Goal: Task Accomplishment & Management: Use online tool/utility

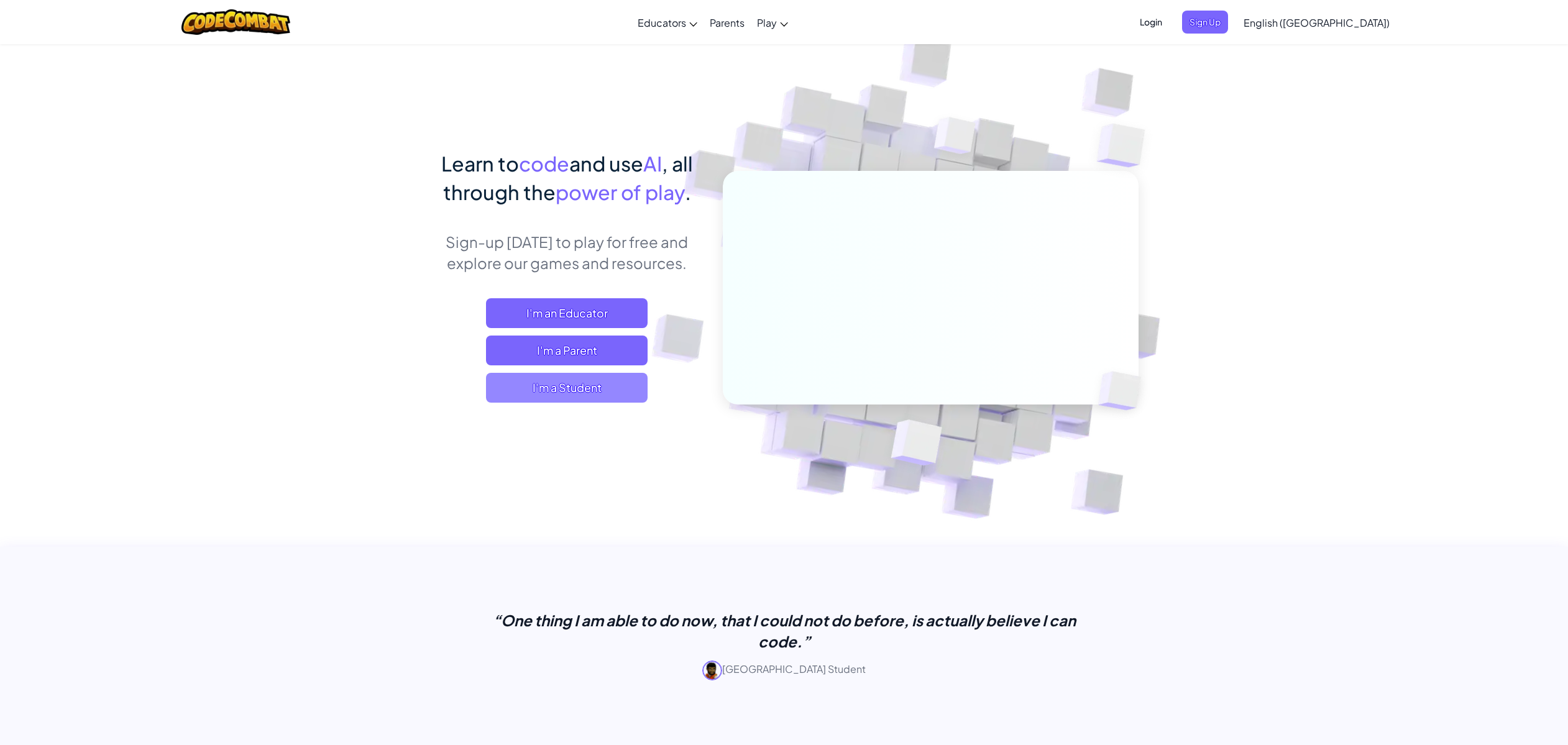
click at [598, 389] on span "I'm a Student" at bounding box center [567, 388] width 162 height 30
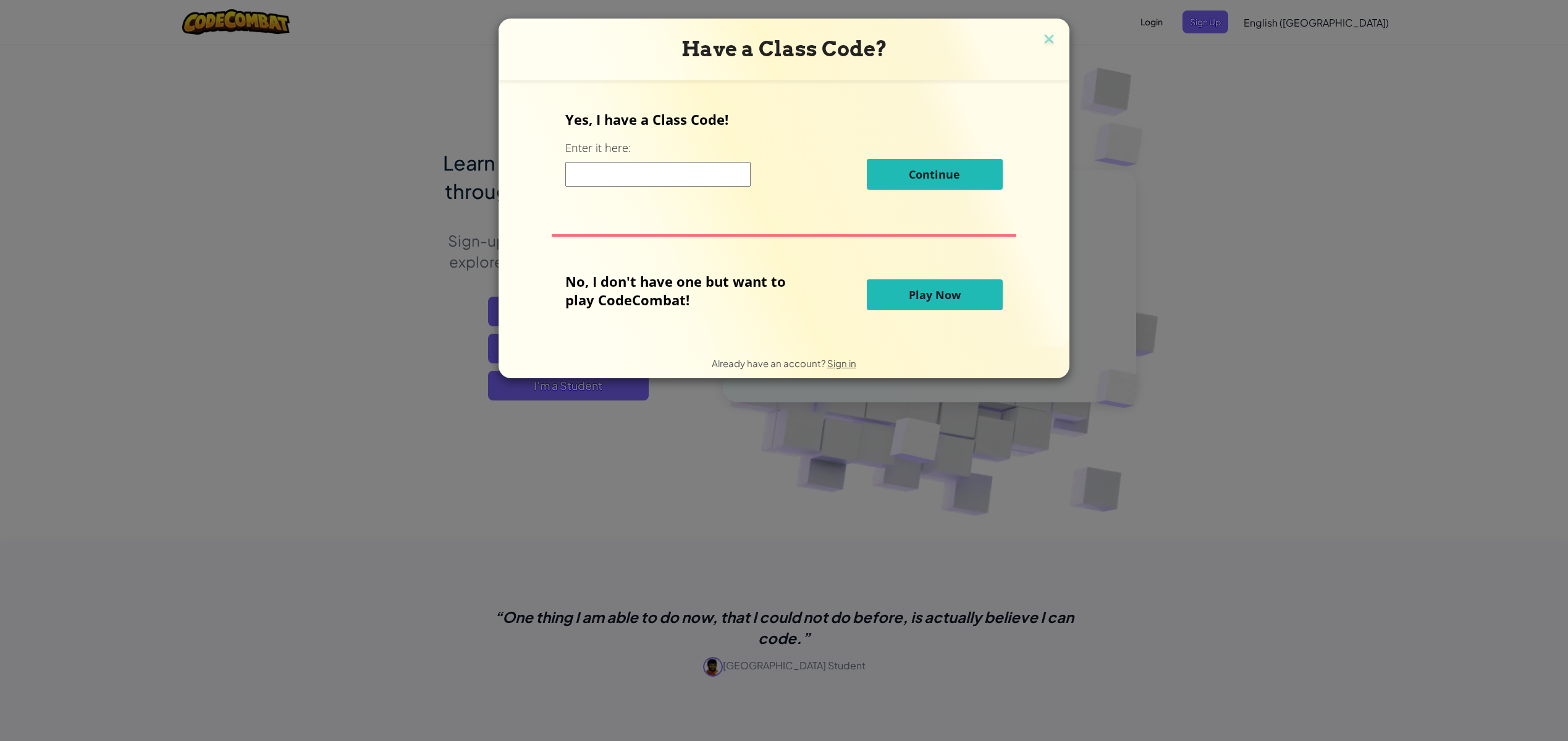
click at [674, 180] on input at bounding box center [657, 174] width 185 height 24
click at [952, 289] on span "Play Now" at bounding box center [934, 295] width 52 height 15
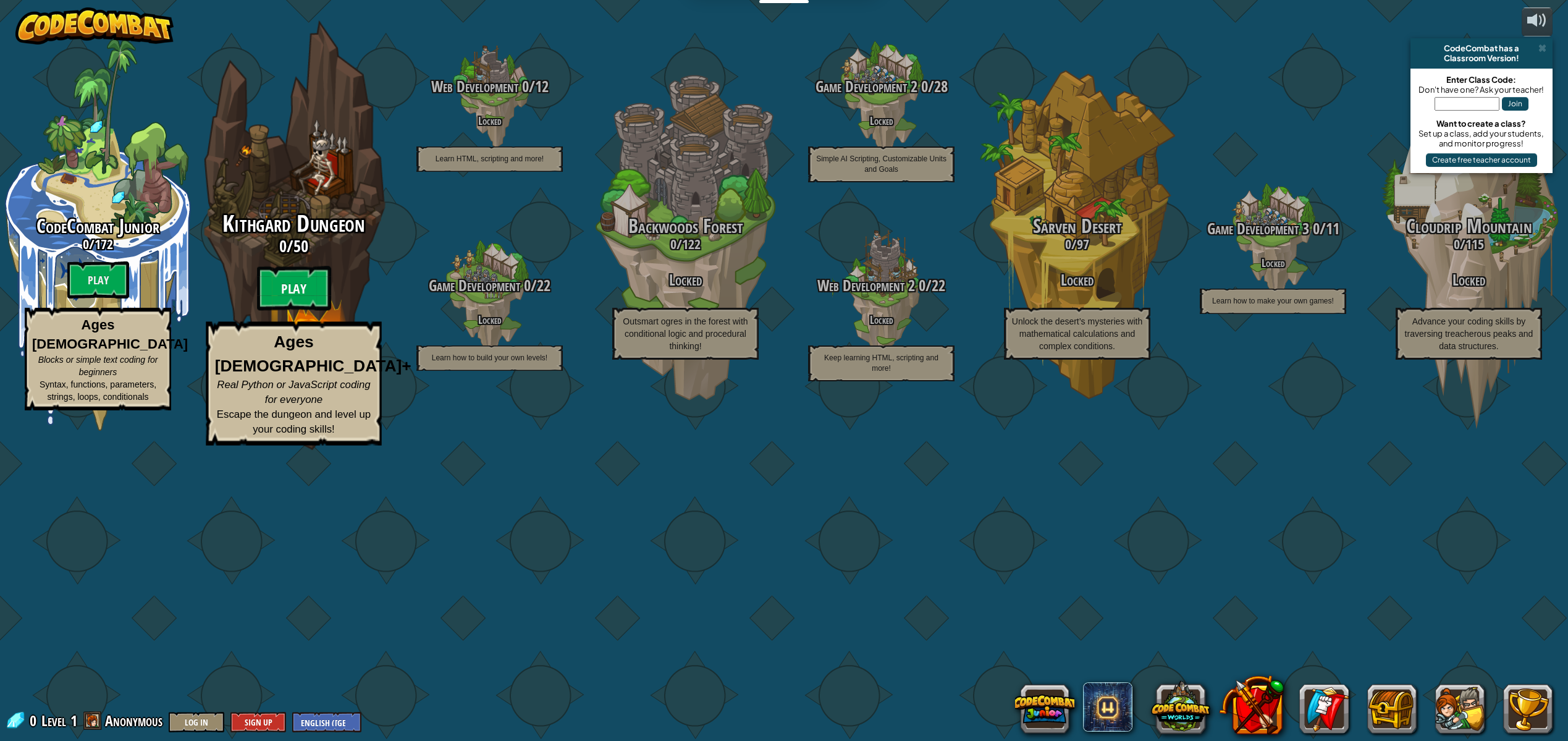
click at [280, 311] on btn "Play" at bounding box center [294, 288] width 74 height 45
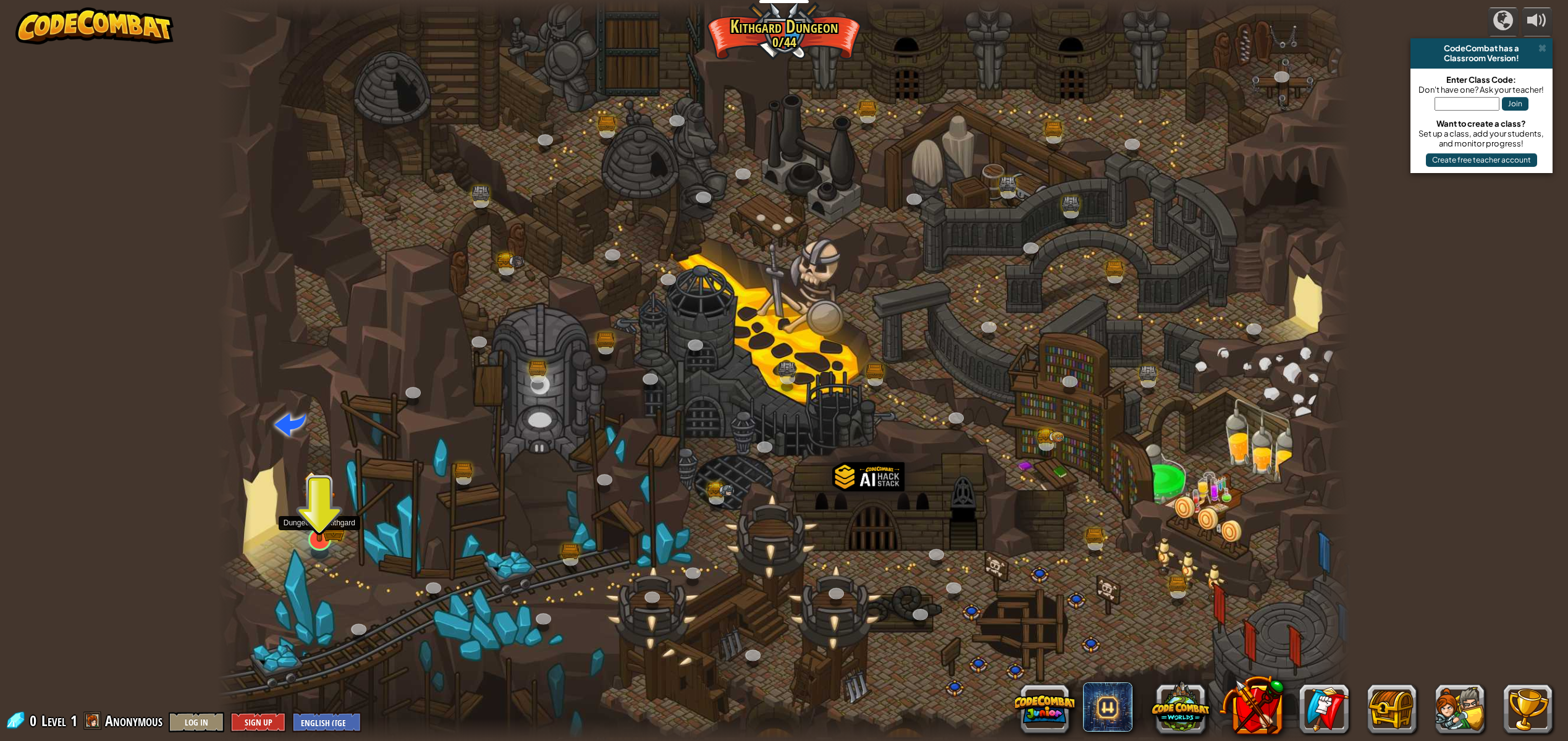
click at [319, 527] on img at bounding box center [319, 506] width 32 height 71
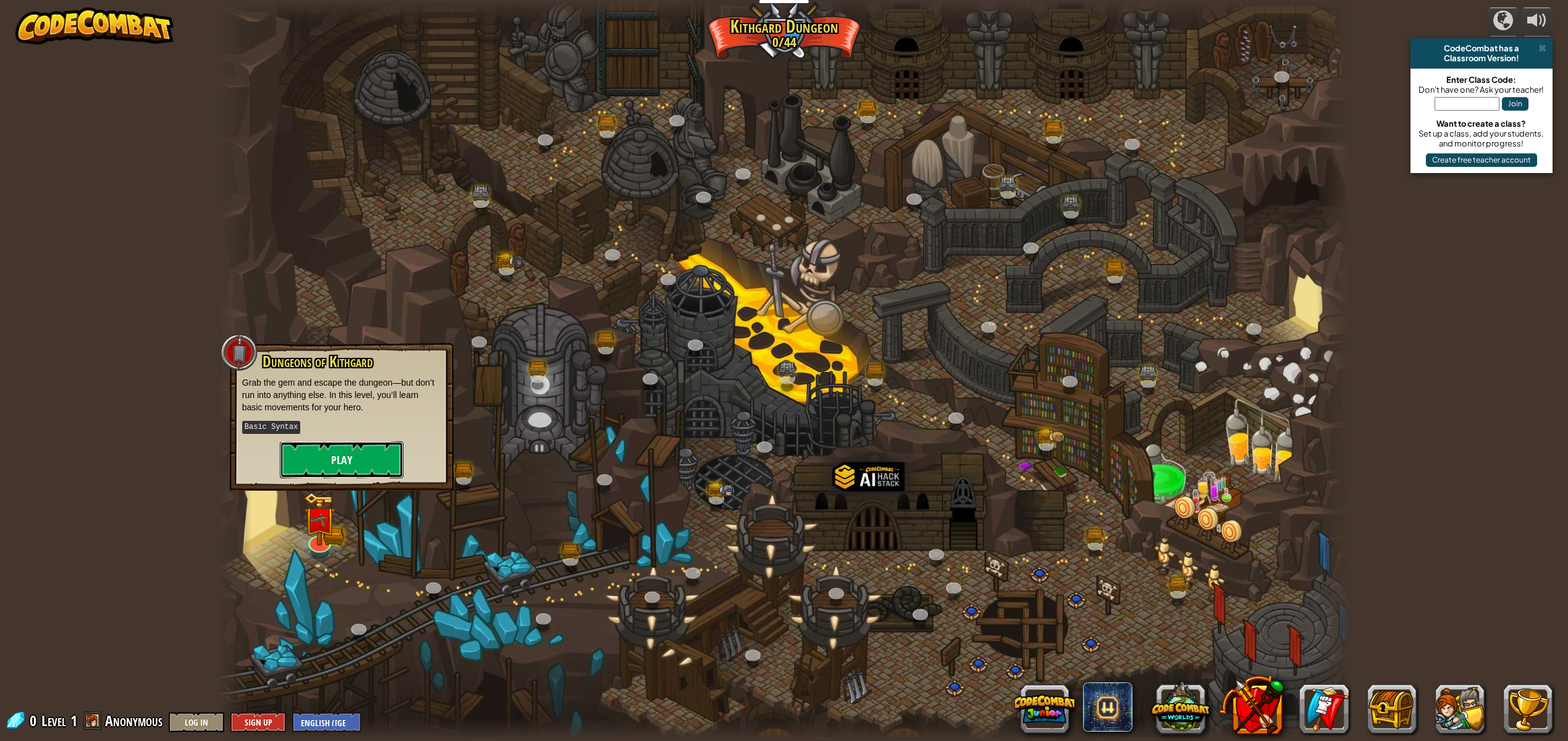
click at [357, 445] on button "Play" at bounding box center [342, 459] width 124 height 37
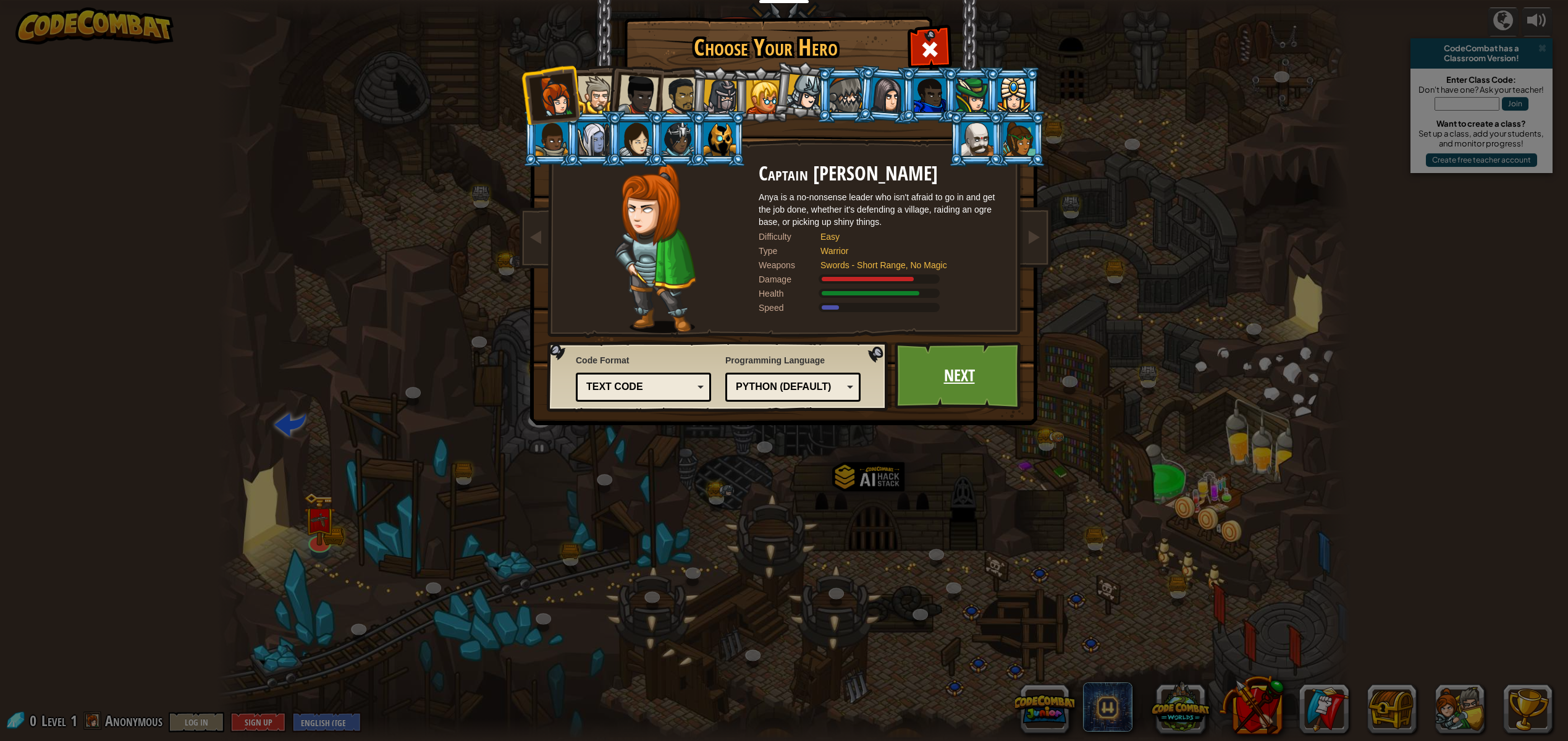
click at [993, 380] on link "Next" at bounding box center [959, 376] width 129 height 68
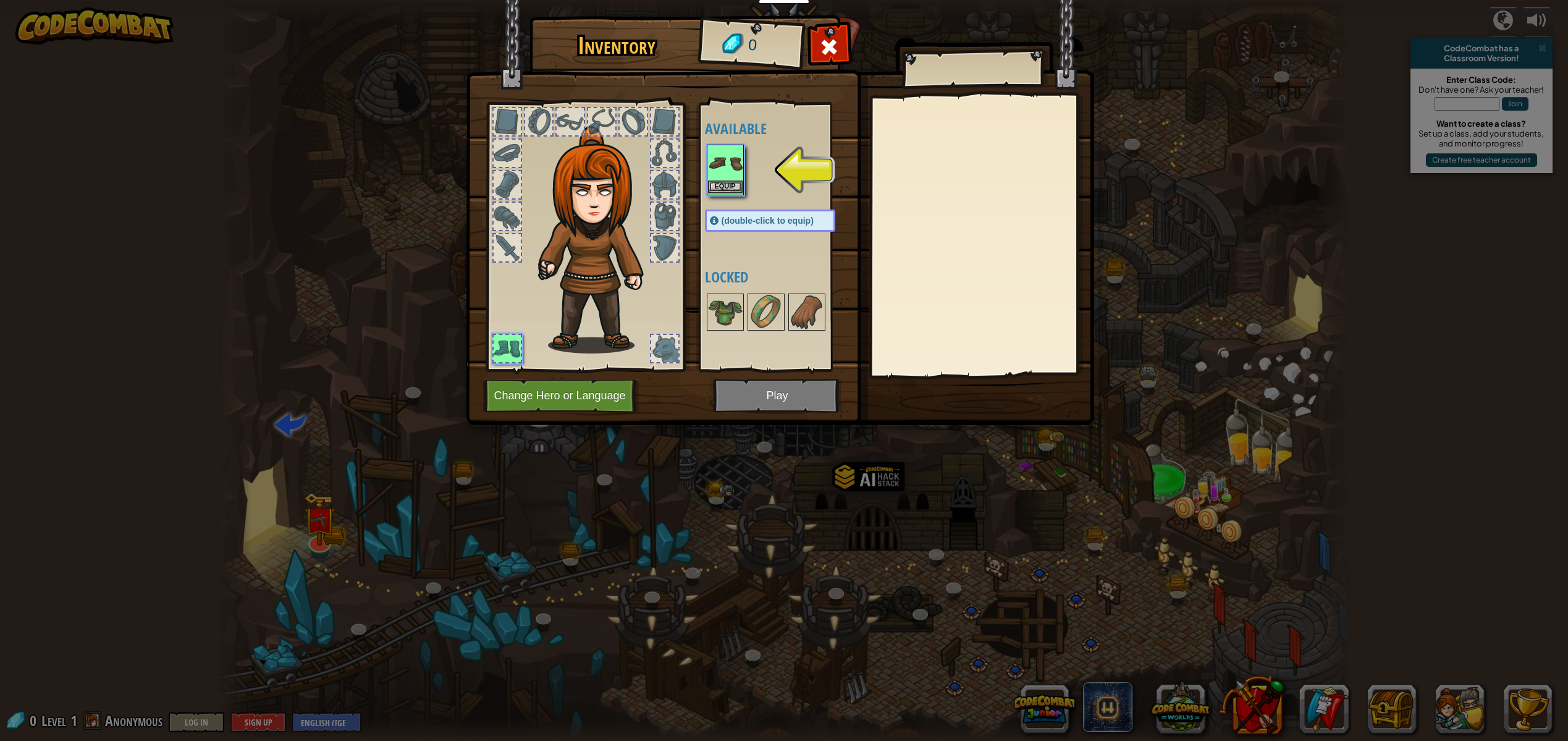
click at [723, 171] on img at bounding box center [725, 163] width 35 height 35
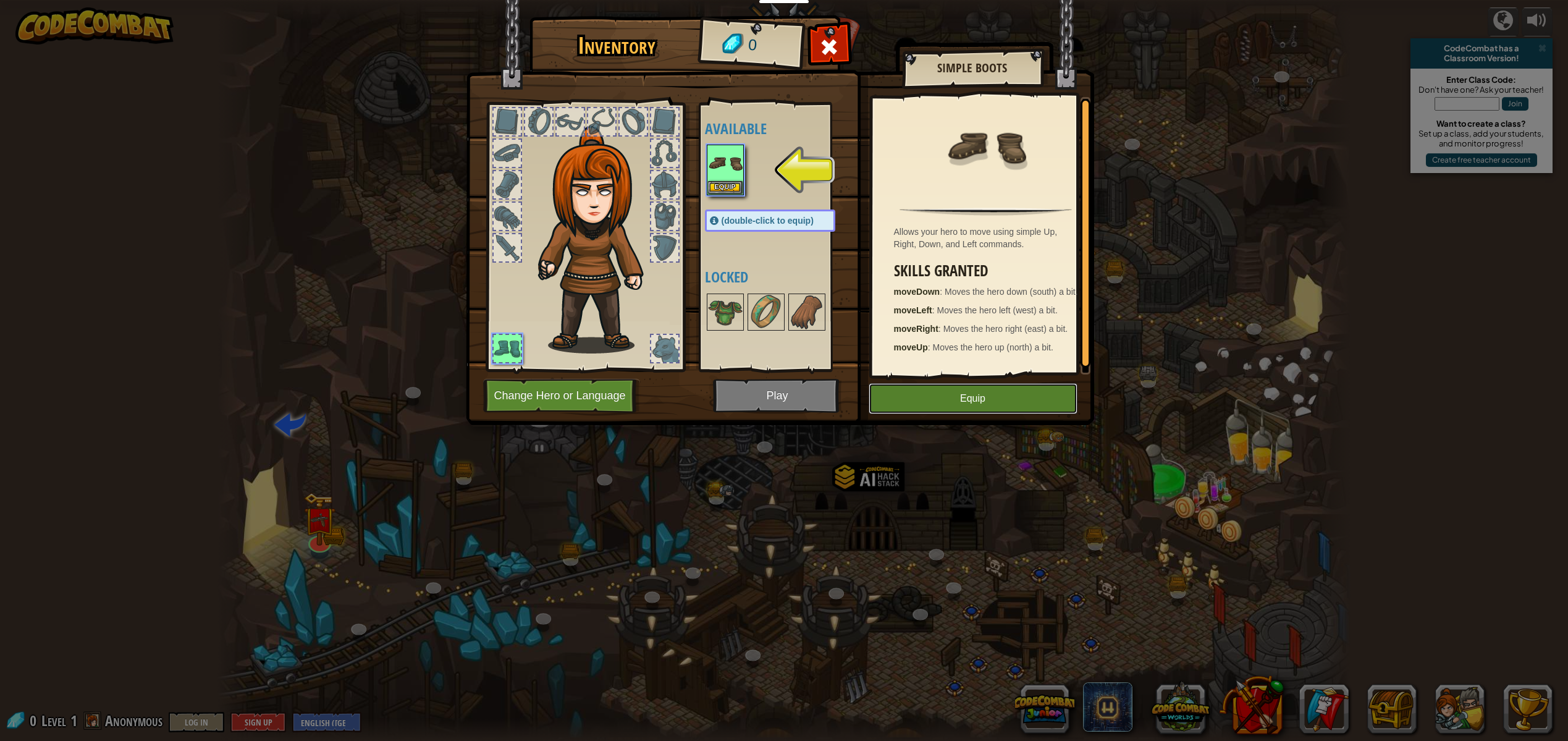
click at [1000, 409] on button "Equip" at bounding box center [972, 398] width 209 height 31
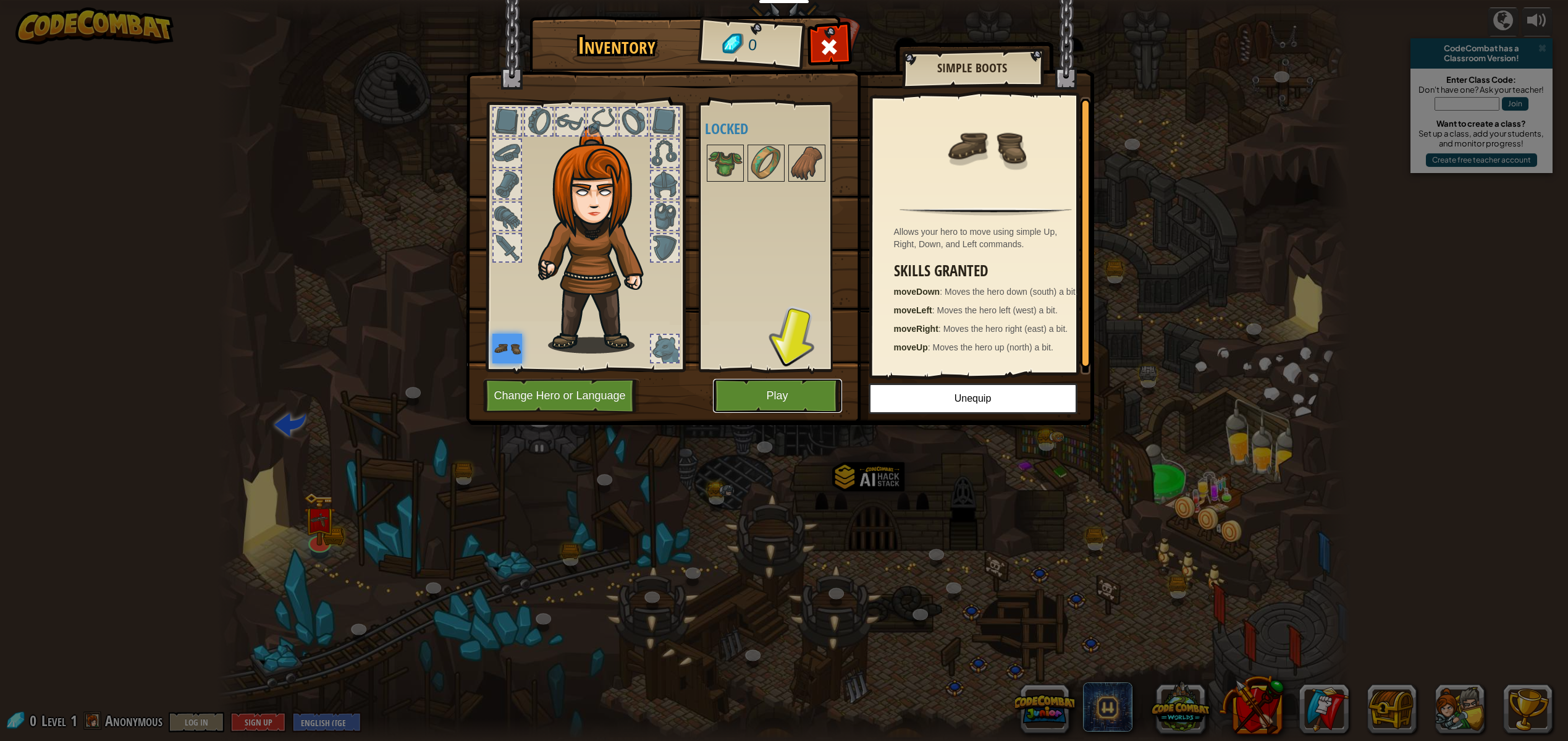
click at [798, 405] on button "Play" at bounding box center [778, 395] width 129 height 34
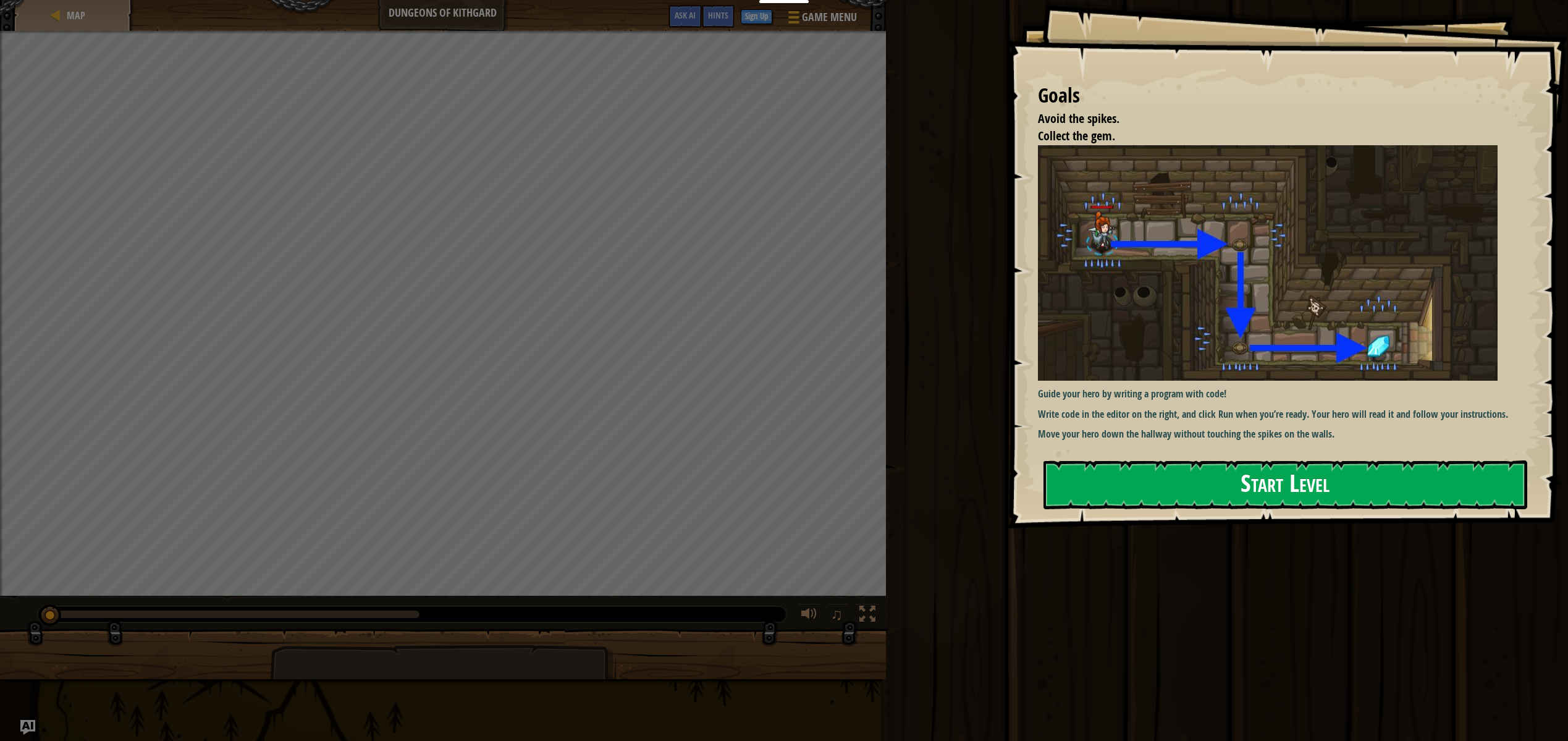
click at [1182, 333] on div "Goals Avoid the spikes. Collect the gem. Guide your hero by writing a program w…" at bounding box center [1287, 264] width 561 height 528
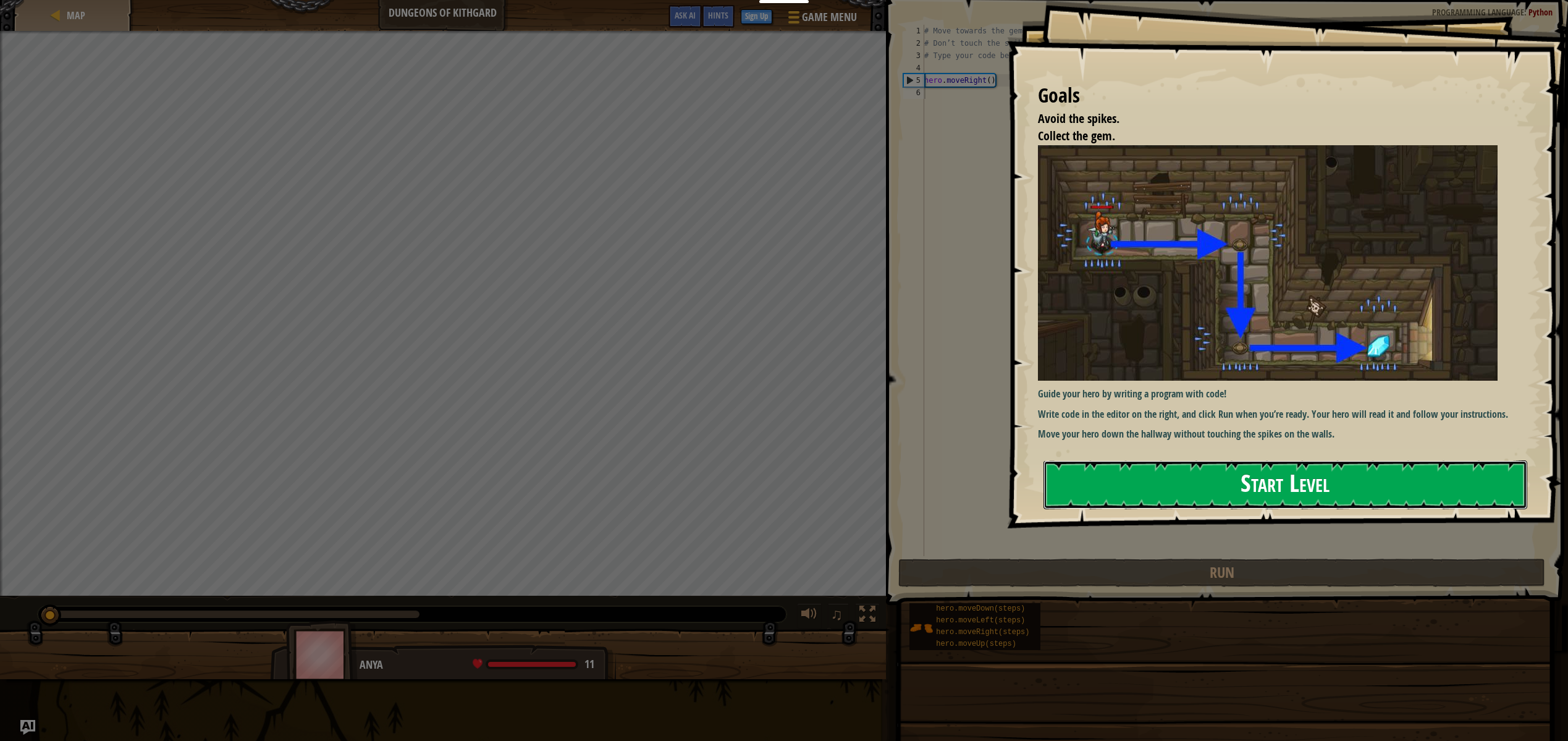
click at [1116, 481] on button "Start Level" at bounding box center [1285, 485] width 484 height 49
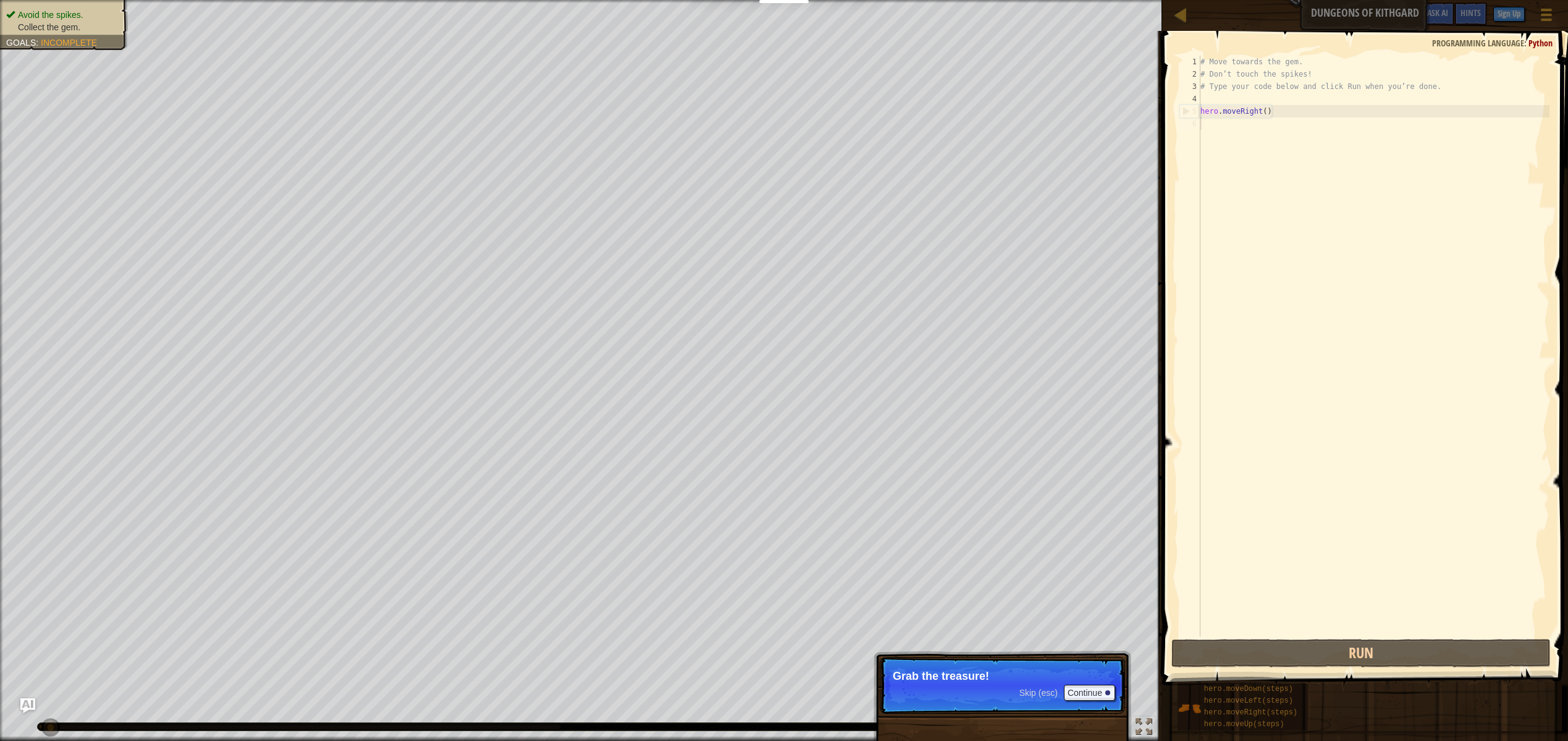
drag, startPoint x: 937, startPoint y: 670, endPoint x: 1096, endPoint y: 702, distance: 162.2
click at [957, 680] on p "Grab the treasure!" at bounding box center [1002, 676] width 220 height 13
click at [1108, 696] on button "Continue" at bounding box center [1089, 693] width 51 height 16
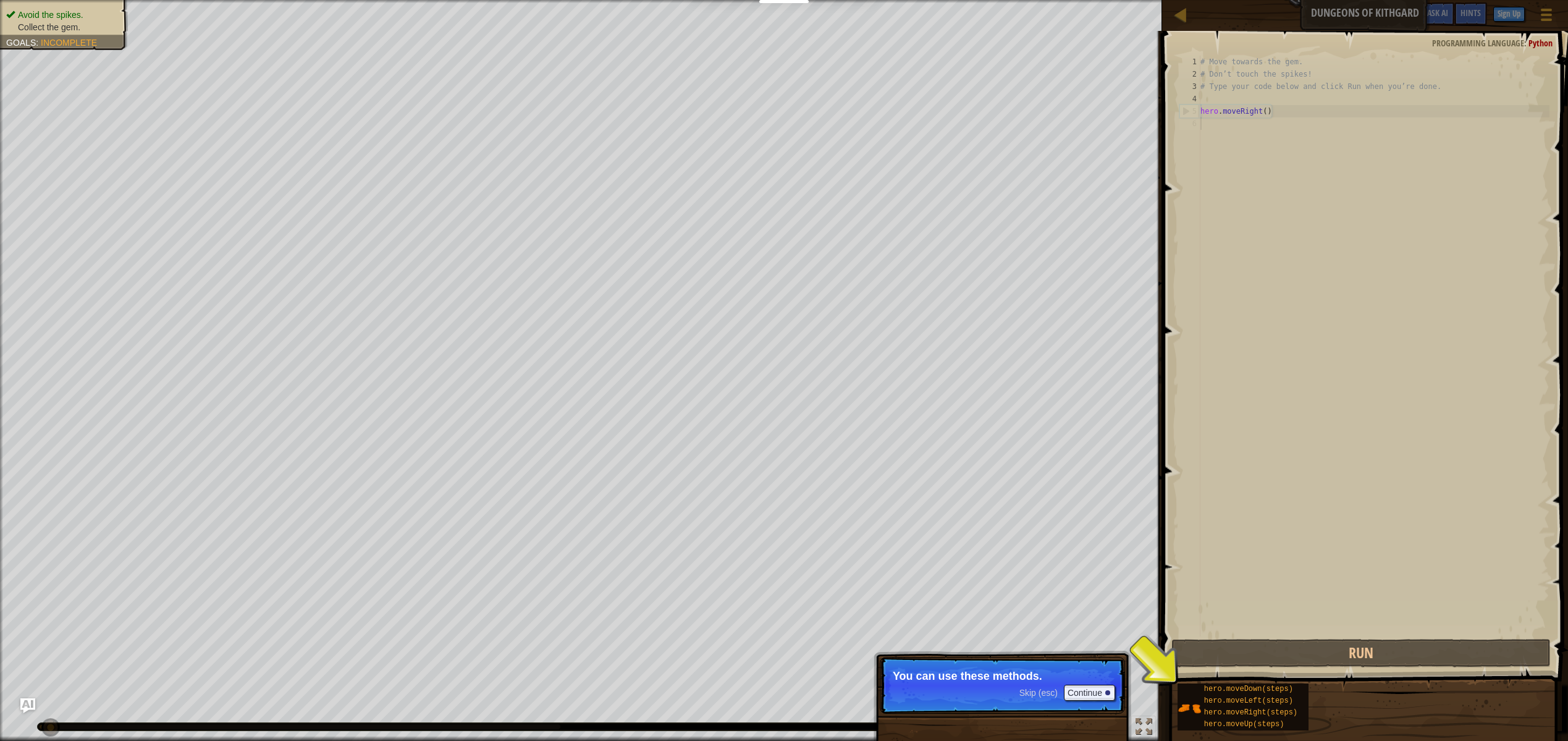
click at [1048, 680] on p "You can use these methods." at bounding box center [1002, 676] width 220 height 13
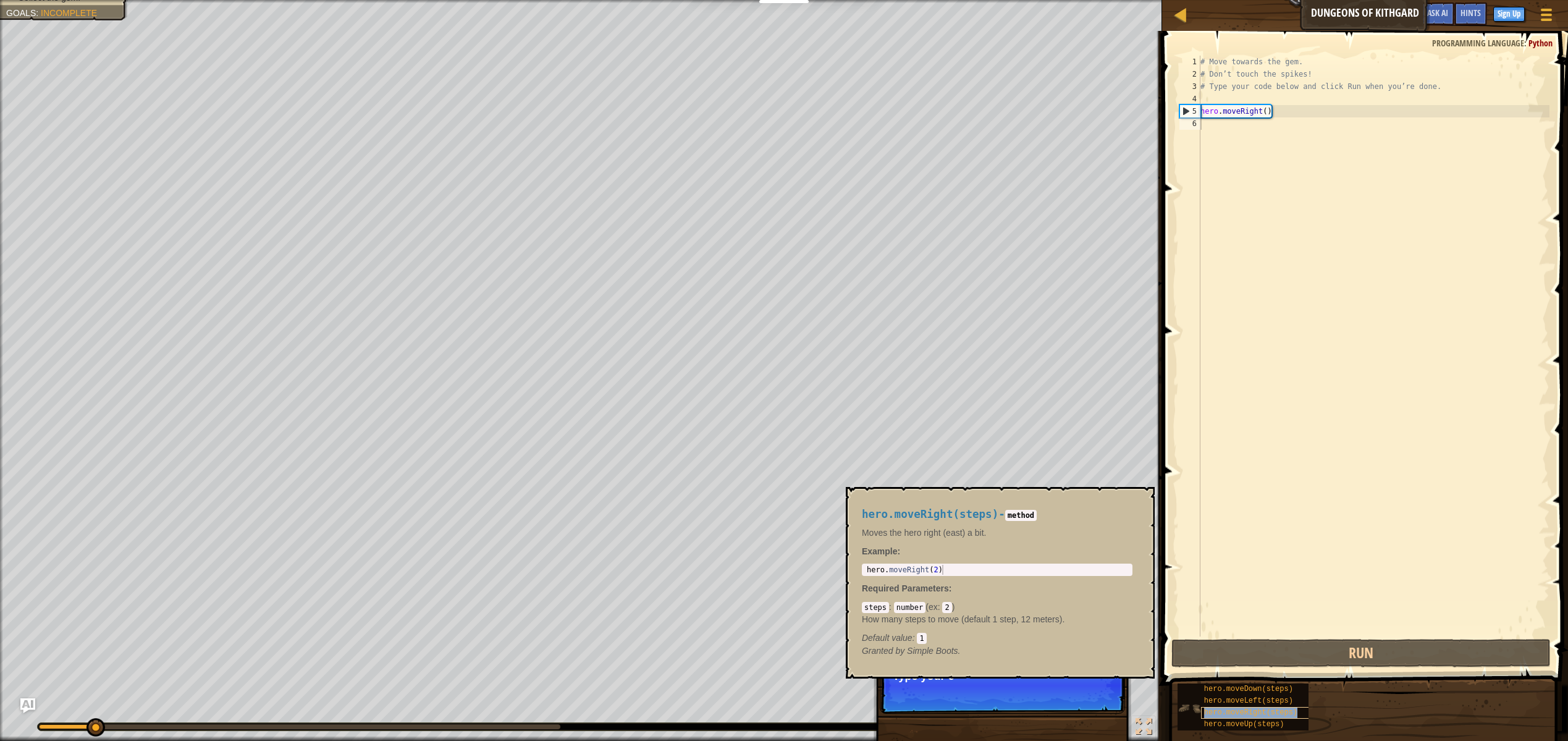
click at [1219, 714] on span "hero.moveRight(steps)" at bounding box center [1251, 712] width 94 height 9
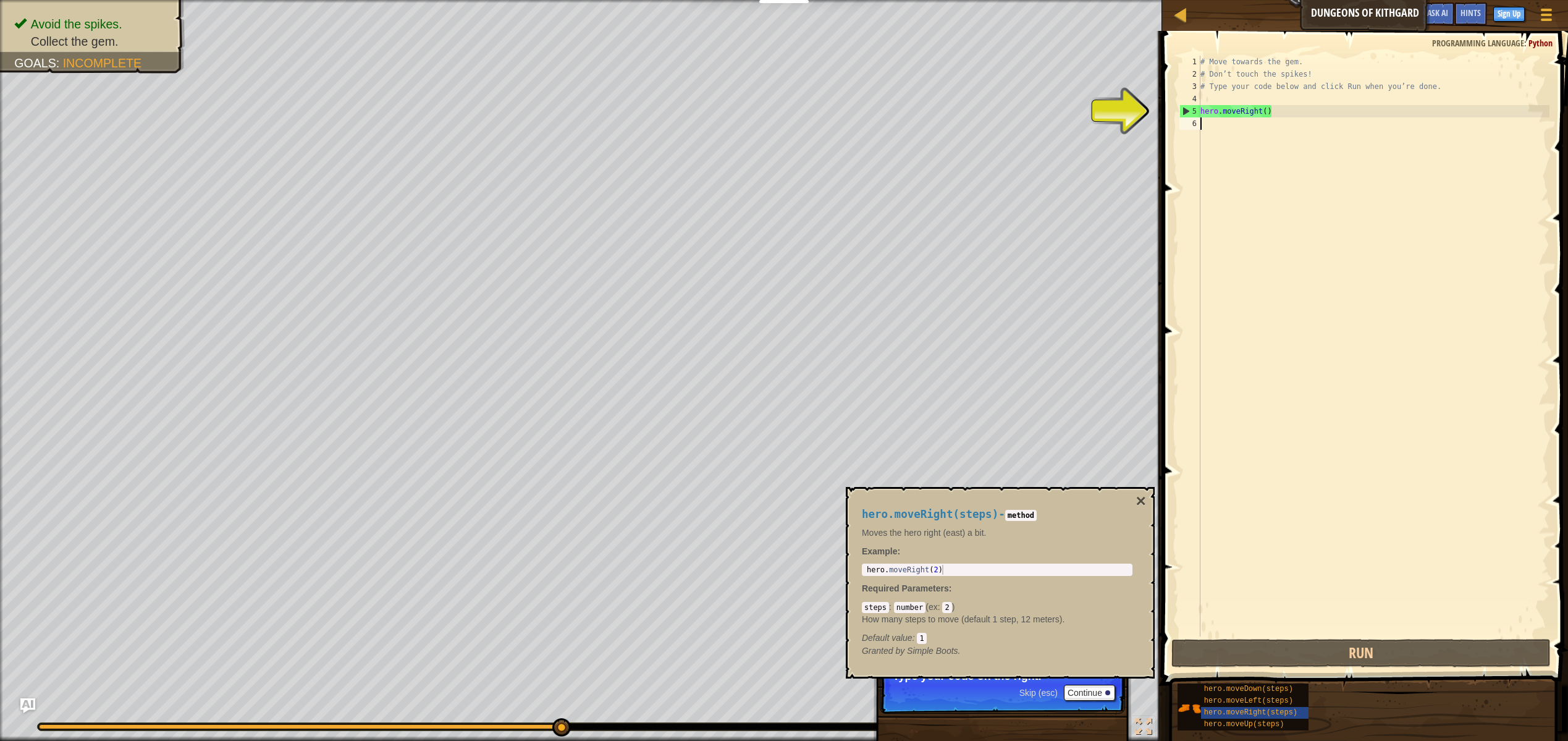
click at [1196, 128] on div "6" at bounding box center [1189, 124] width 21 height 13
click at [1187, 113] on div "5" at bounding box center [1190, 111] width 20 height 13
click at [1184, 113] on div "5" at bounding box center [1190, 111] width 20 height 13
type textarea "hero.moveRight()"
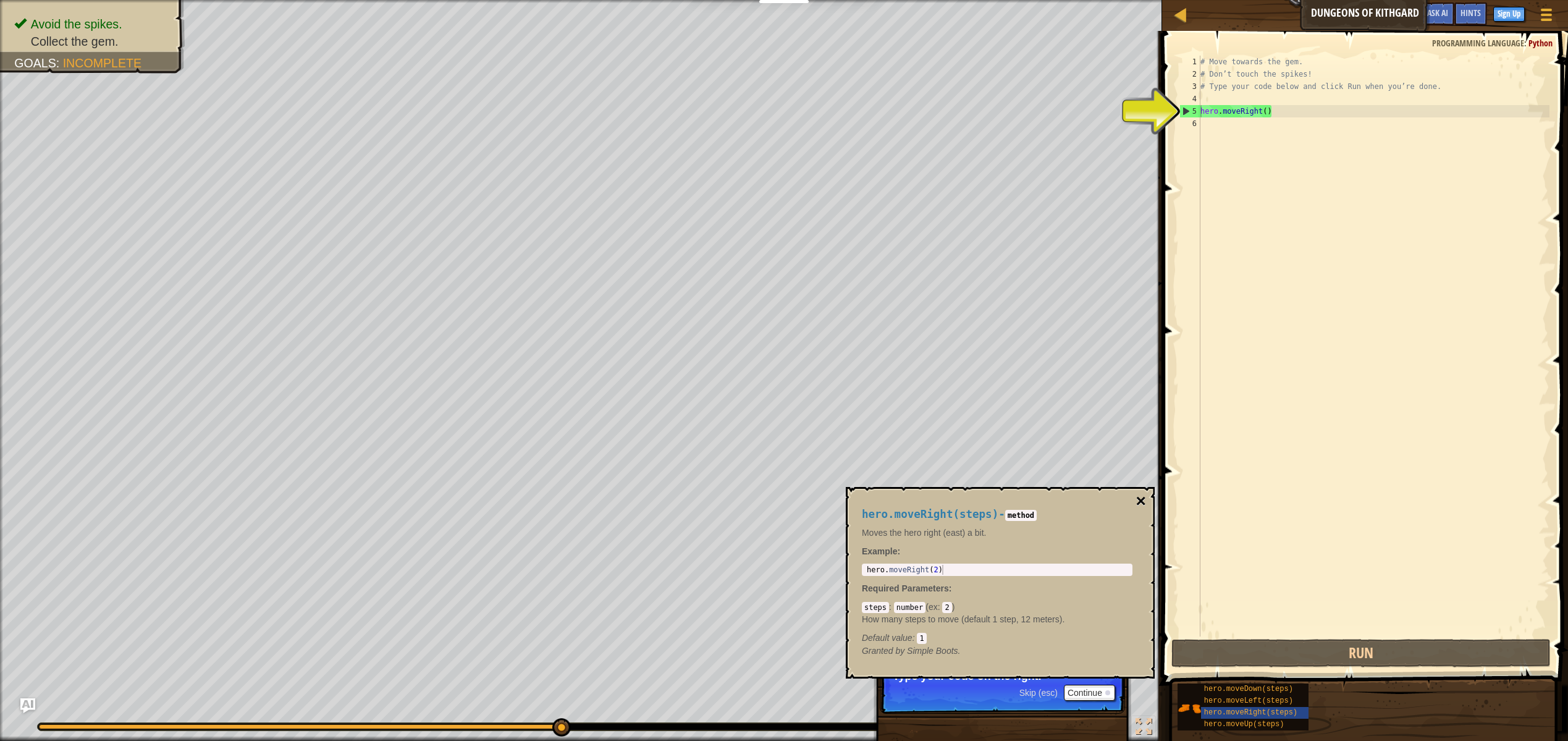
click at [1138, 507] on button "×" at bounding box center [1141, 501] width 10 height 17
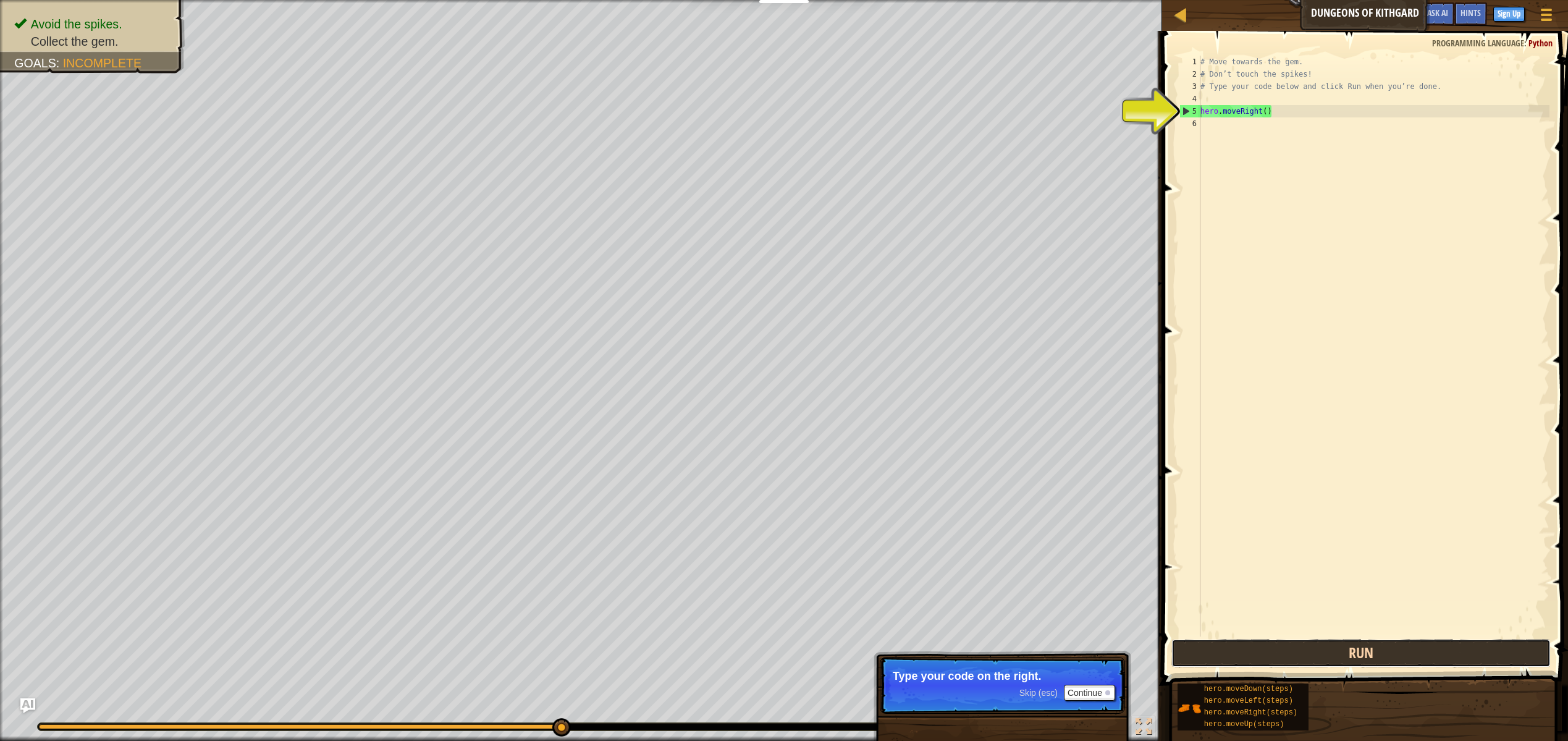
click at [1292, 662] on button "Run" at bounding box center [1361, 653] width 379 height 28
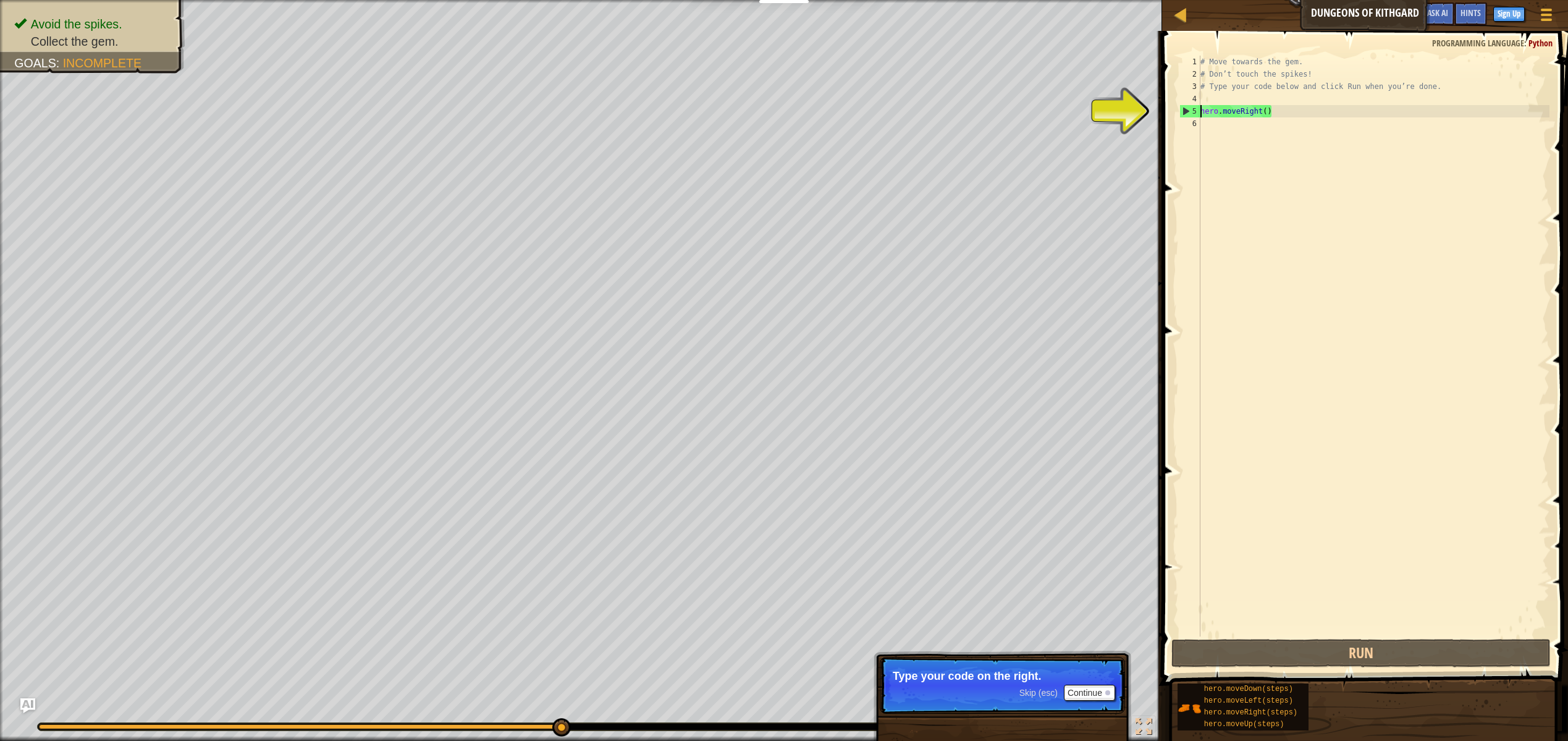
click at [1184, 118] on div "6" at bounding box center [1189, 124] width 21 height 13
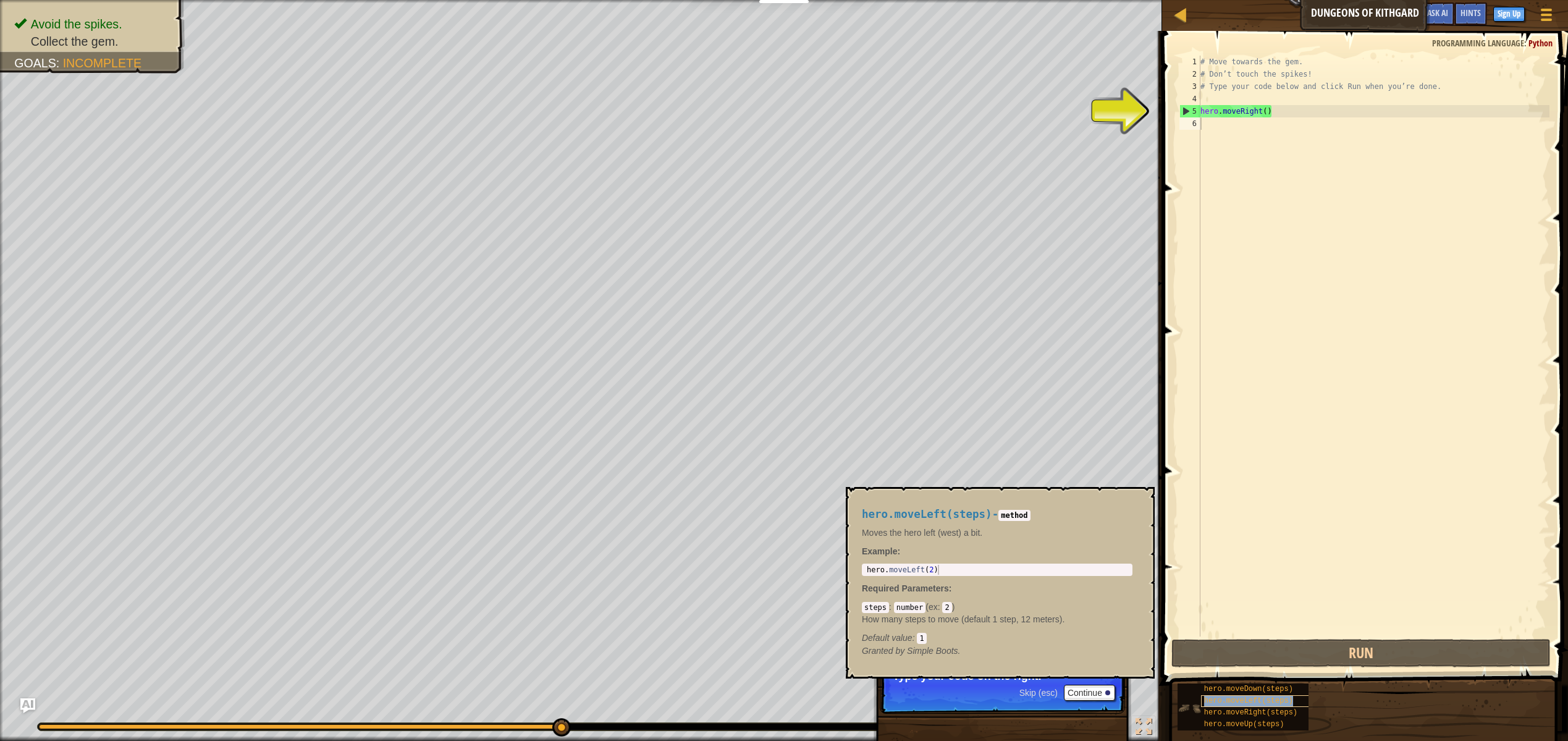
click at [1271, 695] on div "hero.moveLeft(steps)" at bounding box center [1279, 701] width 157 height 12
click at [1267, 661] on button "Run" at bounding box center [1361, 653] width 379 height 28
click at [1226, 135] on div "# Move towards the gem. # Don’t touch the spikes! # Type your code below and cl…" at bounding box center [1374, 358] width 352 height 606
click at [1185, 108] on div "5" at bounding box center [1190, 111] width 20 height 13
click at [1187, 110] on div "5" at bounding box center [1190, 111] width 20 height 13
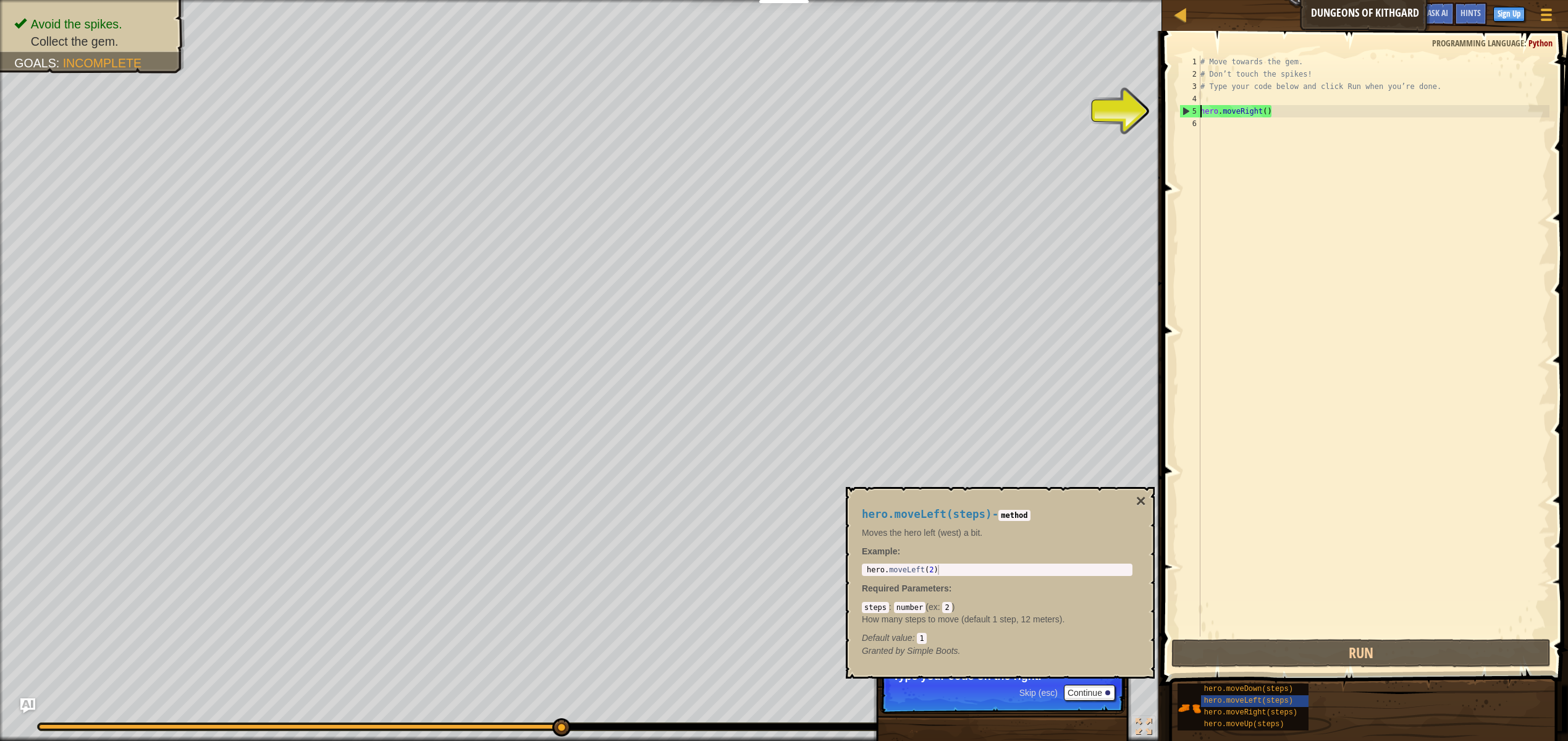
type textarea "hero.moveRight()"
click at [1159, 110] on span at bounding box center [1366, 340] width 416 height 691
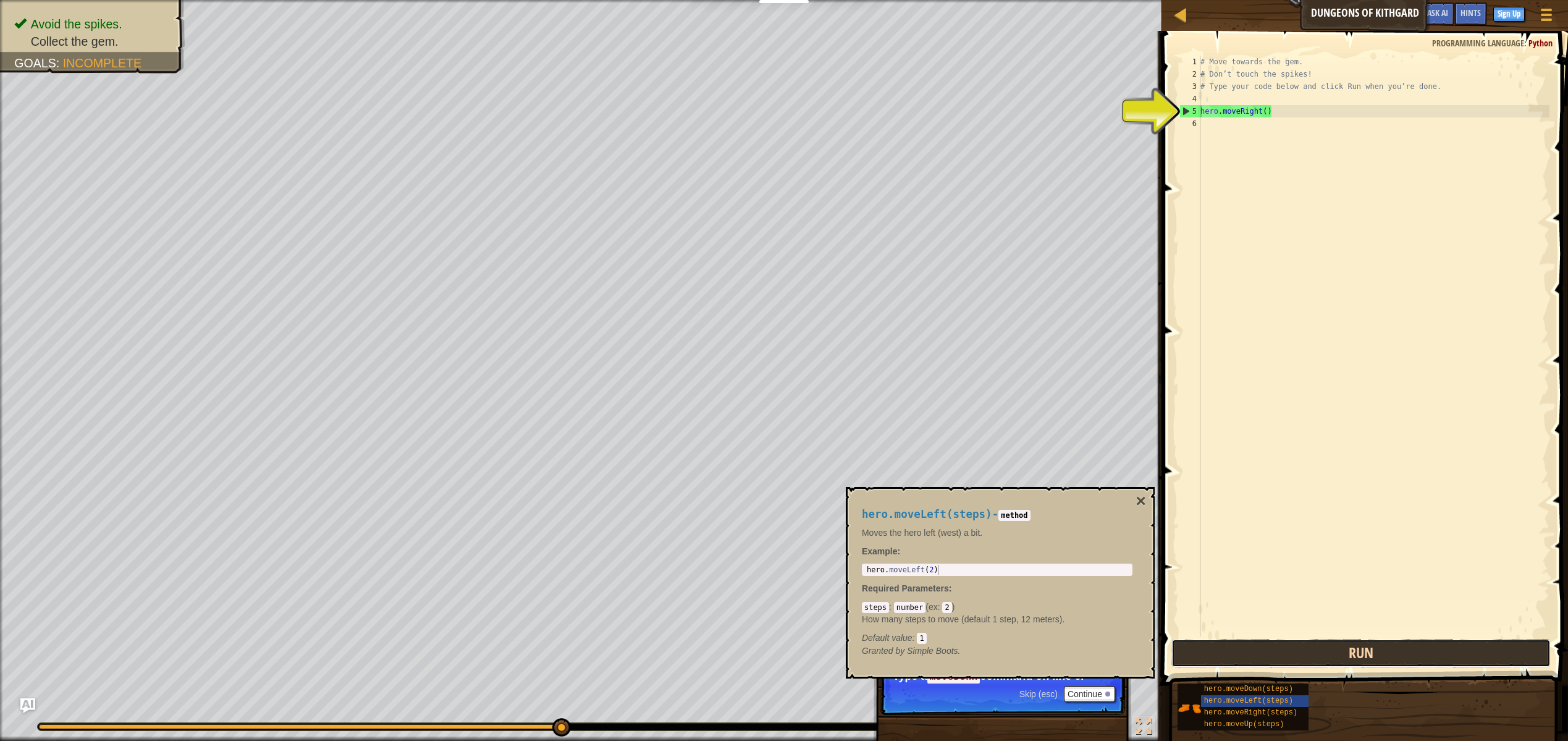
click at [1285, 650] on button "Run" at bounding box center [1361, 653] width 379 height 28
click at [1281, 647] on button "Run" at bounding box center [1361, 653] width 379 height 28
click at [1282, 162] on div "# Move towards the gem. # Don’t touch the spikes! # Type your code below and cl…" at bounding box center [1374, 358] width 352 height 606
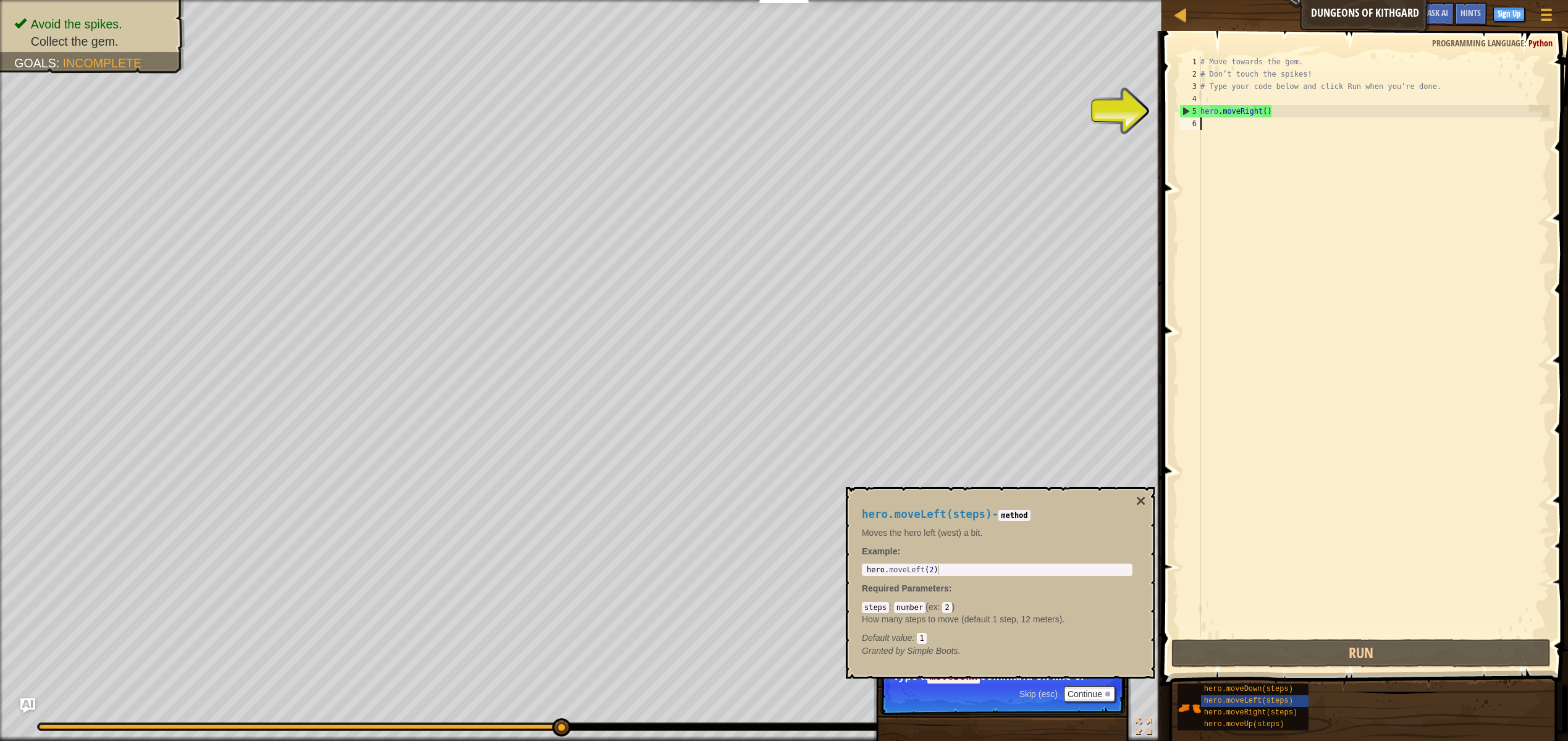
click at [1187, 111] on div "5" at bounding box center [1190, 111] width 20 height 13
type textarea "hero.moveRight()"
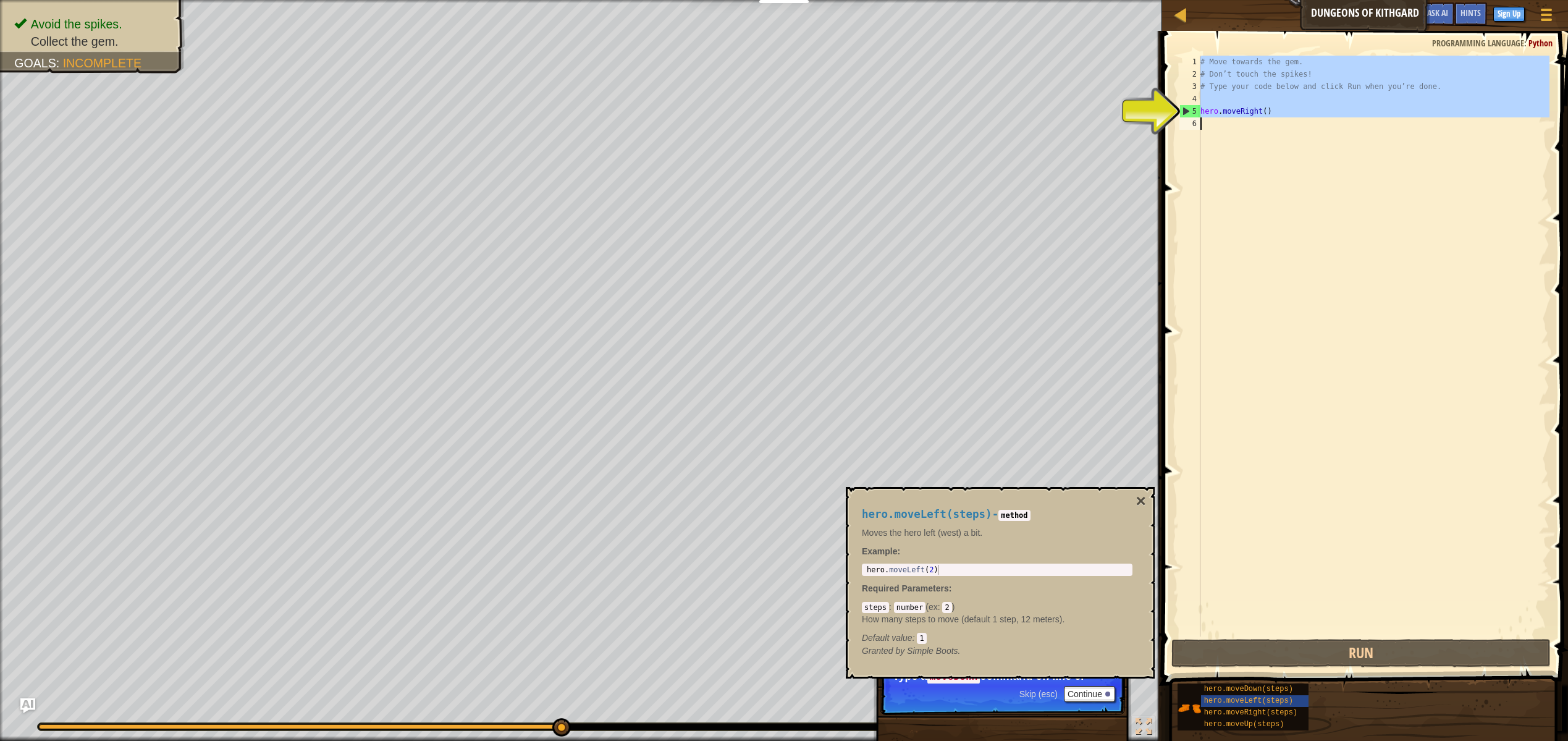
drag, startPoint x: 1187, startPoint y: 111, endPoint x: 1263, endPoint y: 117, distance: 76.2
click at [1259, 109] on div "hero.moveRight() 1 2 3 4 5 6 # Move towards the gem. # Don’t touch the spikes! …" at bounding box center [1363, 346] width 372 height 581
click at [1273, 175] on div "# Move towards the gem. # Don’t touch the spikes! # Type your code below and cl…" at bounding box center [1374, 358] width 352 height 606
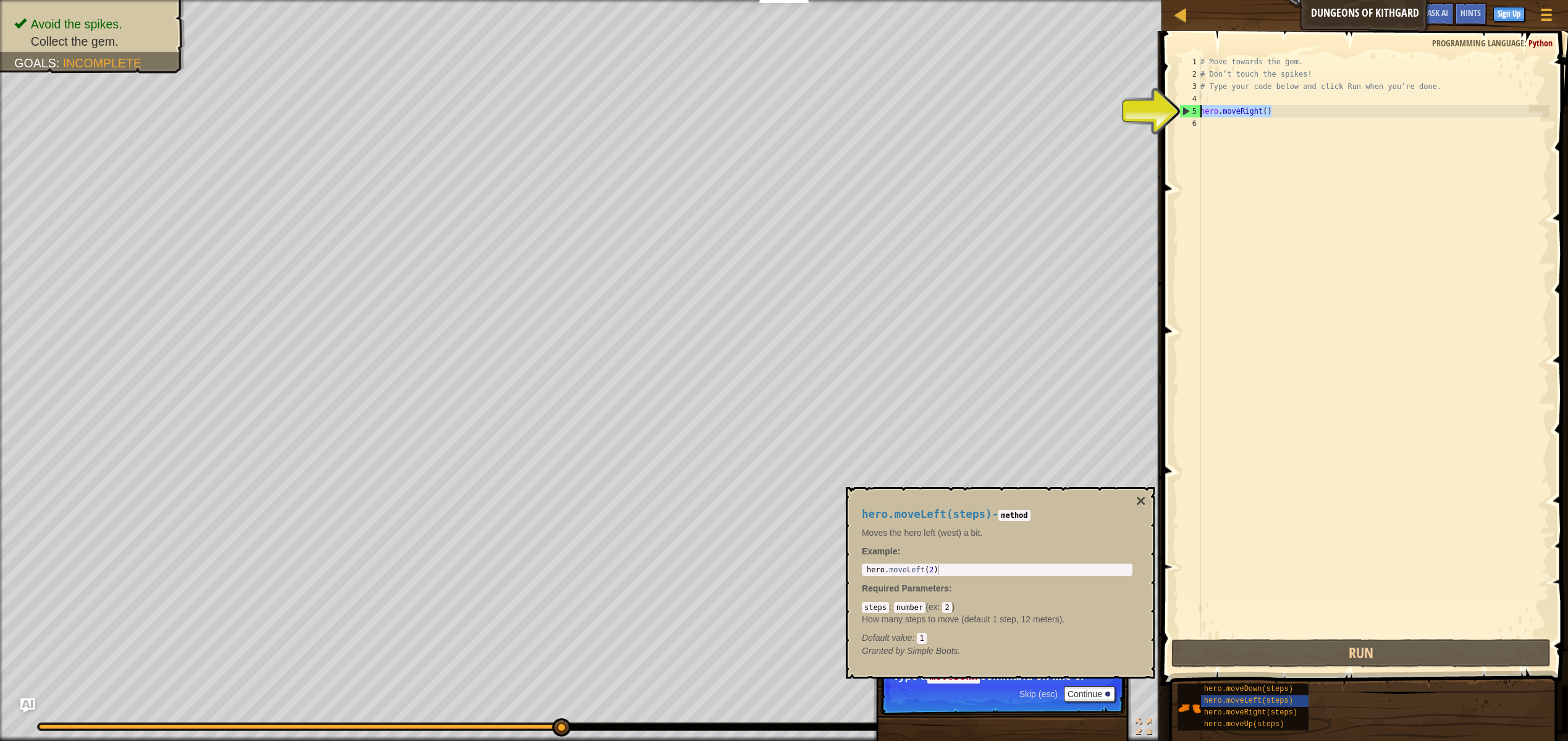
click at [1137, 106] on div "Map Dungeons of Kithgard Game Menu Done Sign Up Hints Ask AI 1 הההההההההההההההה…" at bounding box center [784, 370] width 1568 height 741
type textarea "hero.moveRight()"
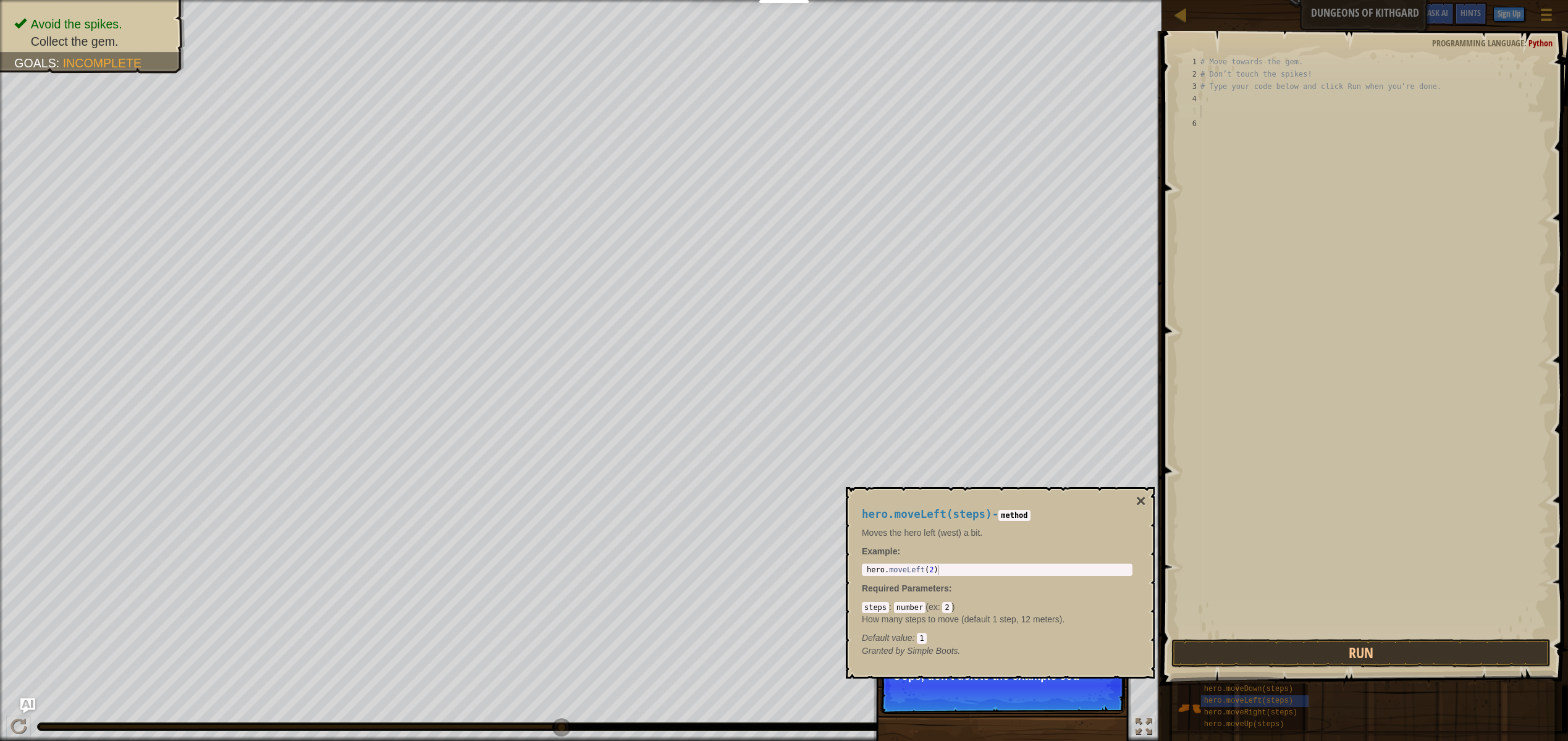
click at [1149, 504] on div "hero.moveLeft(steps) - method Moves the hero left (west) a bit. Example : 1 her…" at bounding box center [1000, 582] width 309 height 191
click at [1141, 500] on button "×" at bounding box center [1141, 501] width 10 height 17
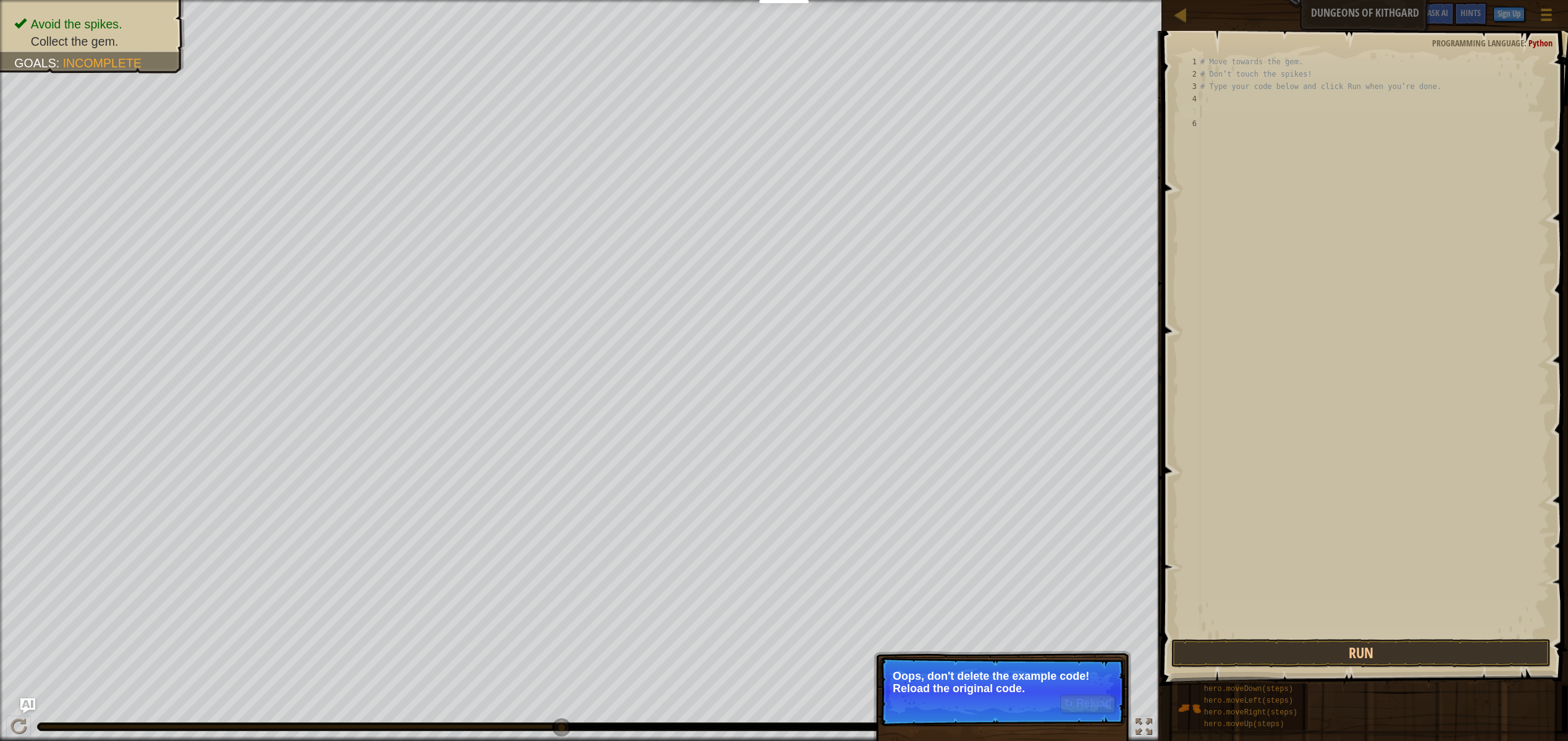
click at [994, 694] on p "Oops, don't delete the example code! Reload the original code." at bounding box center [1002, 682] width 220 height 24
click at [1081, 704] on button "↻ Reload" at bounding box center [1088, 704] width 55 height 19
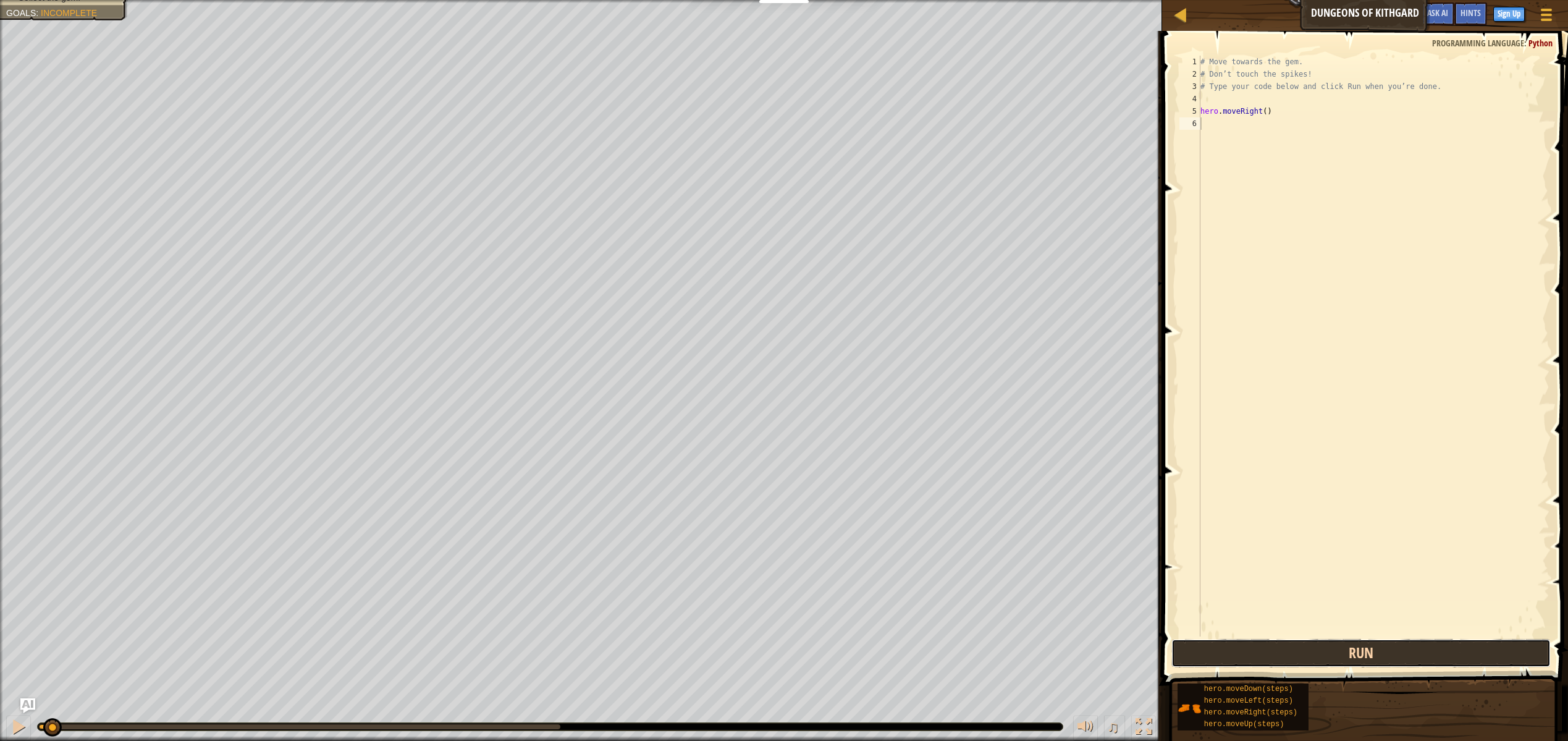
click at [1315, 651] on button "Run" at bounding box center [1361, 653] width 379 height 28
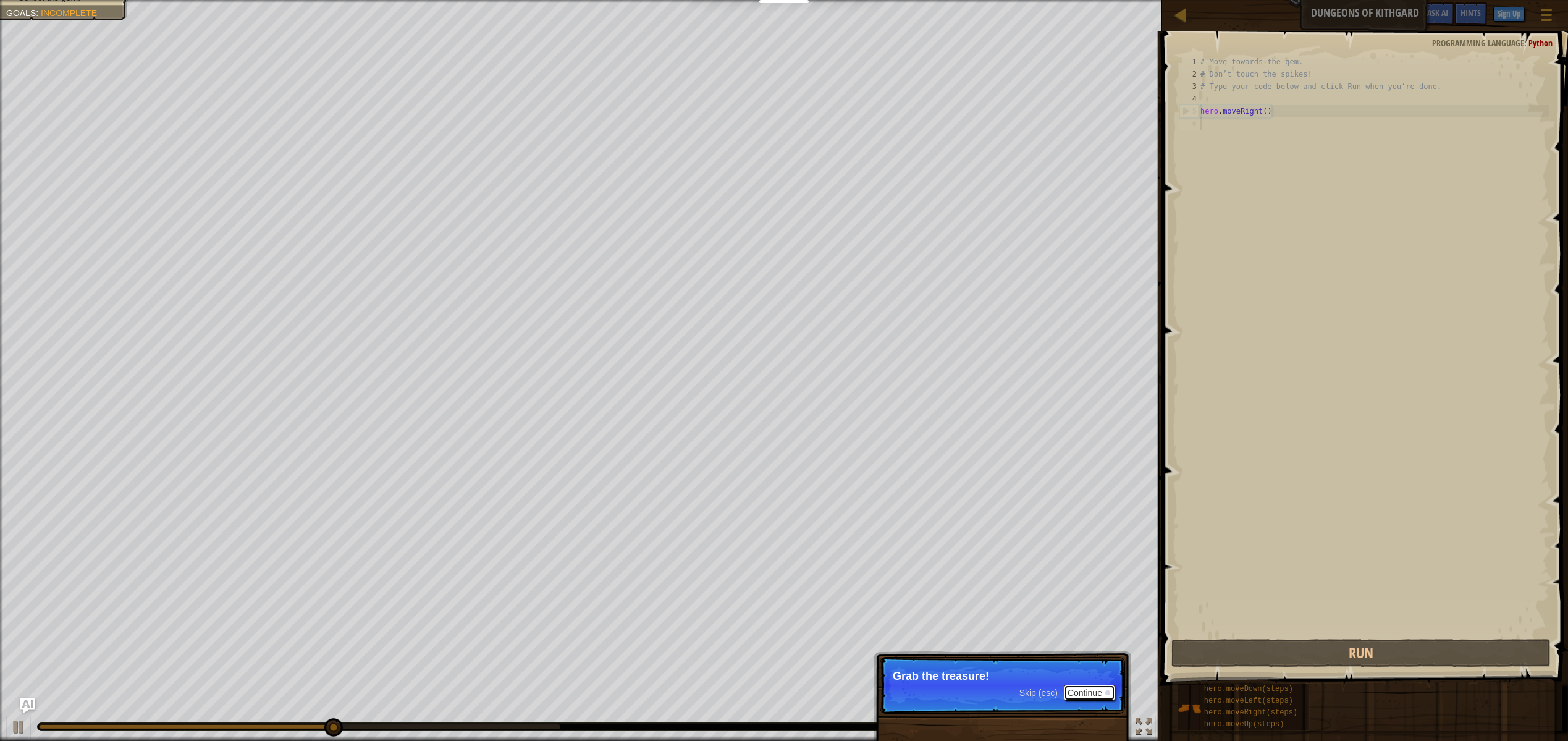
click at [1089, 690] on button "Continue" at bounding box center [1089, 693] width 51 height 16
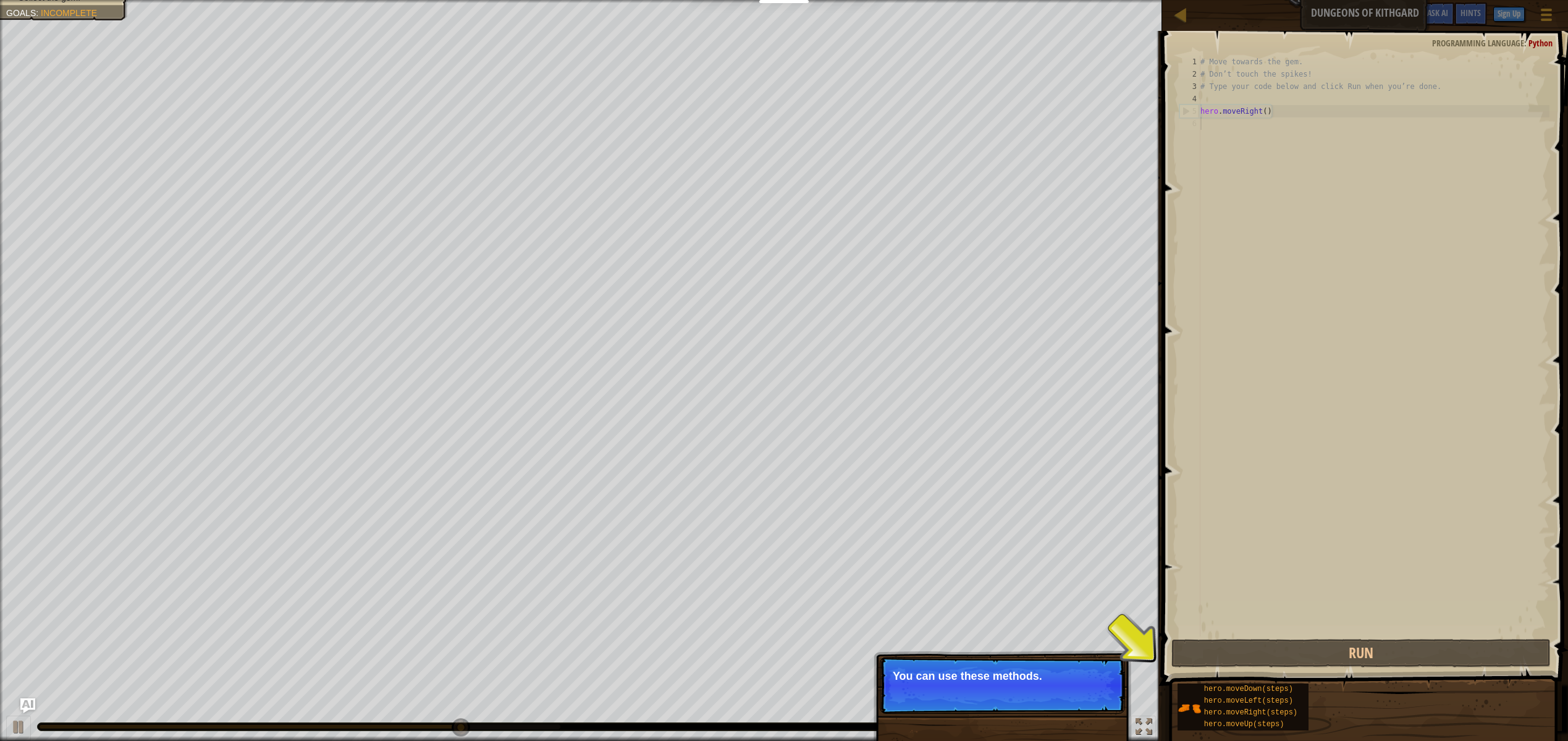
click at [1000, 701] on p "Skip (esc) Continue You can use these methods." at bounding box center [1003, 685] width 246 height 57
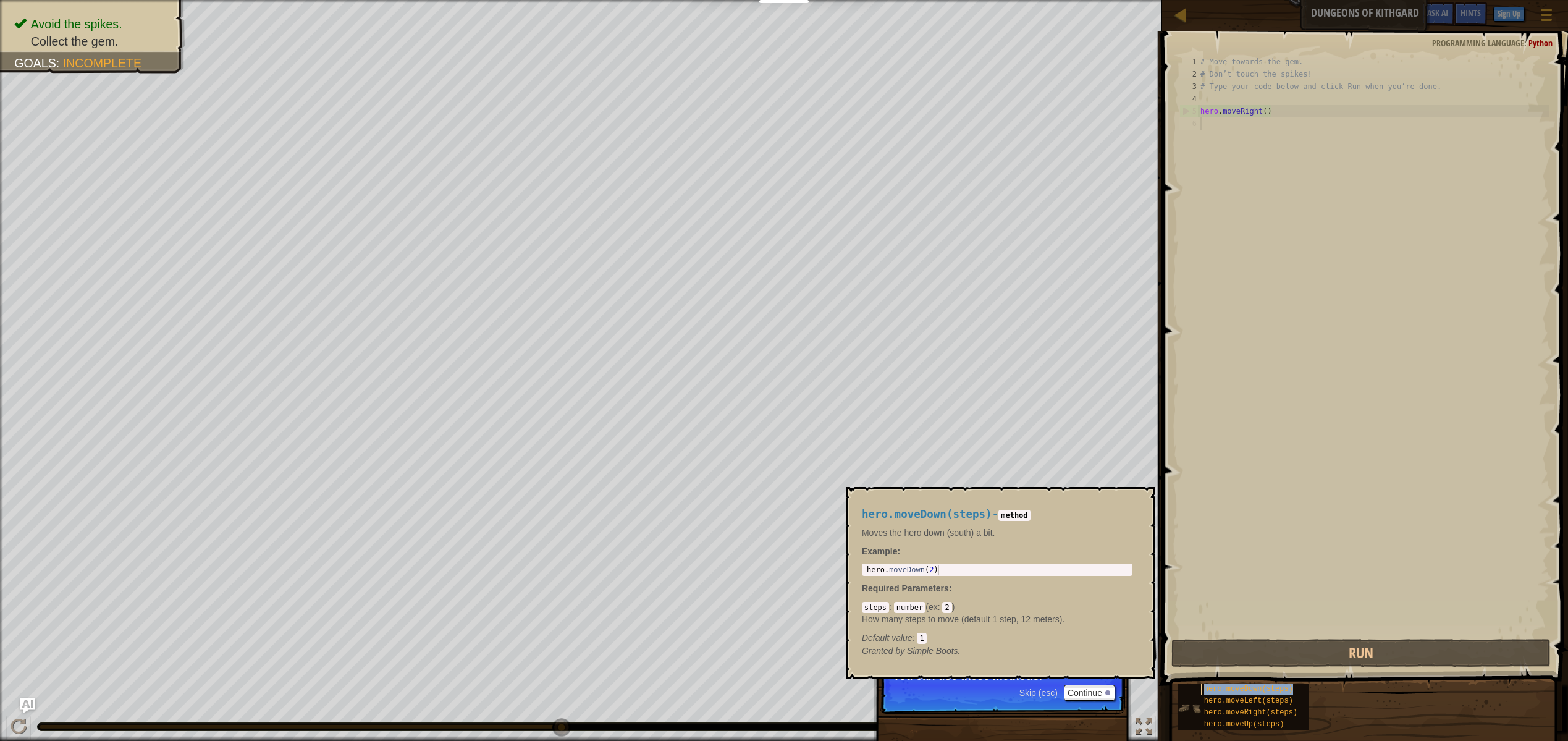
click at [1240, 691] on span "hero.moveDown(steps)" at bounding box center [1248, 689] width 89 height 9
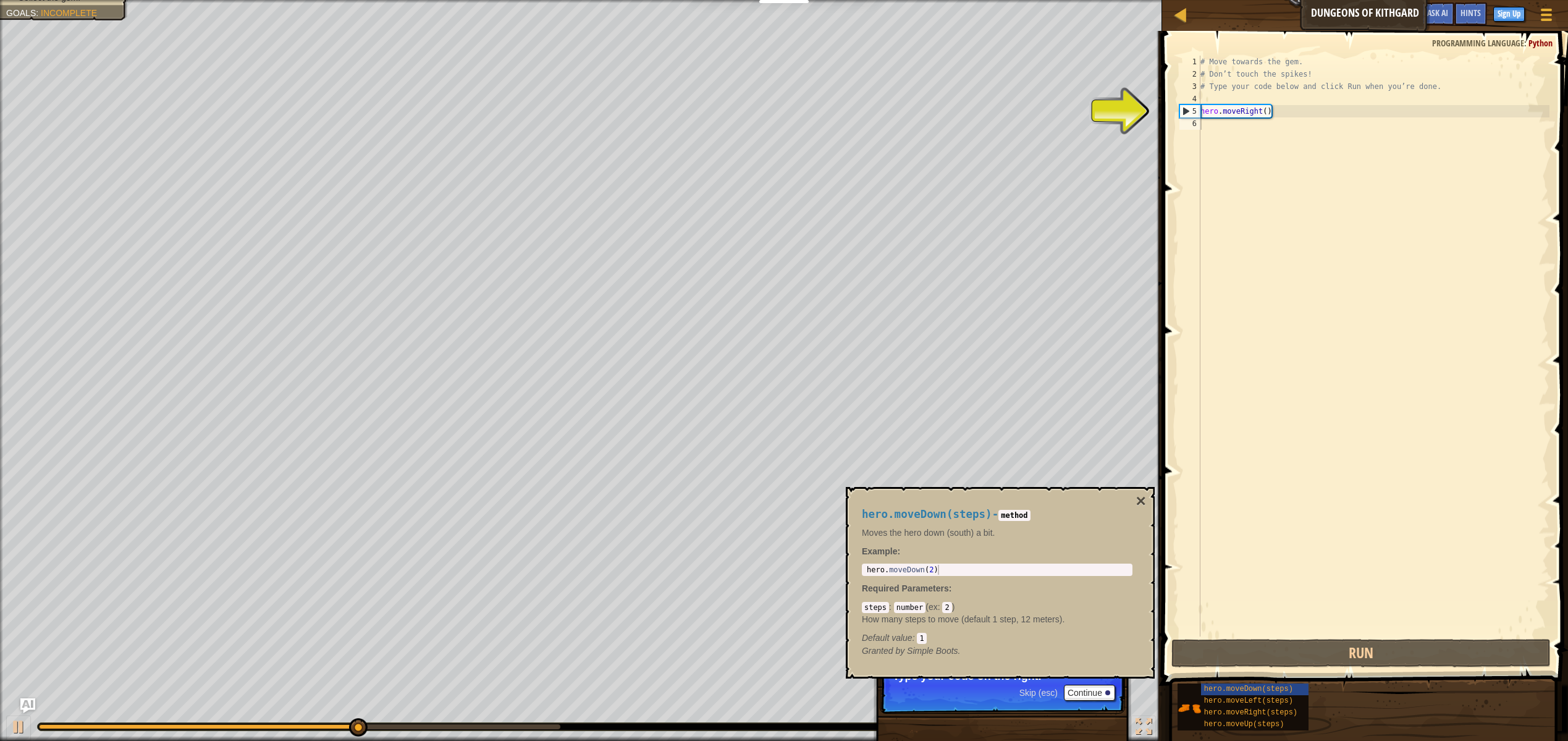
drag, startPoint x: 1241, startPoint y: 687, endPoint x: 1290, endPoint y: 171, distance: 518.3
click at [1300, 119] on div "Hints 1 2 3 4 5 6 # Move towards the gem. # Don’t touch the spikes! # Type your…" at bounding box center [1363, 383] width 409 height 704
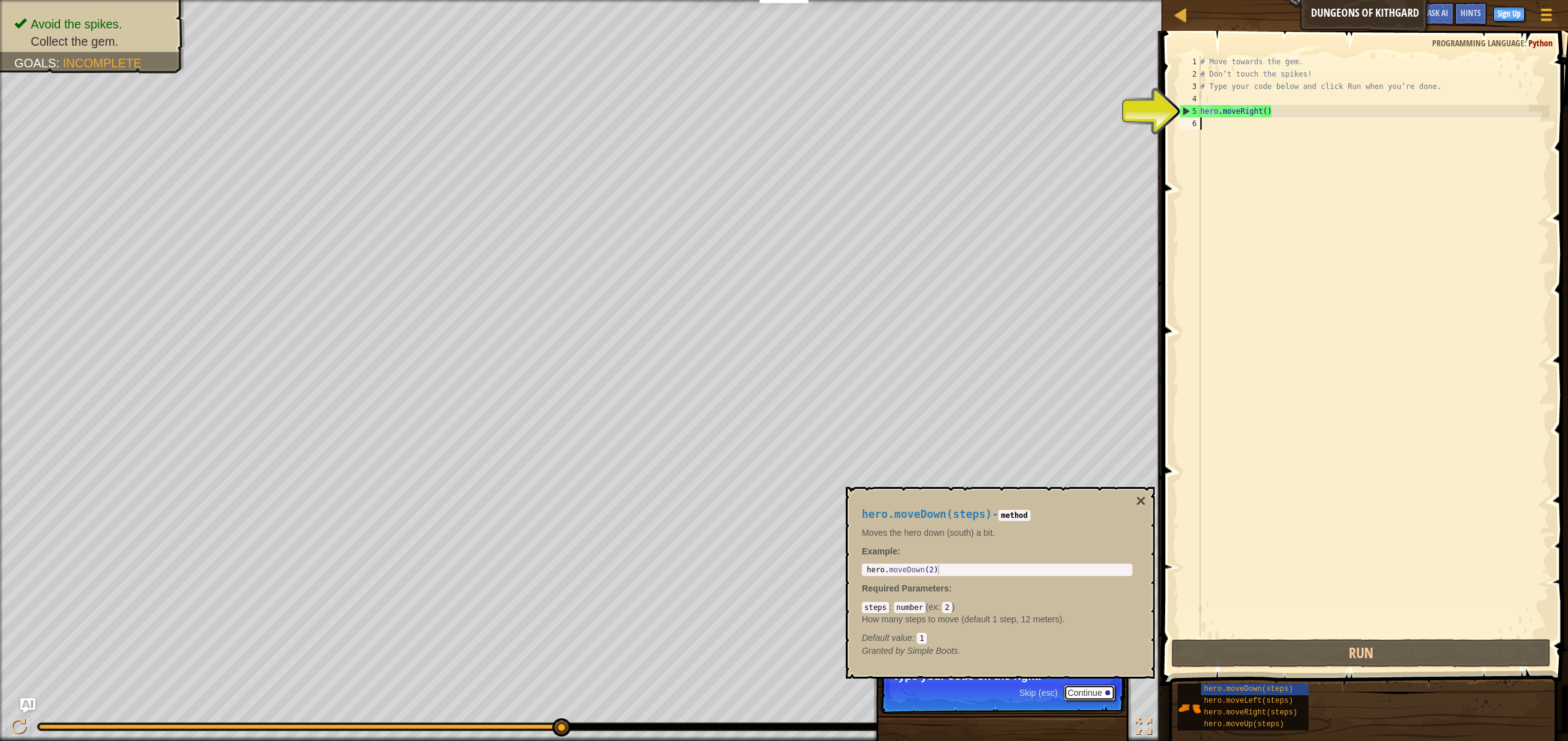
click at [1093, 694] on button "Continue" at bounding box center [1089, 693] width 51 height 16
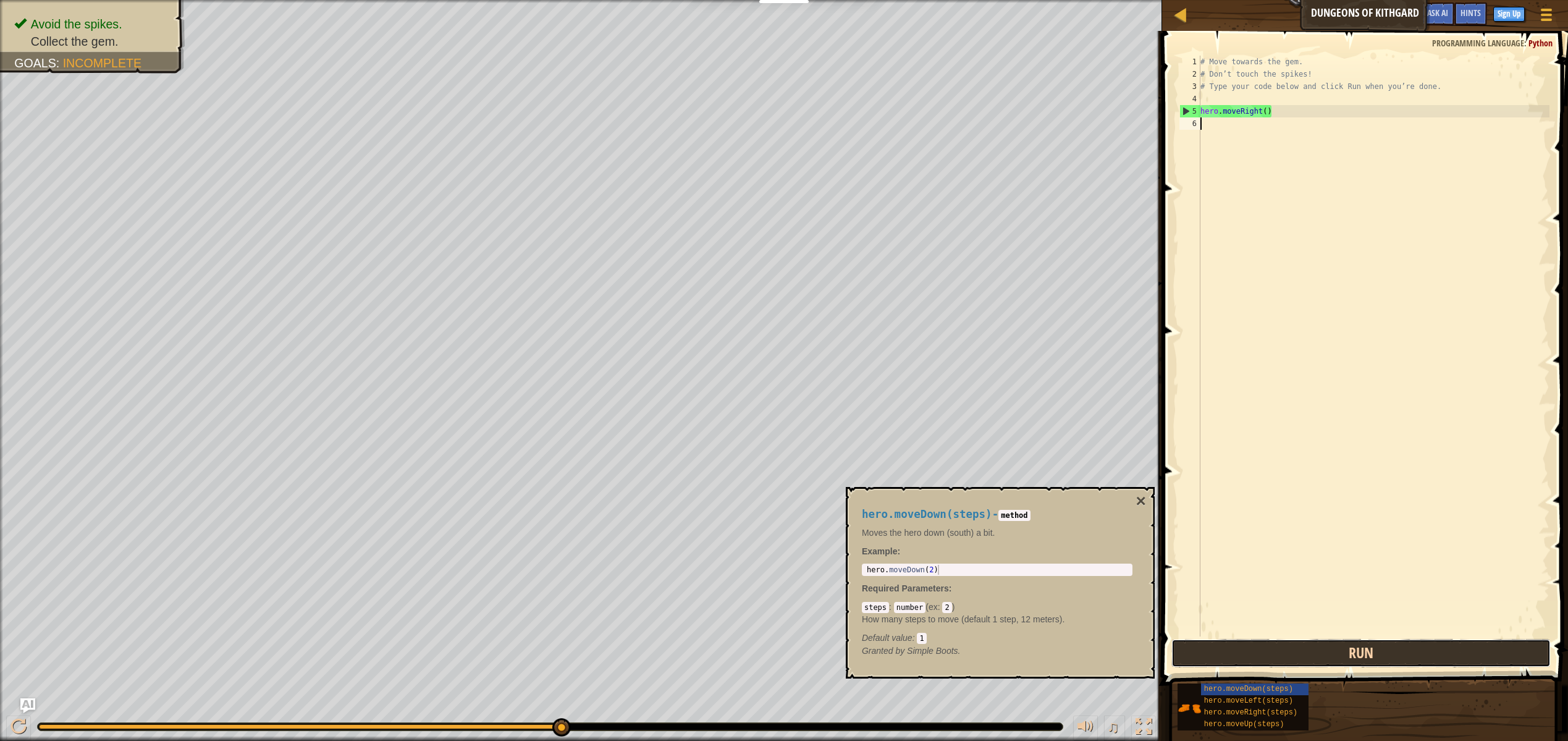
click at [1252, 658] on button "Run" at bounding box center [1361, 653] width 379 height 28
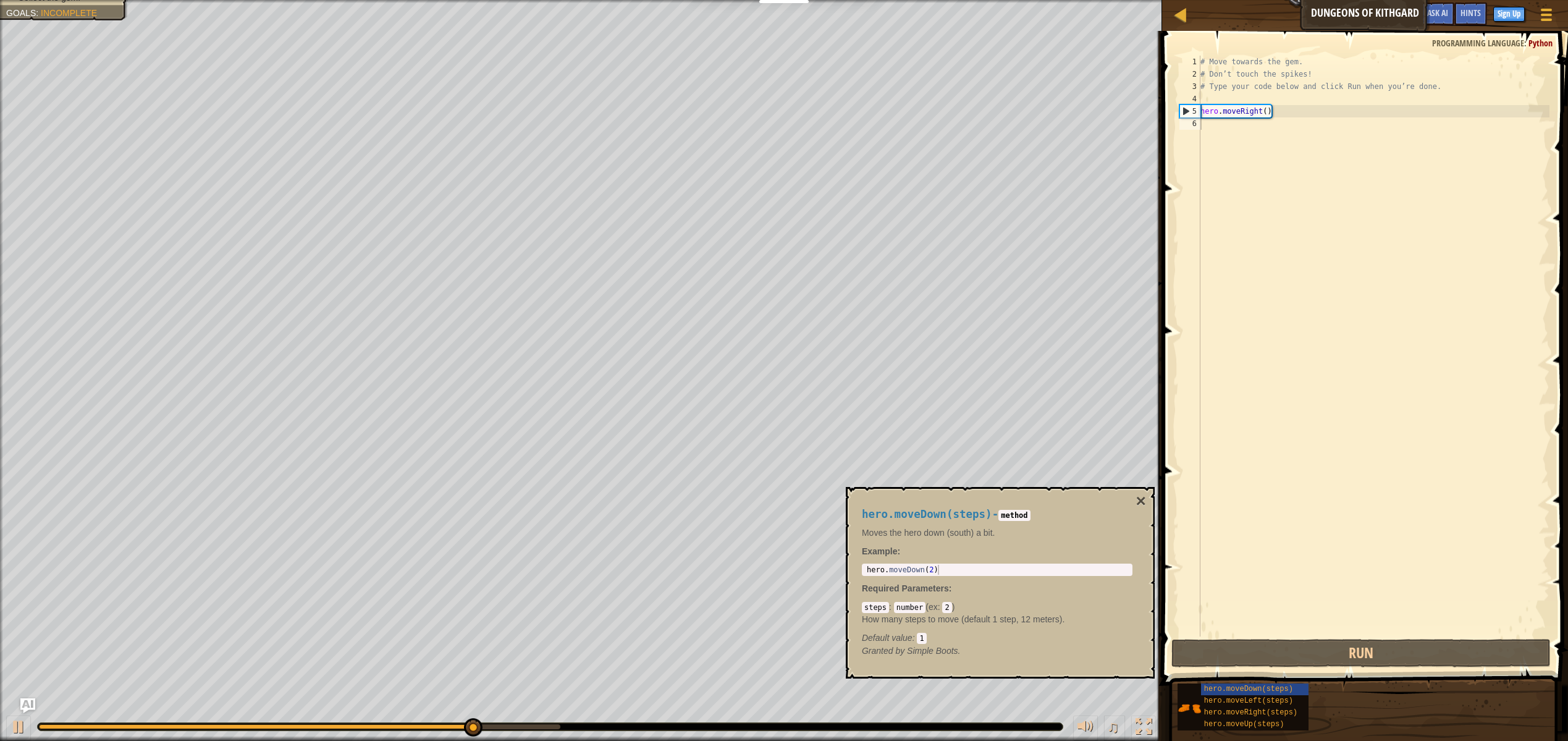
click at [1028, 520] on code "method" at bounding box center [1014, 515] width 31 height 11
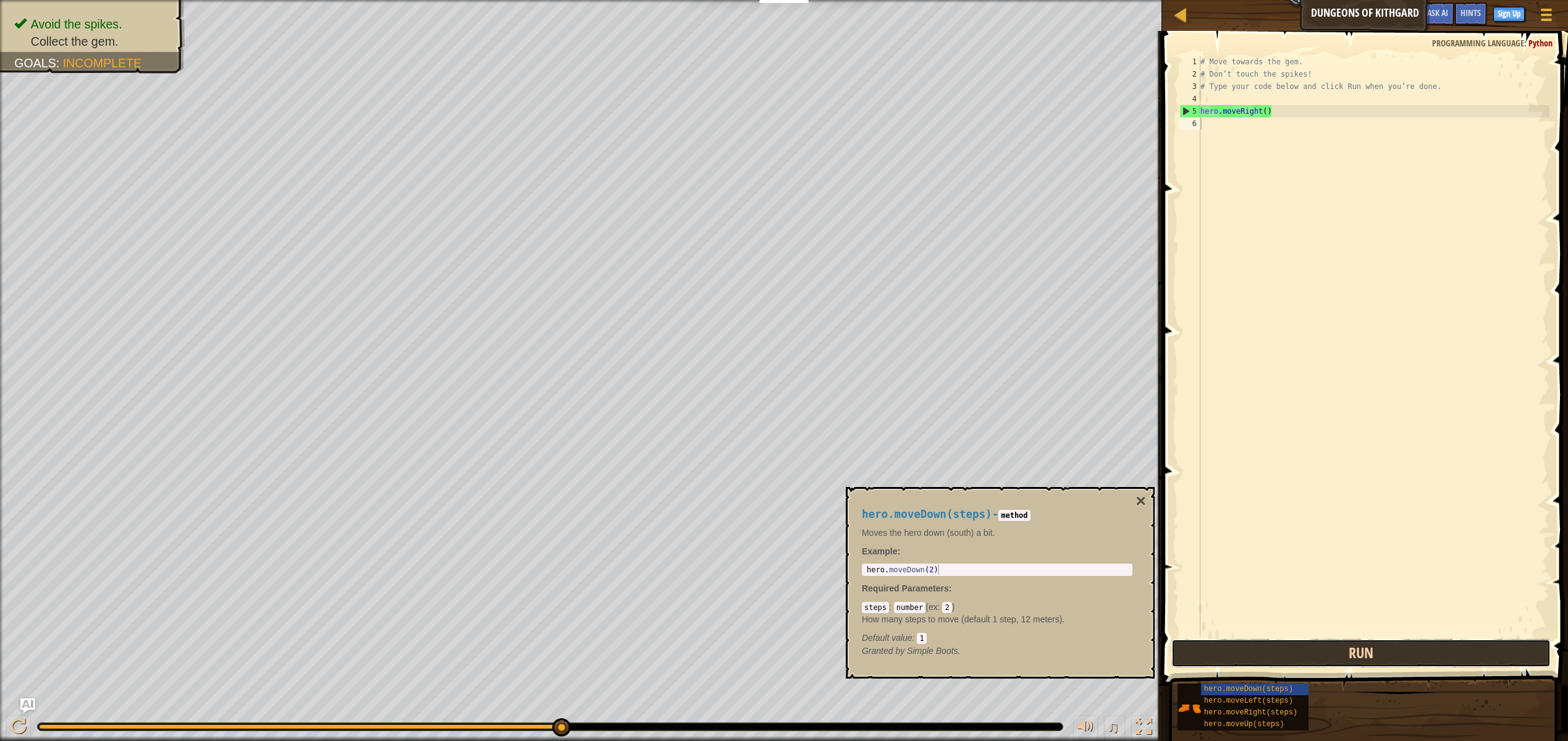
click at [1446, 662] on button "Run" at bounding box center [1361, 653] width 379 height 28
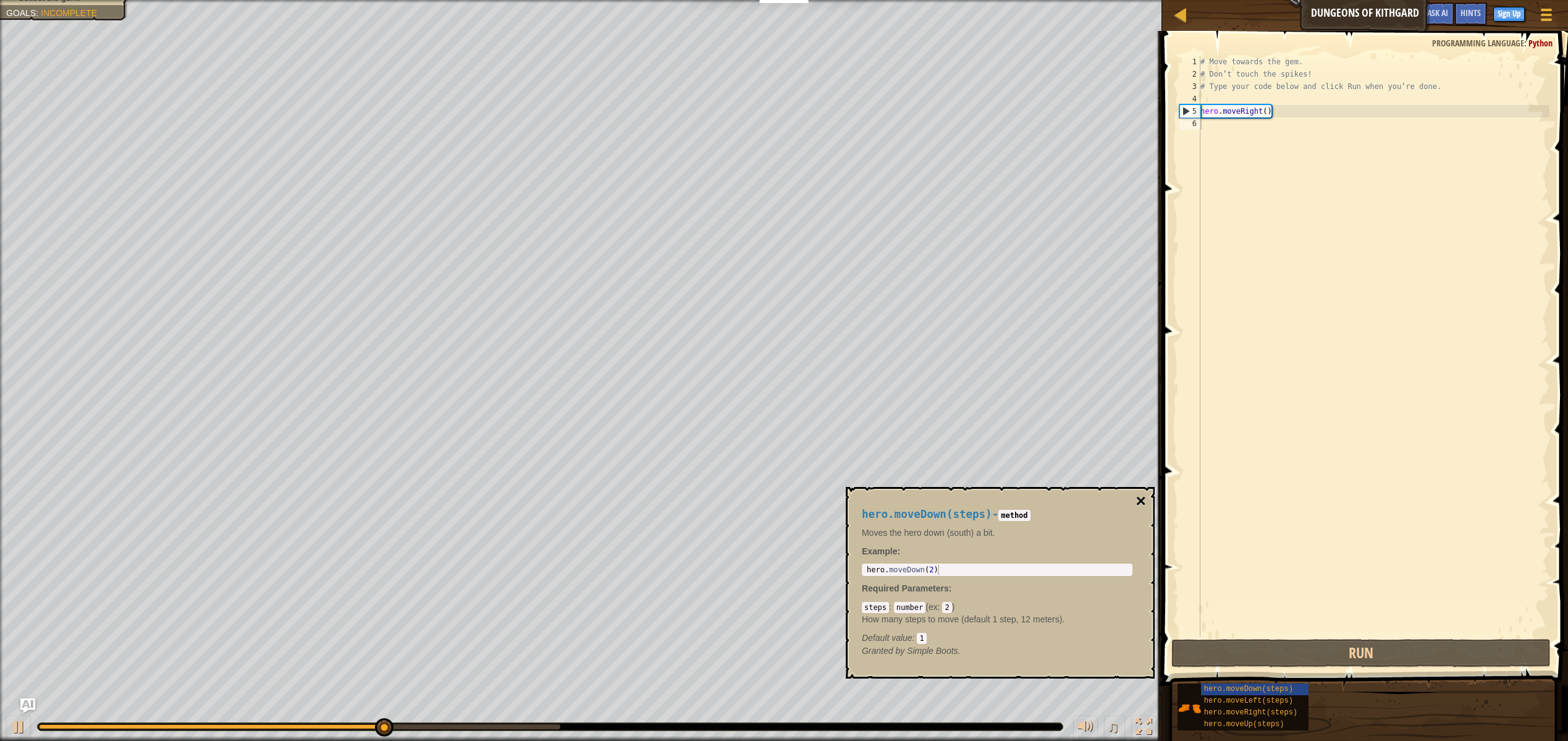
click at [1143, 502] on button "×" at bounding box center [1141, 501] width 10 height 17
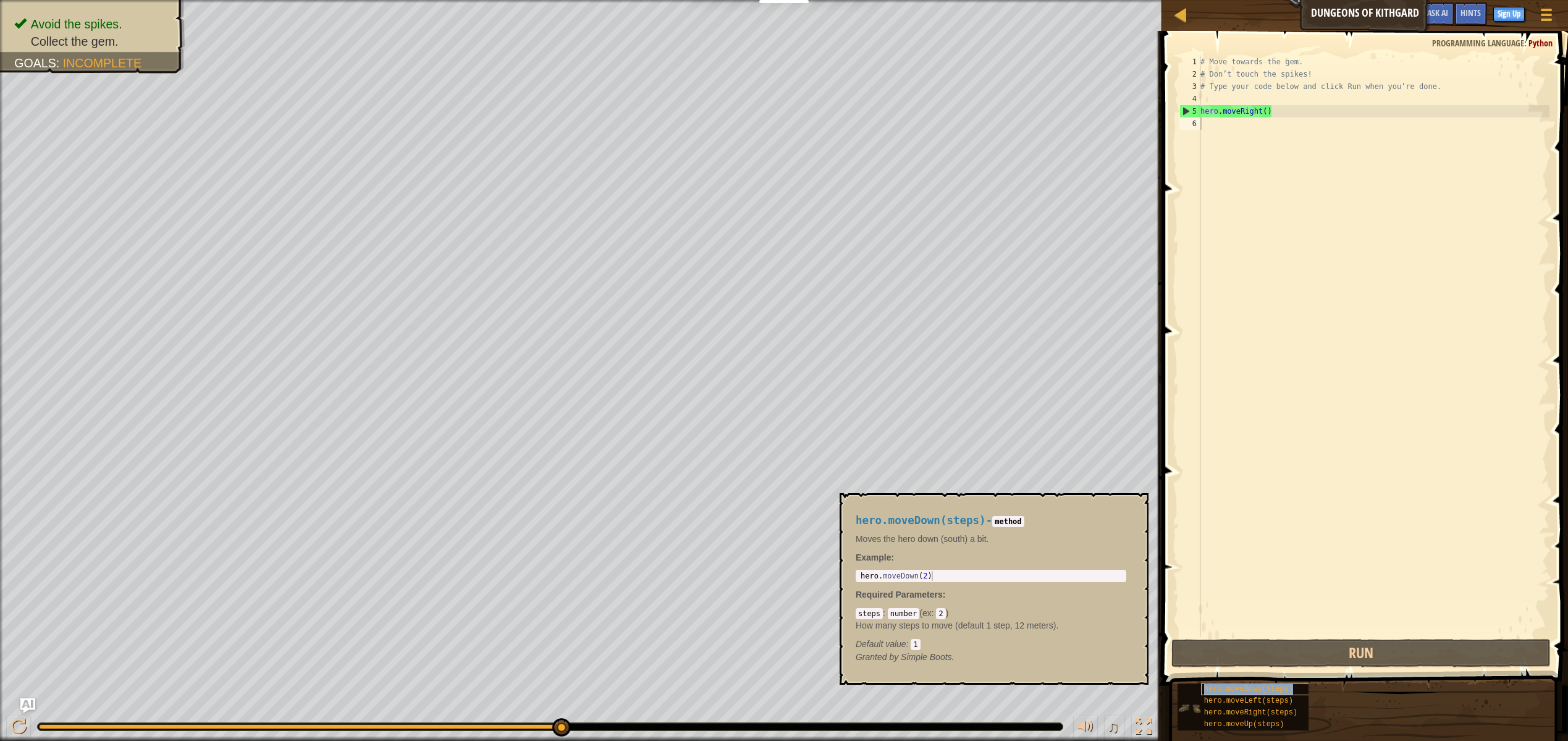
click at [1241, 687] on span "hero.moveDown(steps)" at bounding box center [1248, 689] width 89 height 9
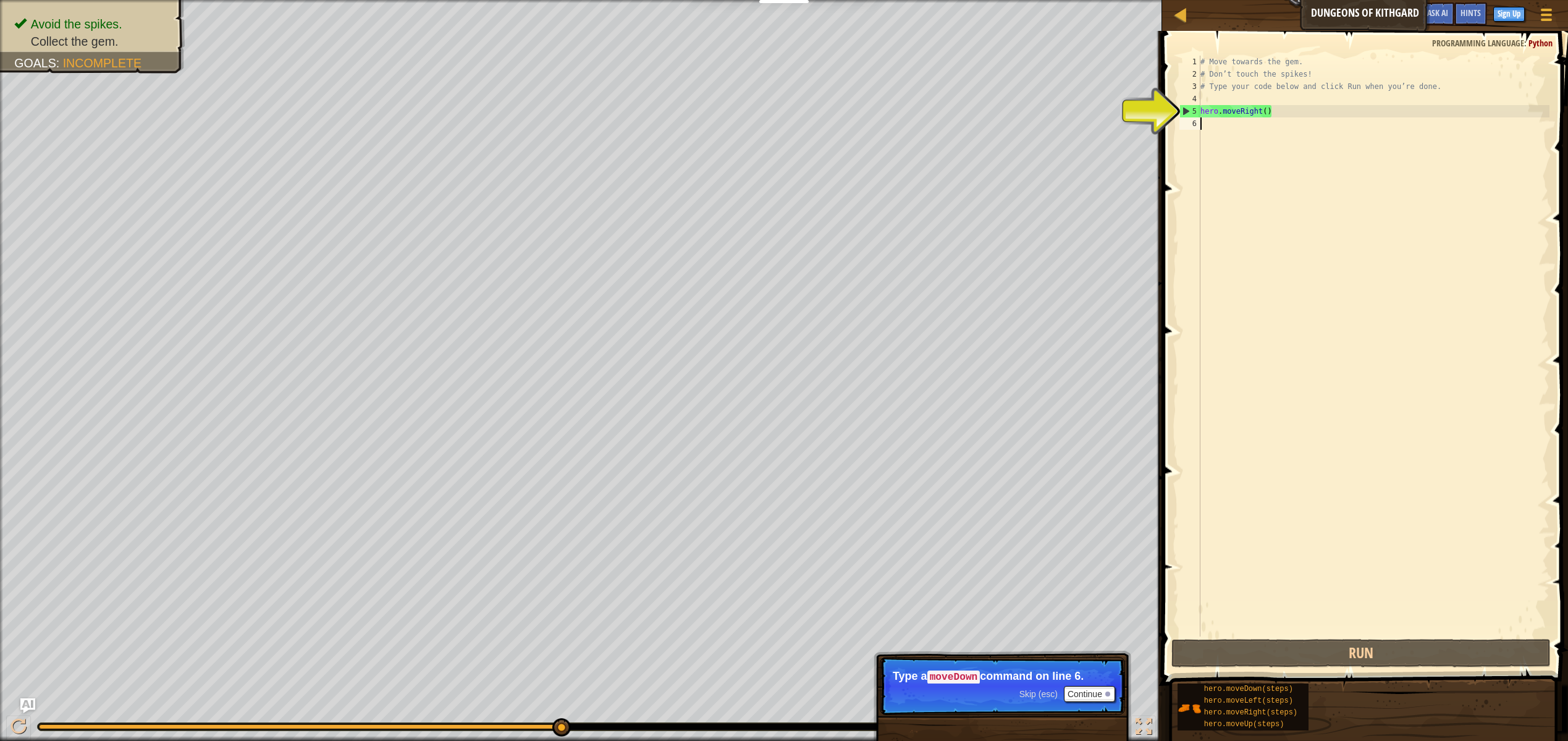
click at [1054, 695] on span "Skip (esc)" at bounding box center [1038, 694] width 39 height 10
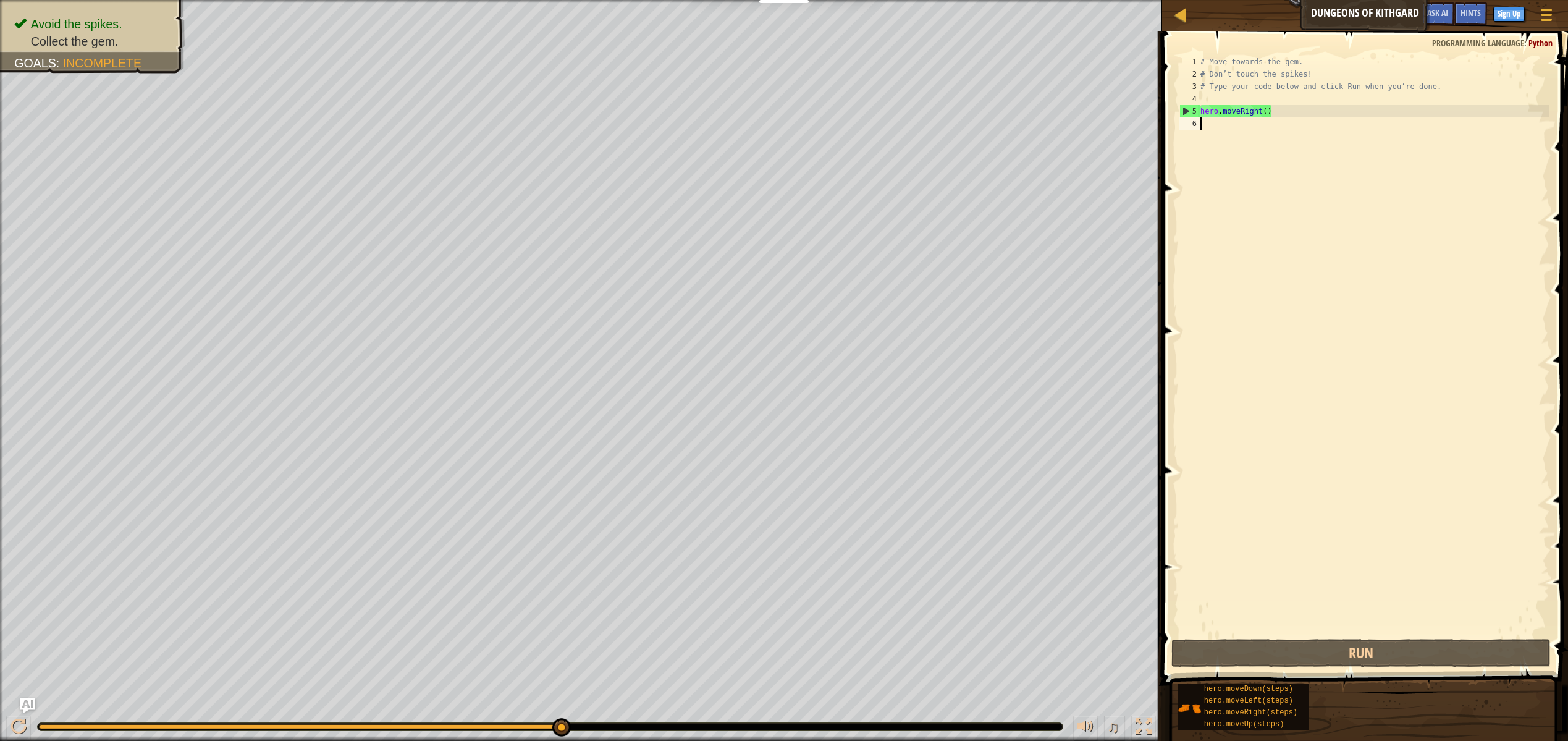
click at [1190, 128] on div "6" at bounding box center [1189, 124] width 21 height 13
click at [1192, 124] on div "6" at bounding box center [1189, 124] width 21 height 13
click at [1200, 125] on div "6" at bounding box center [1189, 124] width 21 height 13
drag, startPoint x: 1200, startPoint y: 125, endPoint x: 1159, endPoint y: 276, distance: 156.5
click at [1159, 272] on div "Hints 1 2 3 4 5 6 # Move towards the gem. # Don’t touch the spikes! # Type your…" at bounding box center [1363, 386] width 409 height 710
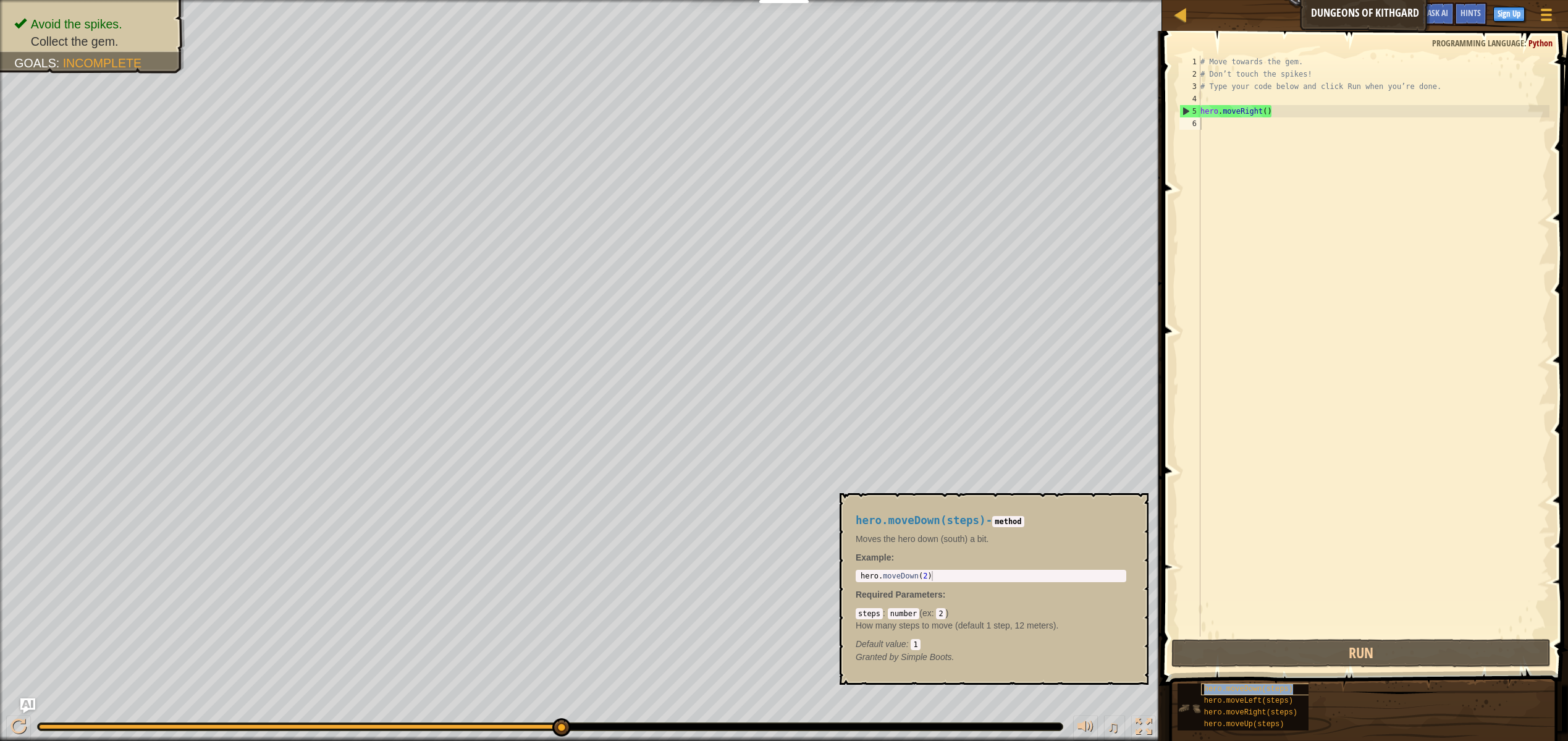
type textarea "hero.moveDown(steps)"
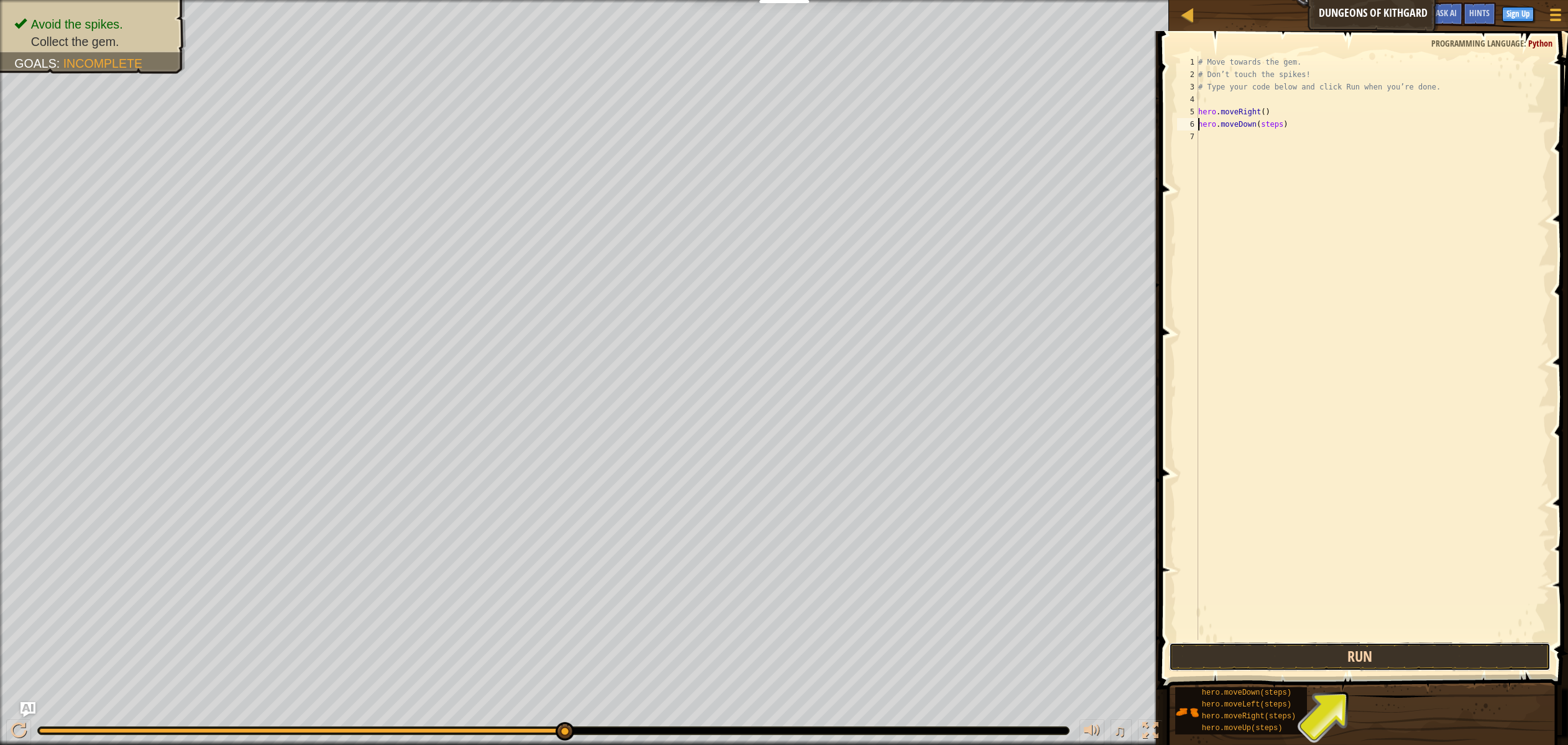
click at [1267, 650] on button "Run" at bounding box center [1360, 656] width 382 height 29
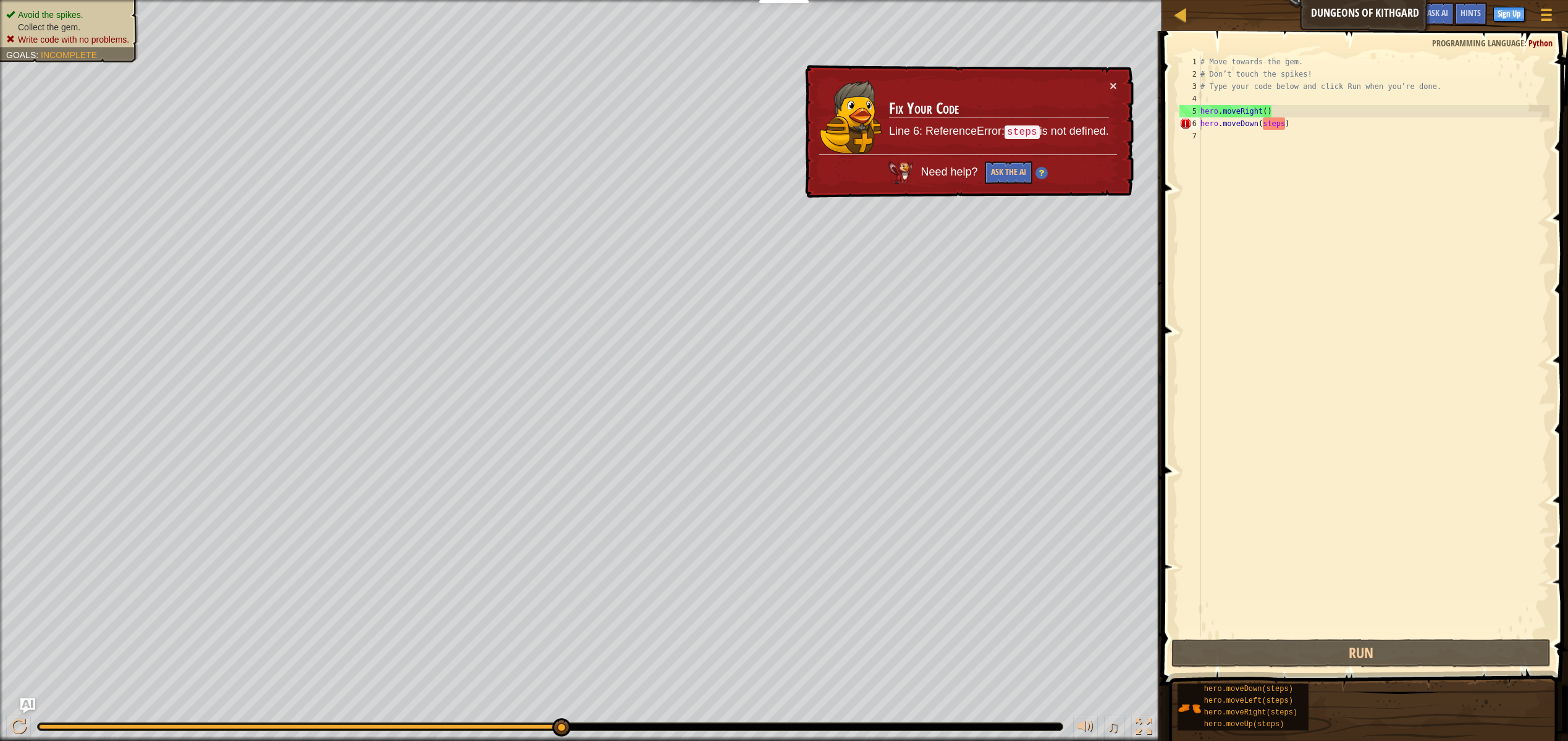
click at [21, 18] on span "Avoid the spikes." at bounding box center [50, 15] width 65 height 10
drag, startPoint x: 76, startPoint y: 50, endPoint x: 53, endPoint y: -45, distance: 97.7
click at [53, 0] on html "Educators Create Free Account School & District Solutions Teacher Toolkit Previ…" at bounding box center [784, 0] width 1568 height 0
click at [1350, 202] on div "# Move towards the gem. # Don’t touch the spikes! # Type your code below and cl…" at bounding box center [1374, 358] width 352 height 606
click at [1112, 90] on button "×" at bounding box center [1113, 85] width 7 height 13
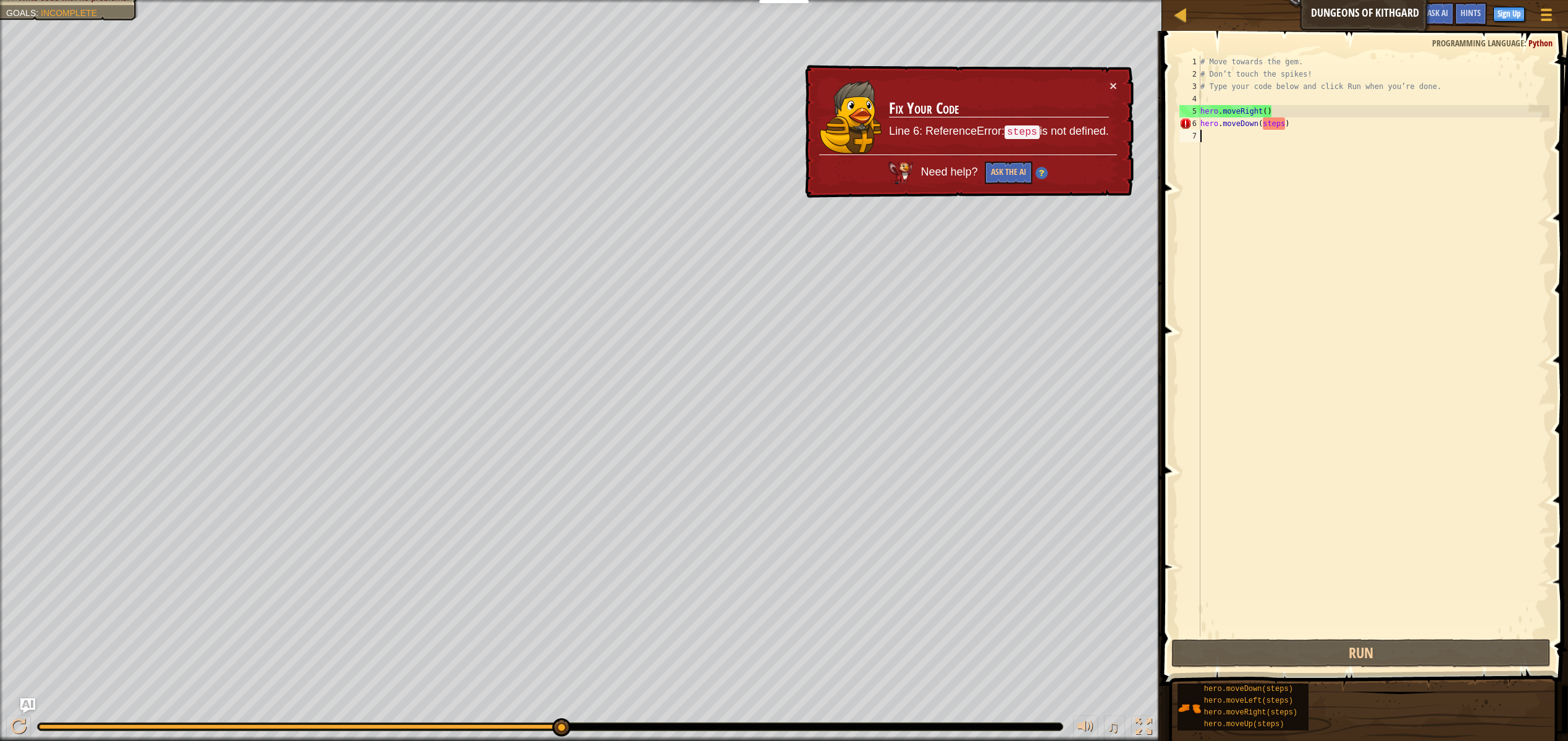
click at [1207, 154] on div "# Move towards the gem. # Don’t touch the spikes! # Type your code below and cl…" at bounding box center [1374, 358] width 352 height 606
click at [1278, 130] on div "# Move towards the gem. # Don’t touch the spikes! # Type your code below and cl…" at bounding box center [1374, 358] width 352 height 606
click at [1011, 167] on button "Ask the AI" at bounding box center [1008, 172] width 47 height 23
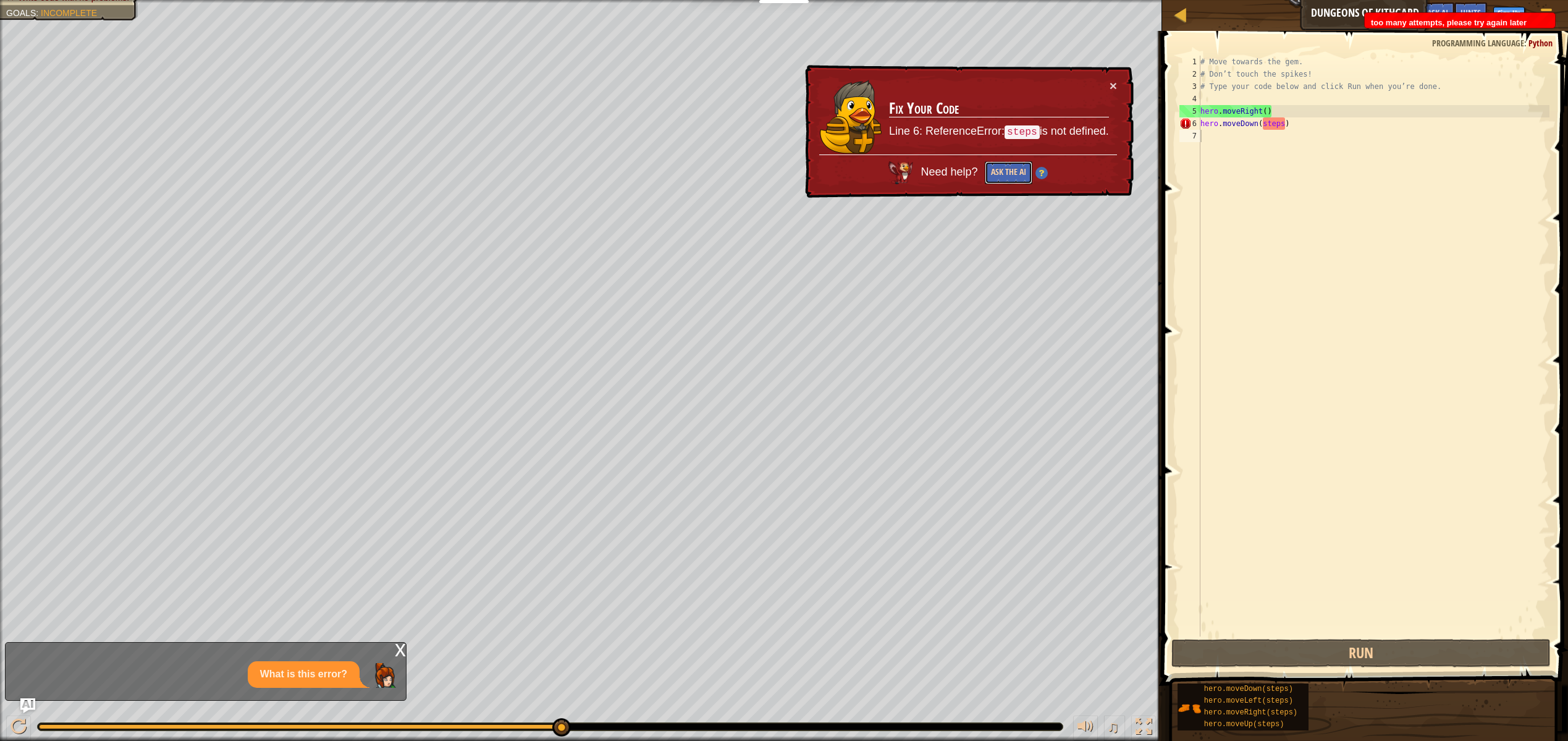
click at [1011, 167] on button "Ask the AI" at bounding box center [1008, 172] width 47 height 23
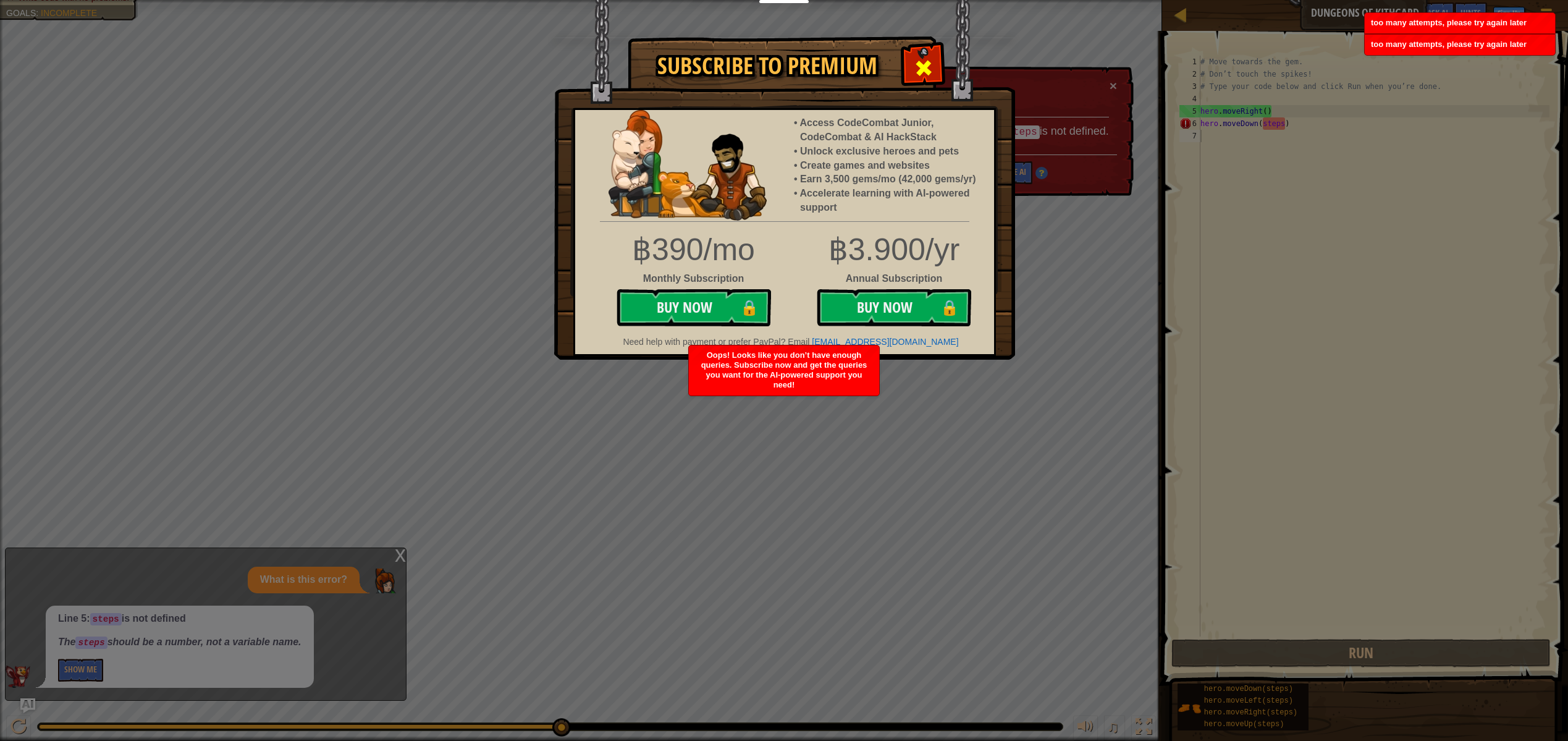
click at [923, 65] on span at bounding box center [923, 68] width 20 height 20
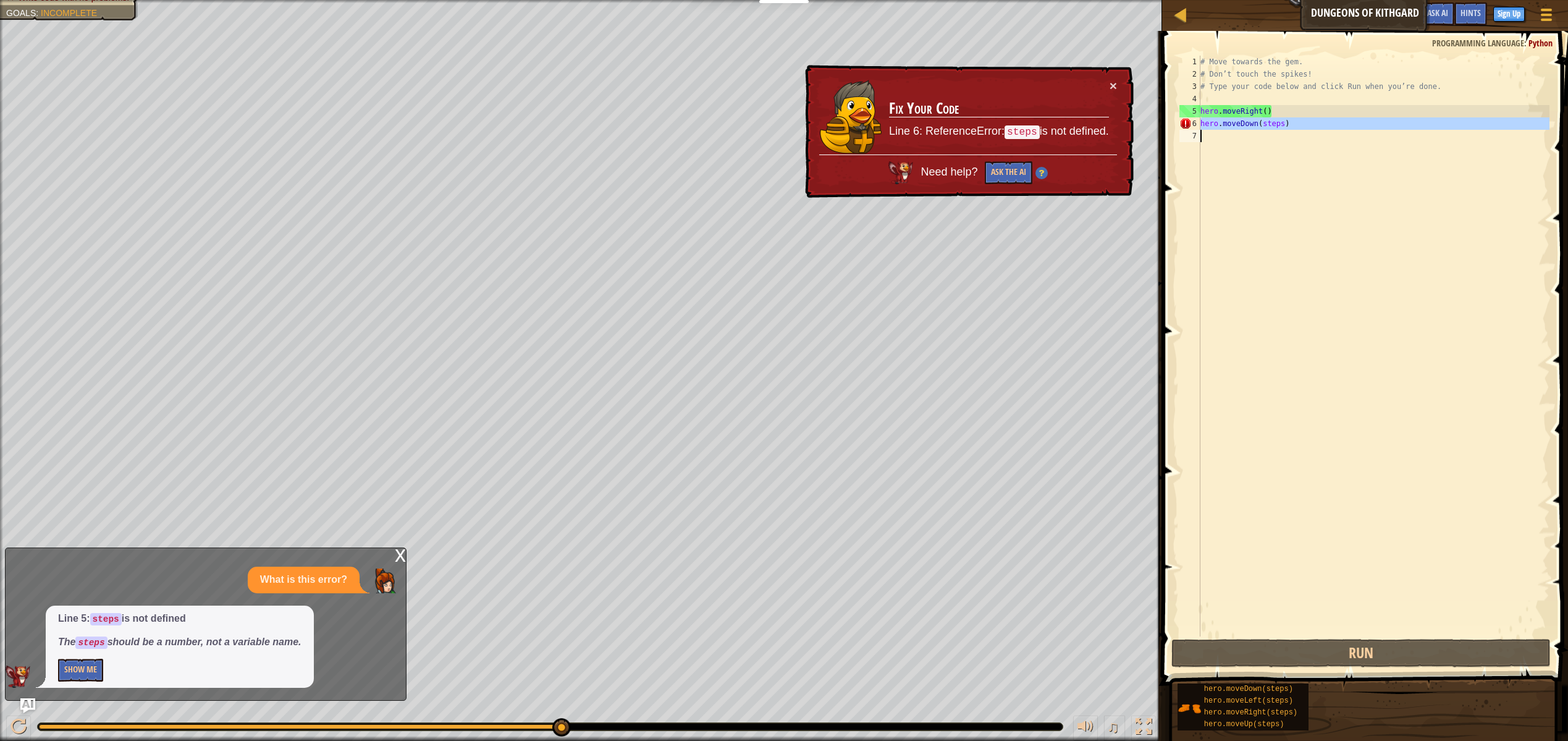
drag, startPoint x: 1197, startPoint y: 125, endPoint x: 1336, endPoint y: 125, distance: 139.0
click at [1336, 125] on div "1 2 3 4 5 6 7 # Move towards the gem. # Don’t touch the spikes! # Type your cod…" at bounding box center [1363, 346] width 372 height 581
type textarea "hero.moveDown(steps)"
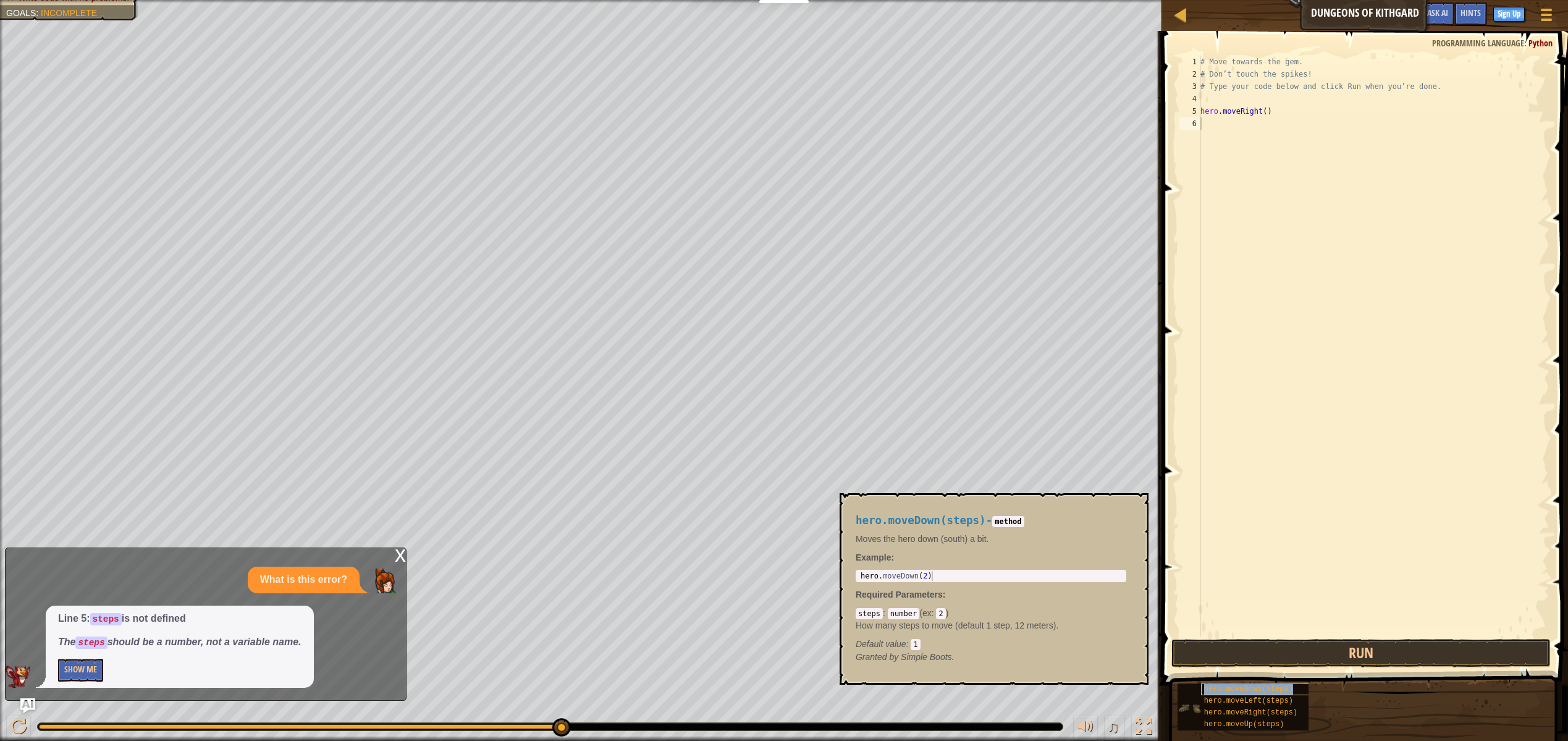
click at [1244, 691] on span "hero.moveDown(steps)" at bounding box center [1248, 689] width 89 height 9
type textarea "hero.moveDown(2)"
drag, startPoint x: 858, startPoint y: 577, endPoint x: 978, endPoint y: 571, distance: 120.1
click at [978, 571] on div "hero . moveDown ( 2 )" at bounding box center [990, 586] width 265 height 30
drag, startPoint x: 859, startPoint y: 580, endPoint x: 931, endPoint y: 580, distance: 72.0
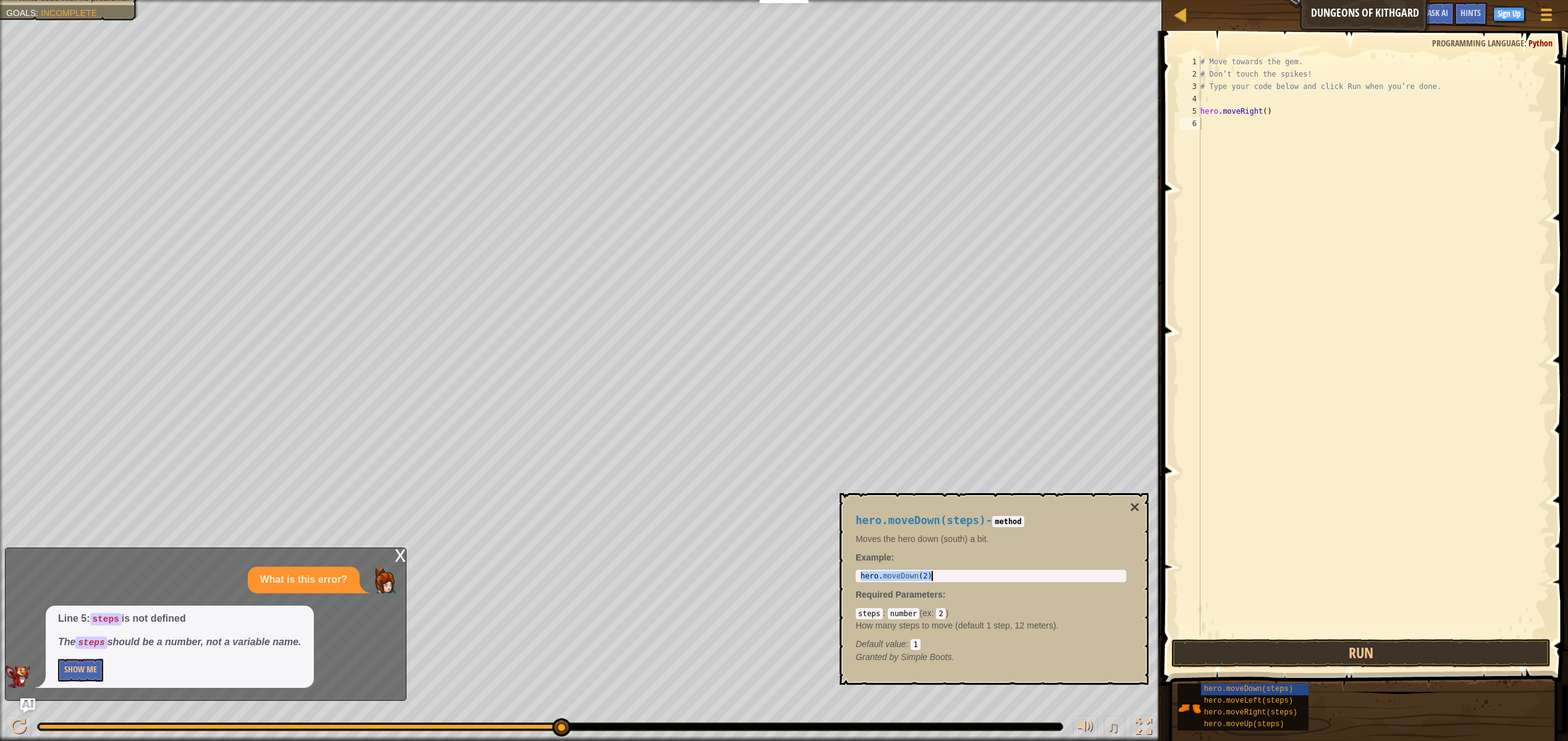
click at [931, 580] on div "hero . moveDown ( 2 )" at bounding box center [990, 586] width 265 height 30
click at [1215, 119] on div "# Move towards the gem. # Don’t touch the spikes! # Type your code below and cl…" at bounding box center [1374, 358] width 352 height 606
paste textarea "hero.moveDown(2)"
type textarea "hero.moveDown(2)"
click at [1326, 659] on button "Run" at bounding box center [1361, 653] width 379 height 28
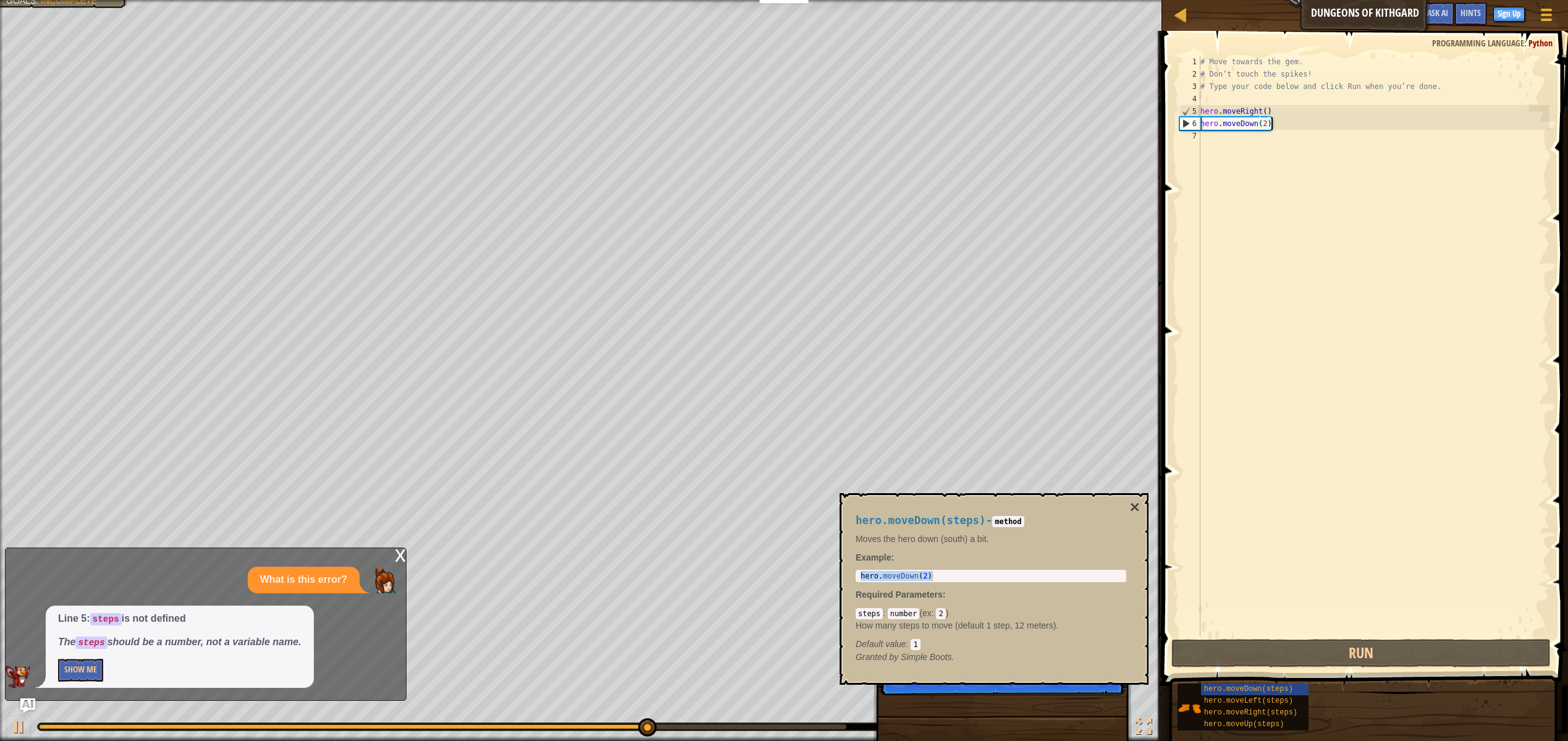
click at [1345, 298] on div "# Move towards the gem. # Don’t touch the spikes! # Type your code below and cl…" at bounding box center [1374, 358] width 352 height 606
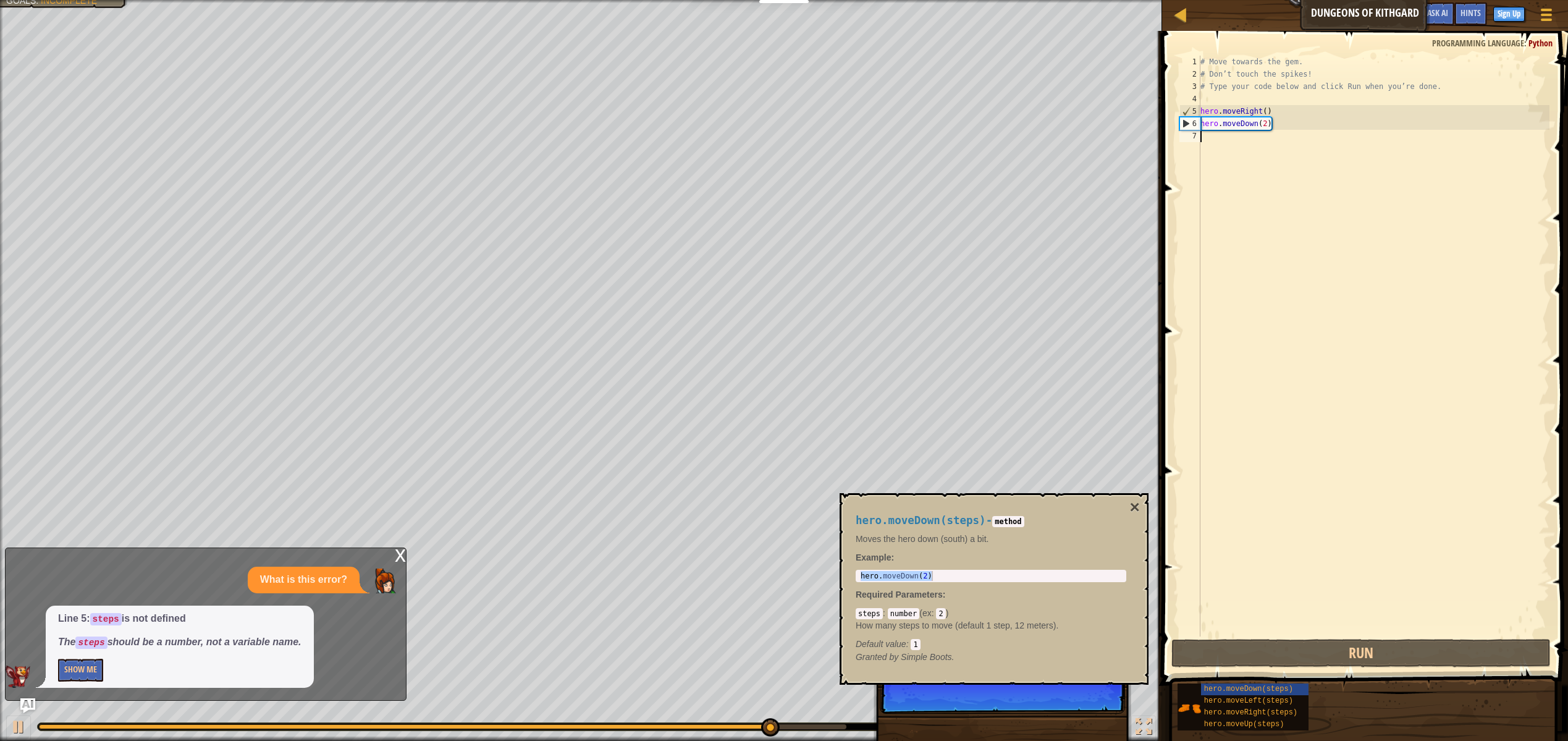
click at [1192, 141] on div "7" at bounding box center [1189, 136] width 21 height 13
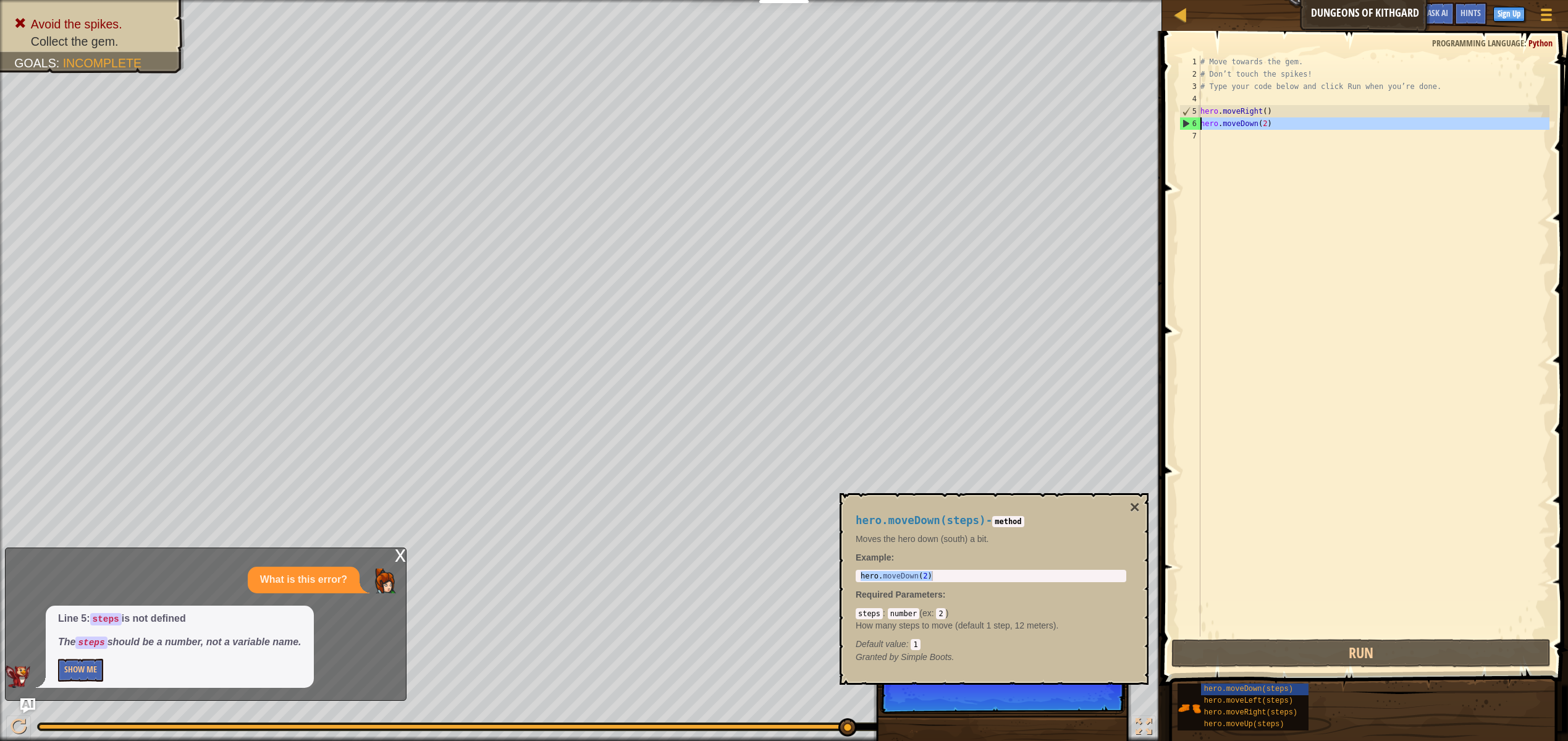
click at [1184, 127] on div "6" at bounding box center [1190, 124] width 20 height 13
type textarea "hero.moveDown(2)"
click at [1191, 137] on div "7" at bounding box center [1189, 136] width 21 height 13
click at [1466, 14] on span "Hints" at bounding box center [1470, 13] width 20 height 12
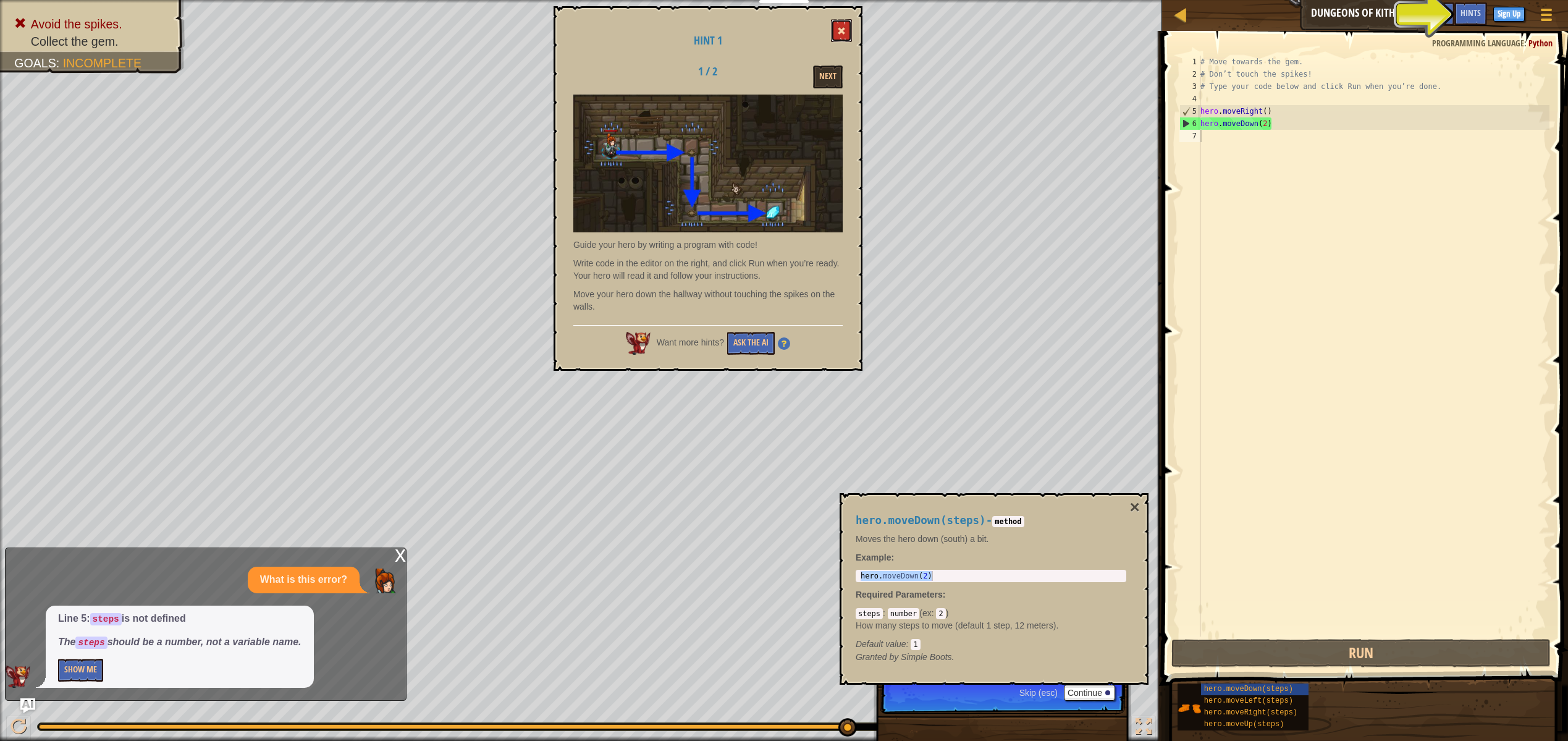
click at [839, 34] on span at bounding box center [841, 31] width 9 height 9
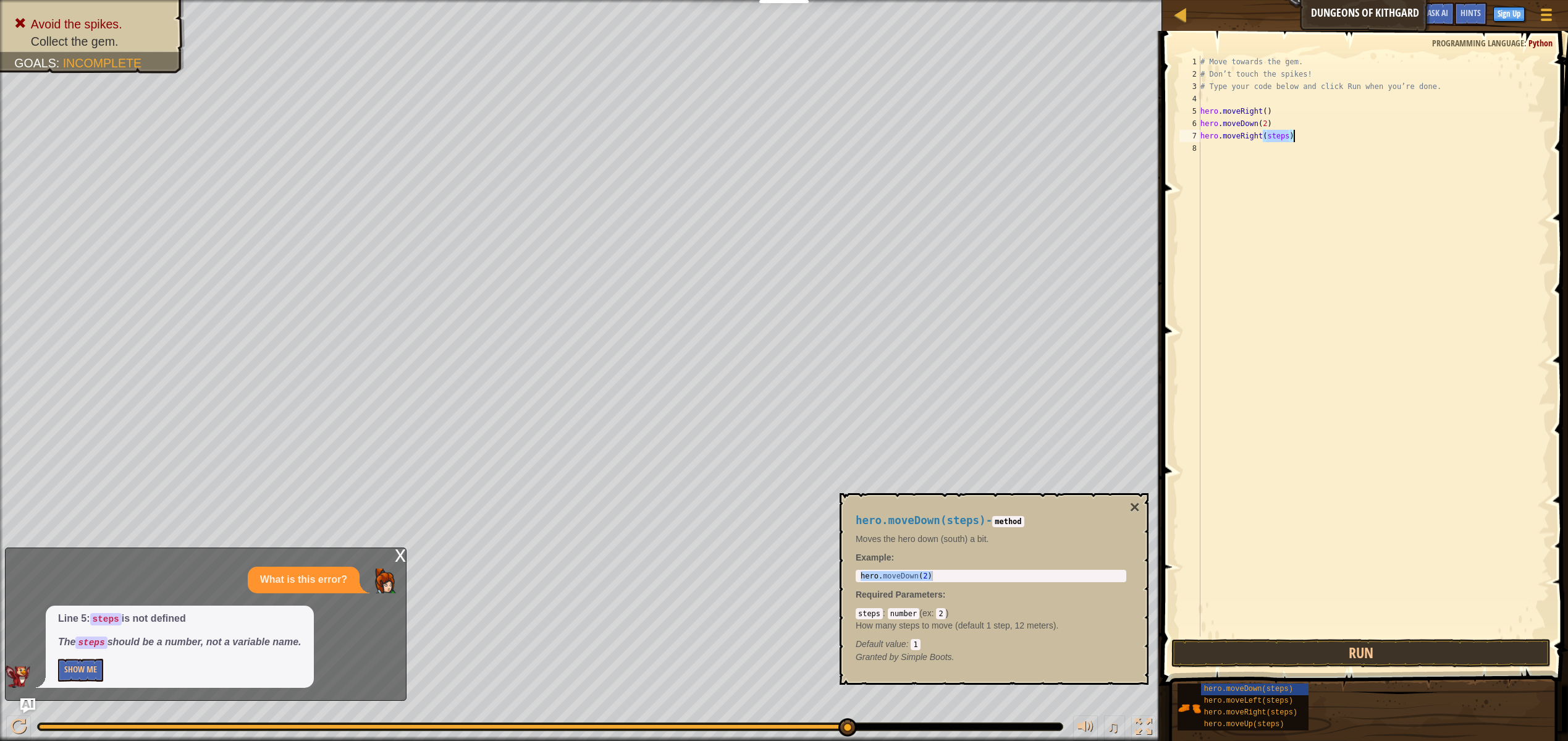
drag, startPoint x: 1264, startPoint y: 138, endPoint x: 1331, endPoint y: 139, distance: 67.0
click at [1331, 139] on div "# Move towards the gem. # Don’t touch the spikes! # Type your code below and cl…" at bounding box center [1374, 358] width 352 height 606
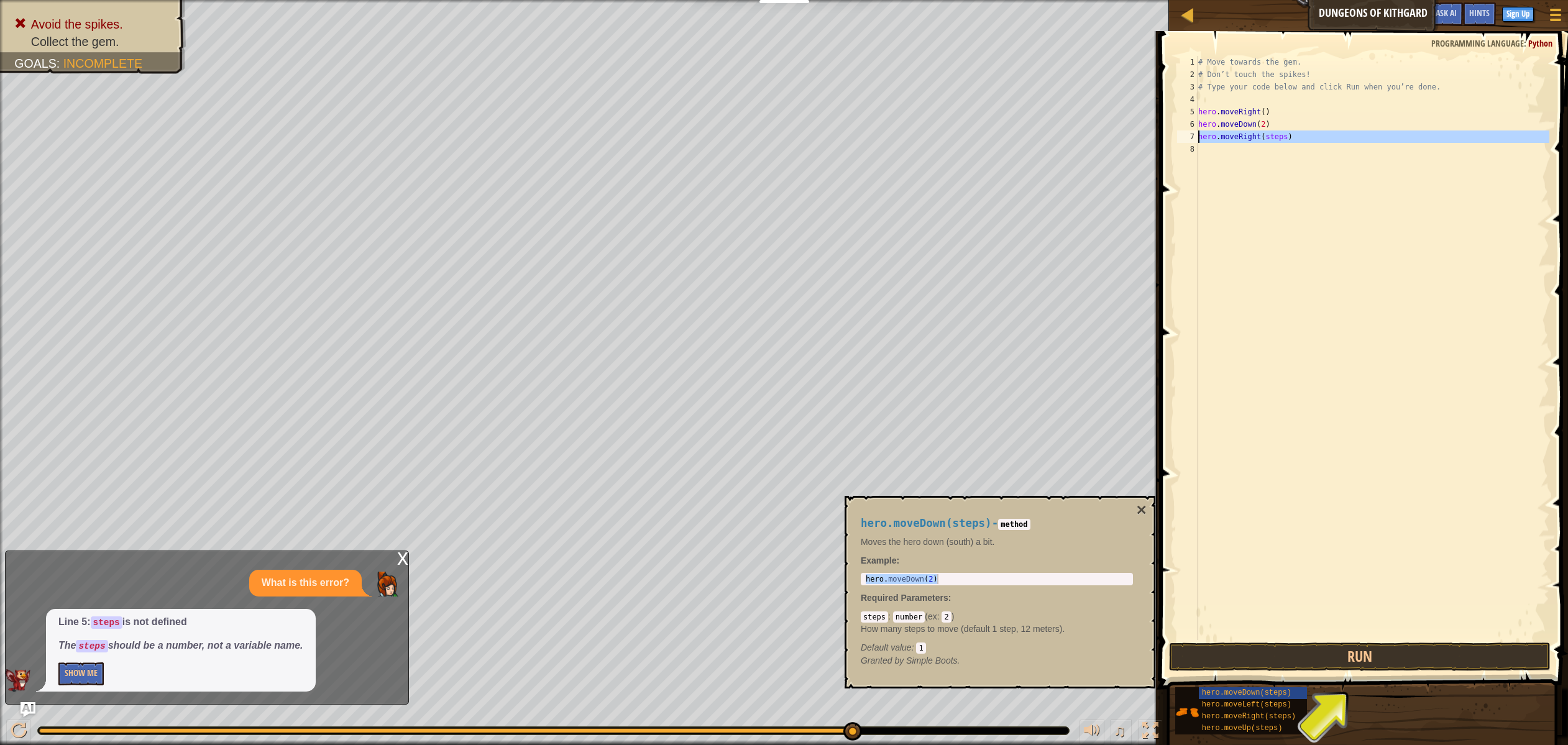
drag, startPoint x: 1197, startPoint y: 137, endPoint x: 1212, endPoint y: 138, distance: 15.0
click at [1212, 138] on div "hero.moveRight(steps) 1 2 3 4 5 6 7 8 # Move towards the gem. # Don’t touch the…" at bounding box center [1361, 348] width 375 height 584
type textarea "hero.moveRight(steps)"
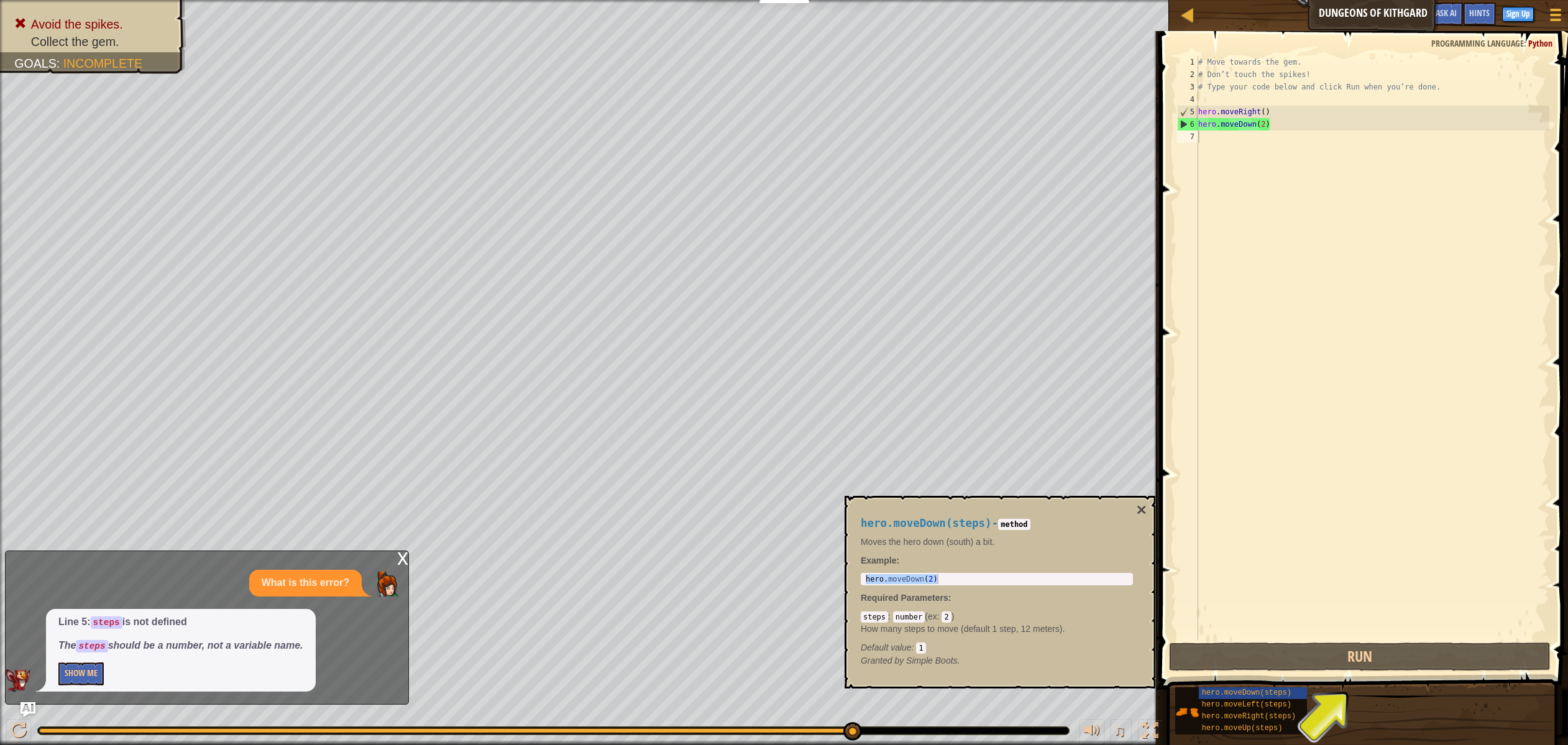
click at [1027, 640] on div "steps : number ( ex : 2 ) How many steps to move (default 1 step, 12 meters). D…" at bounding box center [997, 632] width 272 height 44
click at [1237, 718] on span "hero.moveRight(steps)" at bounding box center [1249, 716] width 94 height 9
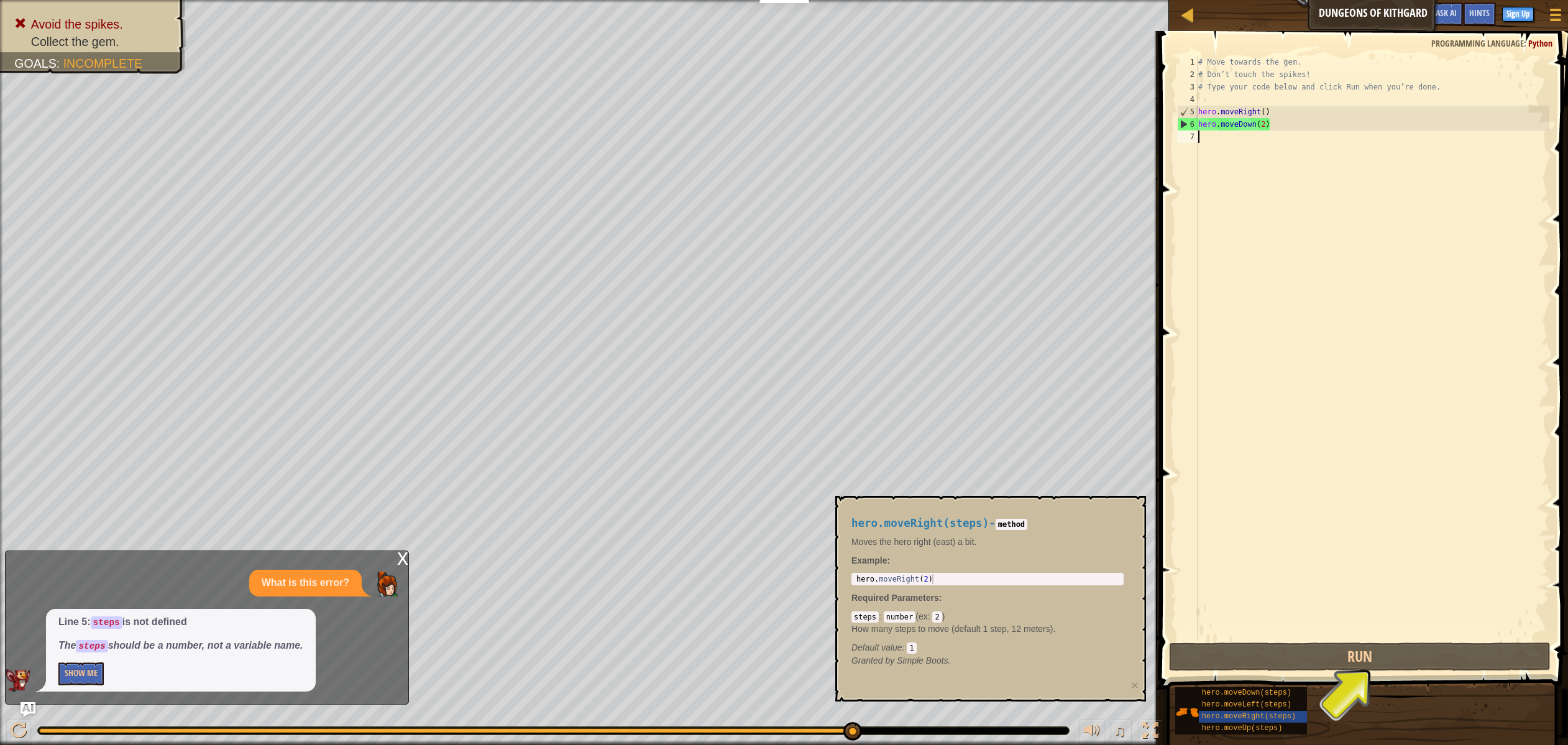
type textarea "hero.moveRight(2)"
drag, startPoint x: 854, startPoint y: 580, endPoint x: 945, endPoint y: 580, distance: 91.0
click at [945, 580] on div "hero . moveRight ( 2 )" at bounding box center [987, 589] width 267 height 30
drag, startPoint x: 1239, startPoint y: 142, endPoint x: 1231, endPoint y: 137, distance: 9.4
click at [1238, 142] on div "# Move towards the gem. # Don’t touch the spikes! # Type your code below and cl…" at bounding box center [1372, 360] width 354 height 609
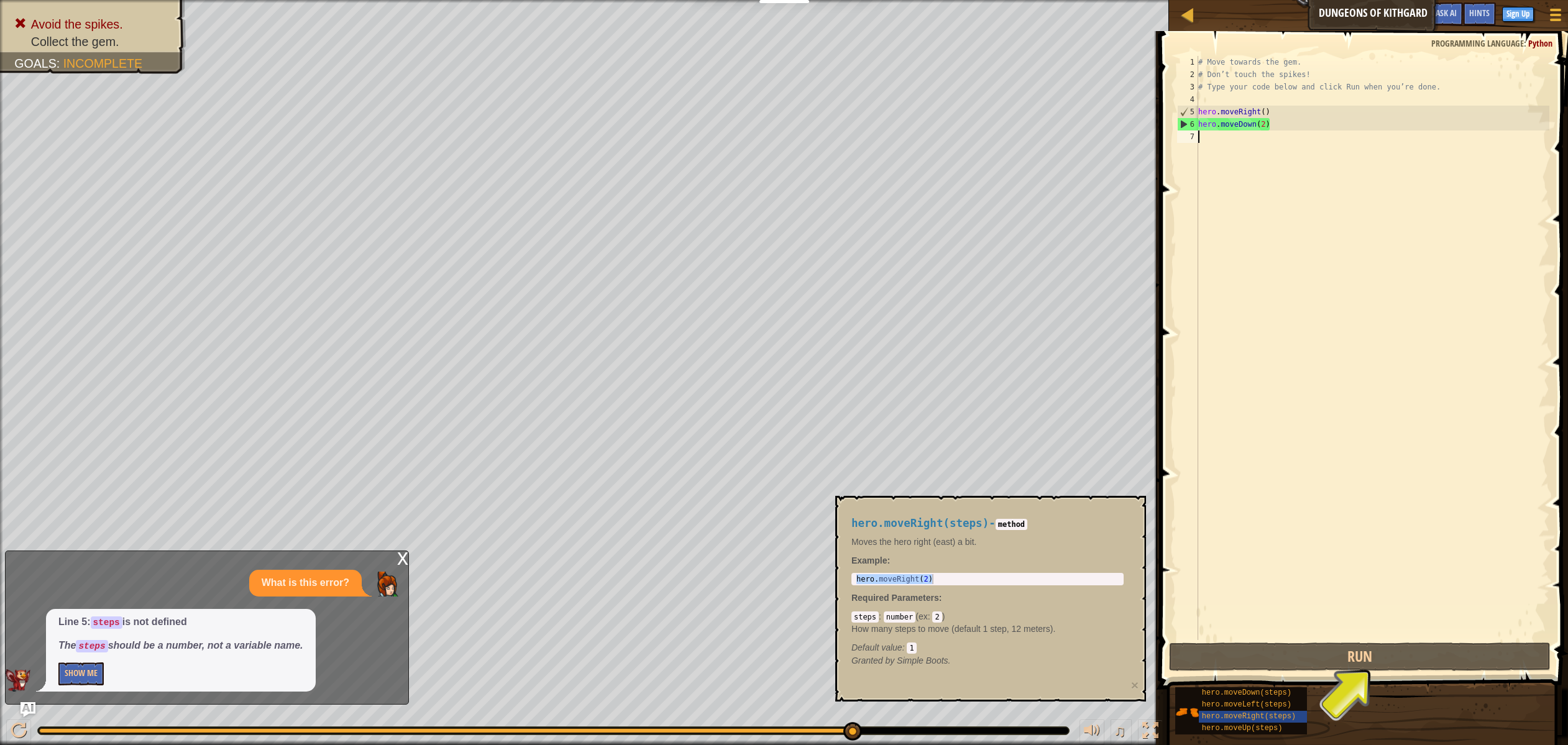
paste textarea "hero.moveRight(2)"
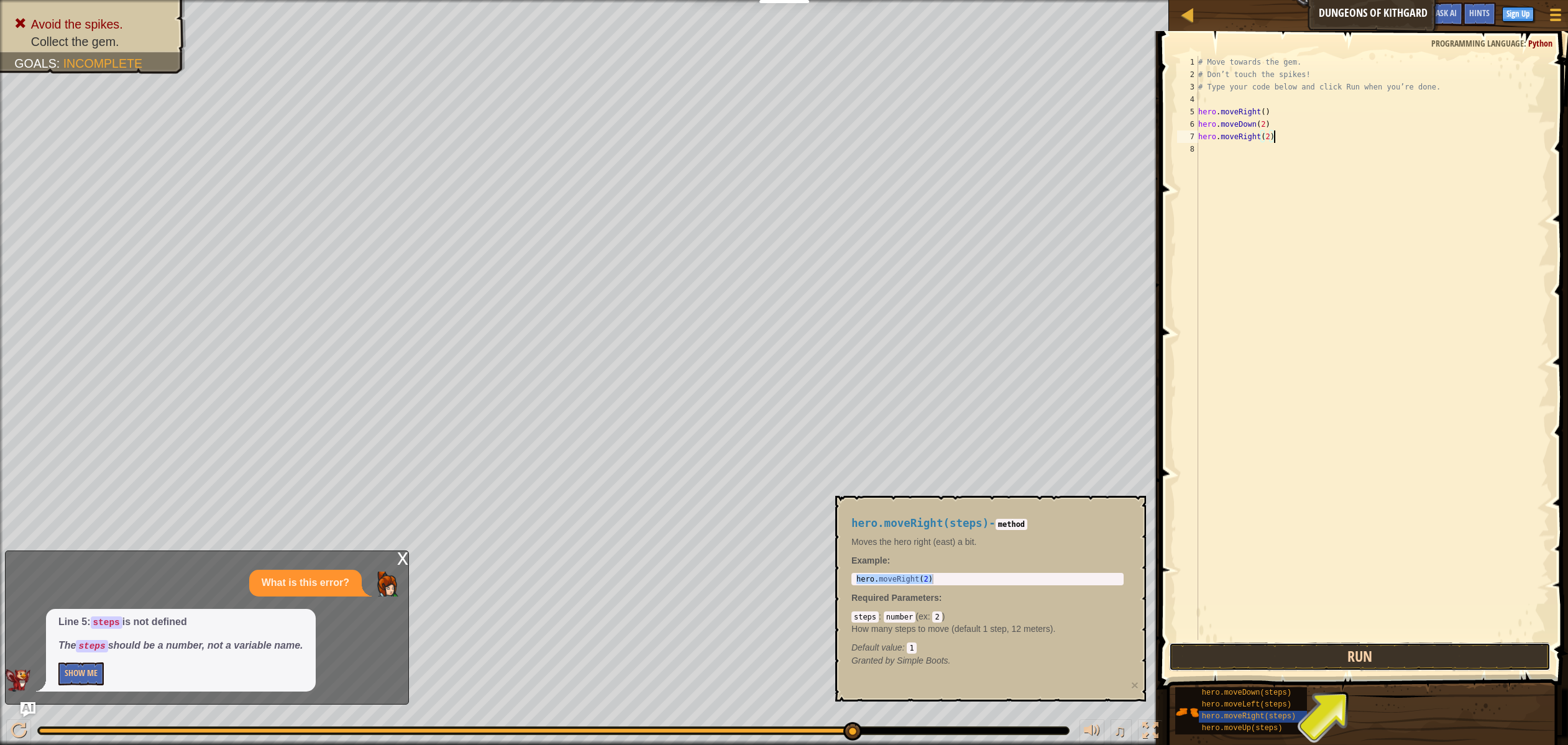
click at [1359, 658] on button "Run" at bounding box center [1360, 656] width 382 height 29
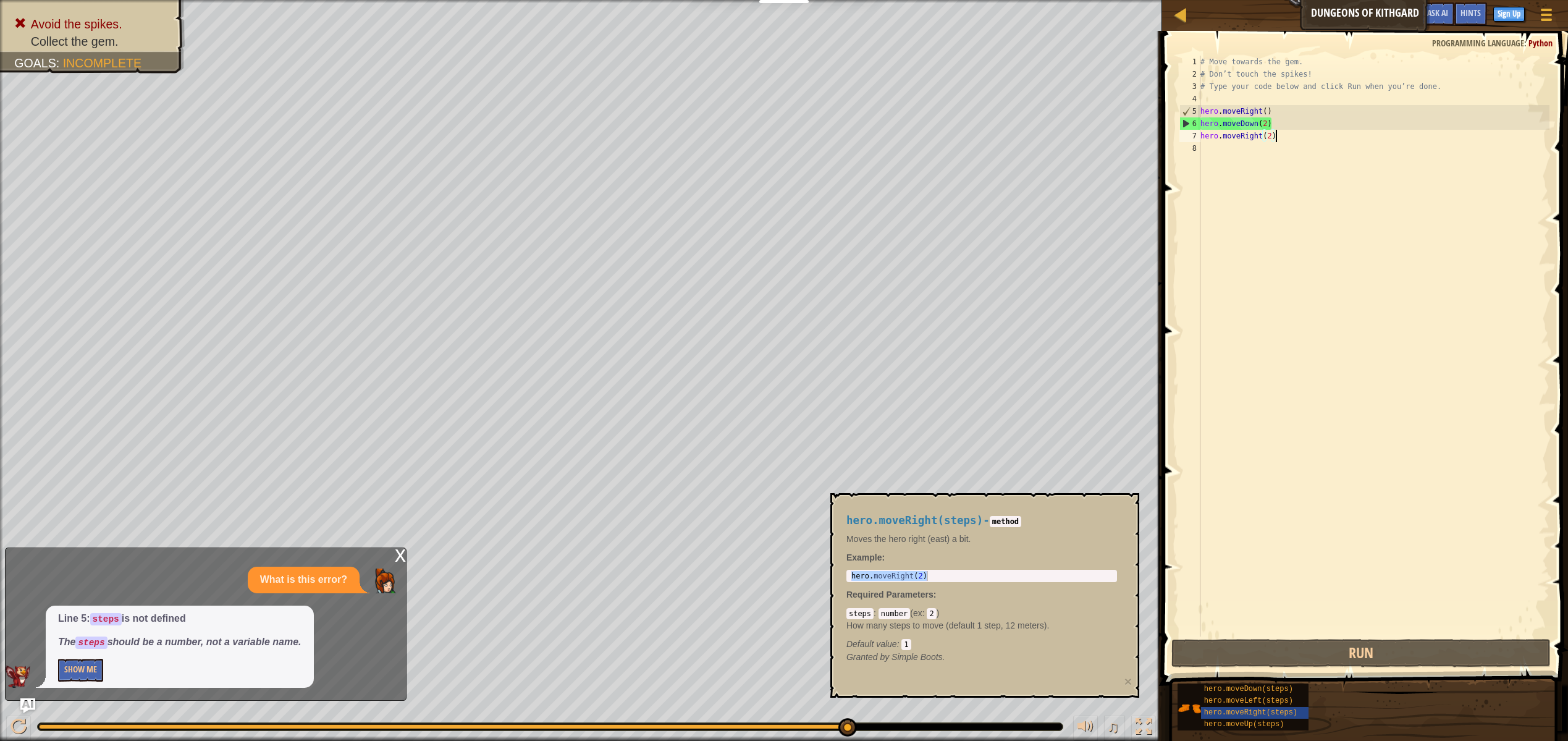
click at [1184, 125] on div "6" at bounding box center [1190, 124] width 20 height 13
click at [1186, 138] on div "7" at bounding box center [1189, 136] width 21 height 13
type textarea "hero.moveRight(2)"
click at [1186, 138] on div "7" at bounding box center [1189, 136] width 21 height 13
drag, startPoint x: 1184, startPoint y: 125, endPoint x: 1189, endPoint y: 154, distance: 29.4
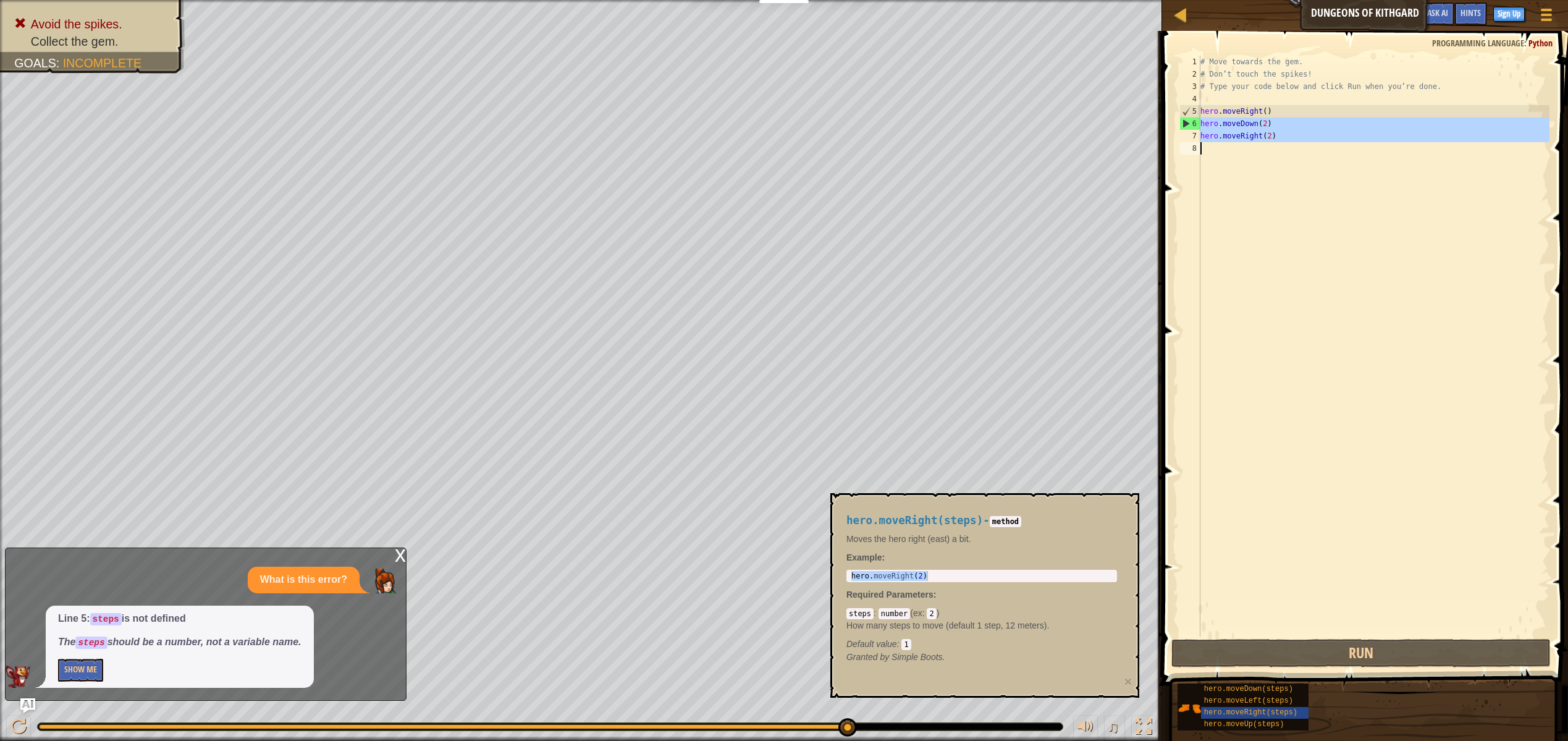
type textarea "hero.moveRight(2)"
click at [1327, 184] on div "# Move towards the gem. # Don’t touch the spikes! # Type your code below and cl…" at bounding box center [1374, 358] width 352 height 606
click at [1274, 713] on span "hero.moveRight(steps)" at bounding box center [1251, 712] width 94 height 9
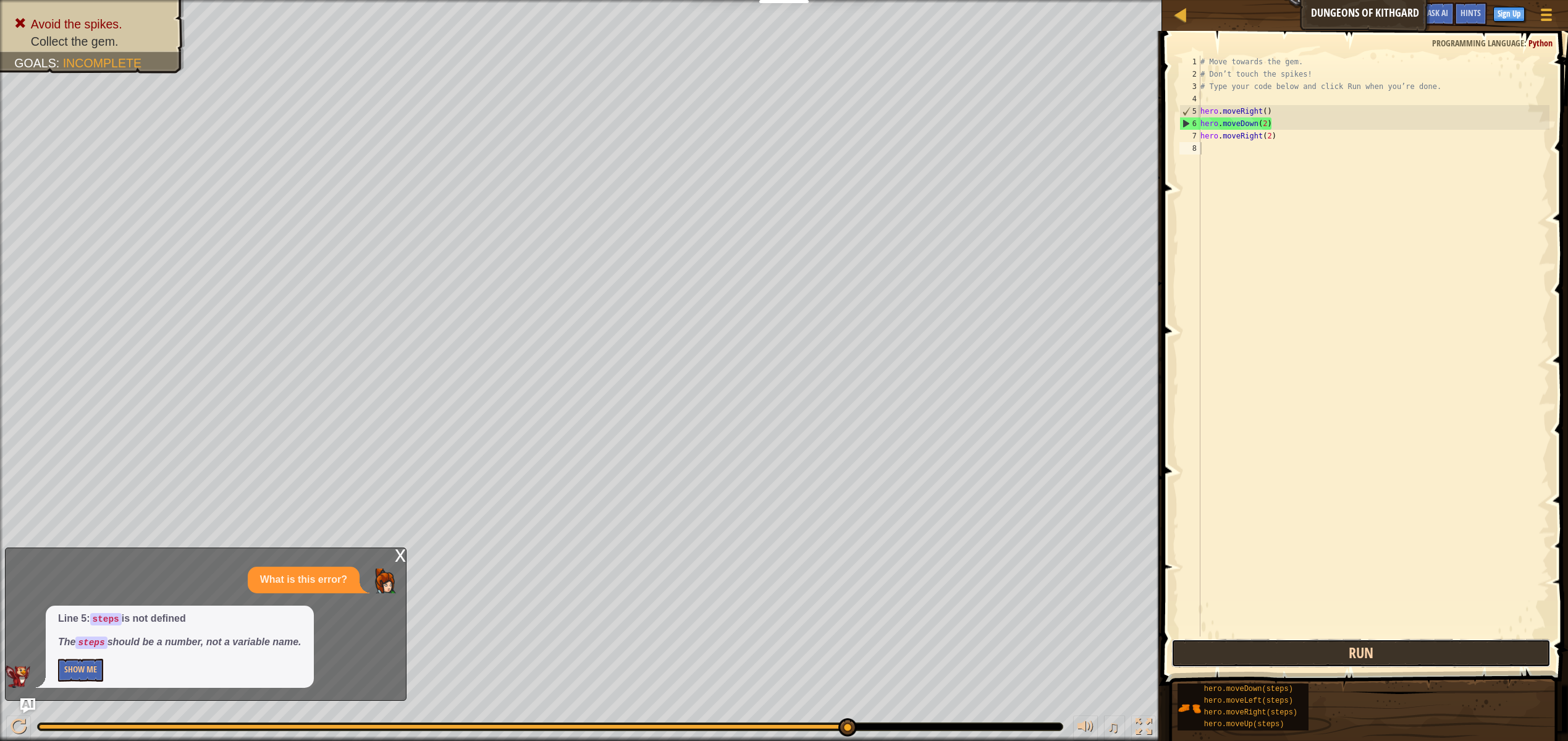
click at [1340, 658] on button "Run" at bounding box center [1361, 653] width 379 height 28
drag, startPoint x: 1267, startPoint y: 135, endPoint x: 1275, endPoint y: 137, distance: 8.2
click at [1275, 137] on div "# Move towards the gem. # Don’t touch the spikes! # Type your code below and cl…" at bounding box center [1374, 358] width 352 height 606
type textarea "hero.moveRight(2)"
click at [1311, 143] on div "# Move towards the gem. # Don’t touch the spikes! # Type your code below and cl…" at bounding box center [1374, 358] width 352 height 606
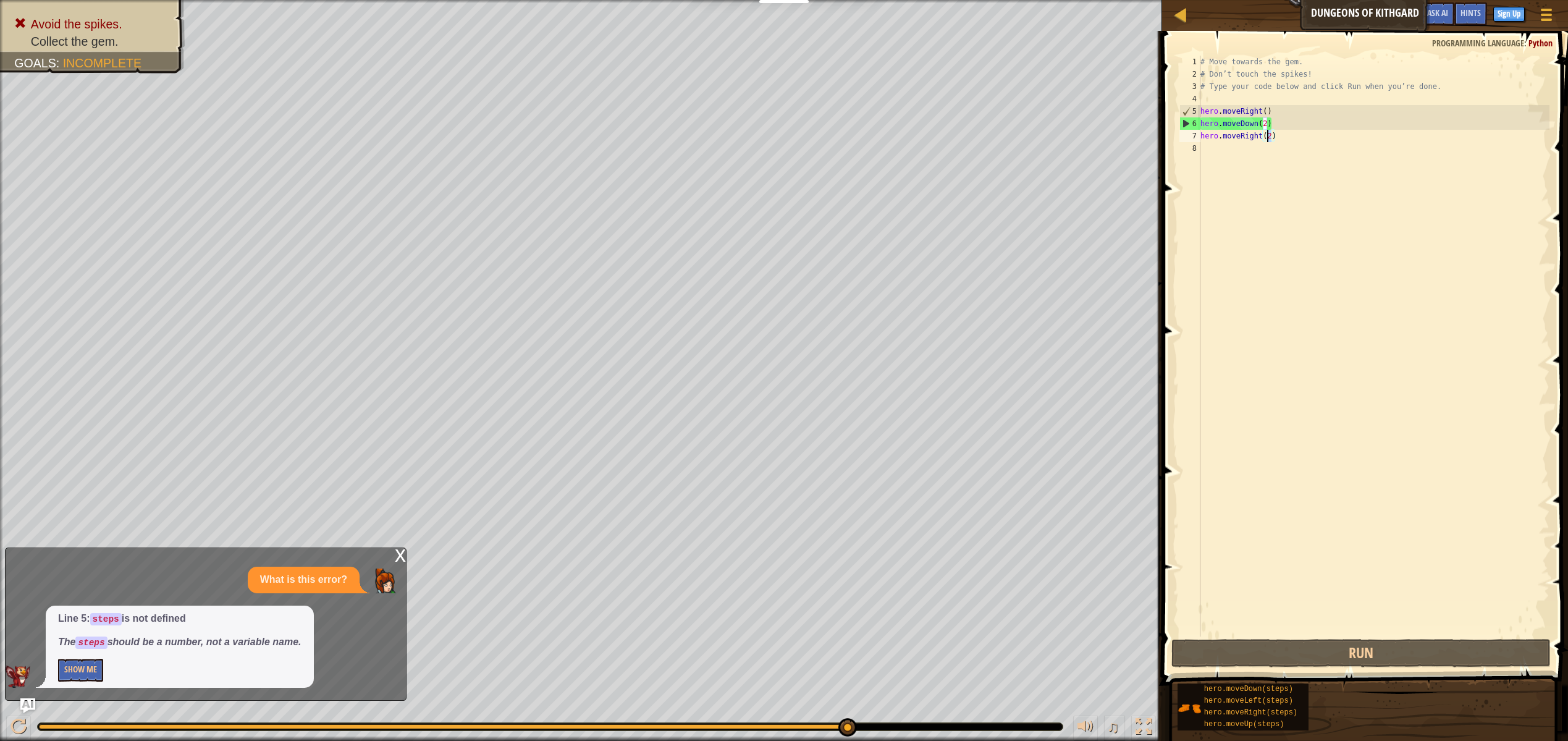
click at [1267, 141] on div "# Move towards the gem. # Don’t touch the spikes! # Type your code below and cl…" at bounding box center [1374, 358] width 352 height 606
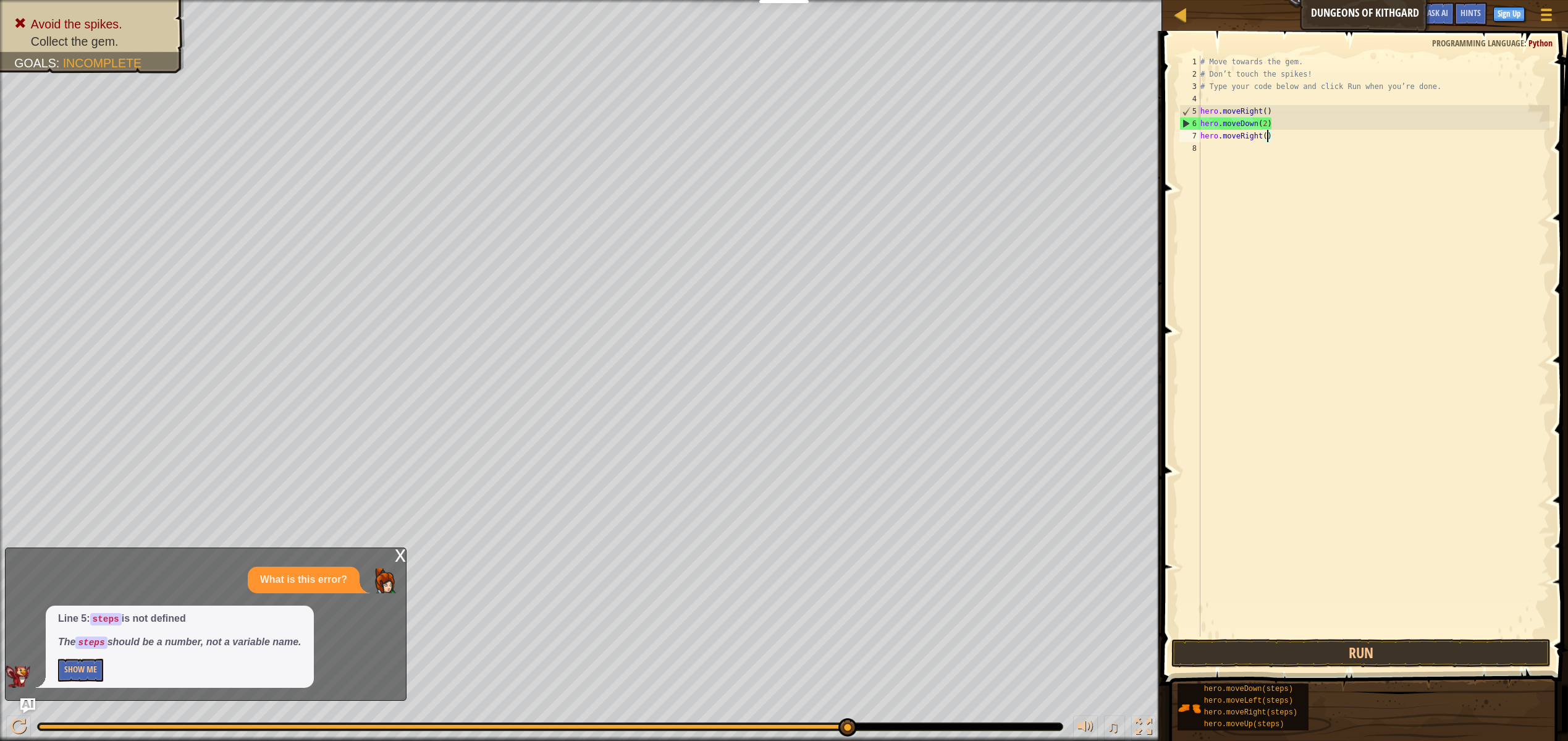
type textarea "hero.moveRight(1)"
click at [1316, 210] on div "# Move towards the gem. # Don’t touch the spikes! # Type your code below and cl…" at bounding box center [1374, 358] width 352 height 606
click at [1345, 658] on button "Run" at bounding box center [1361, 653] width 379 height 28
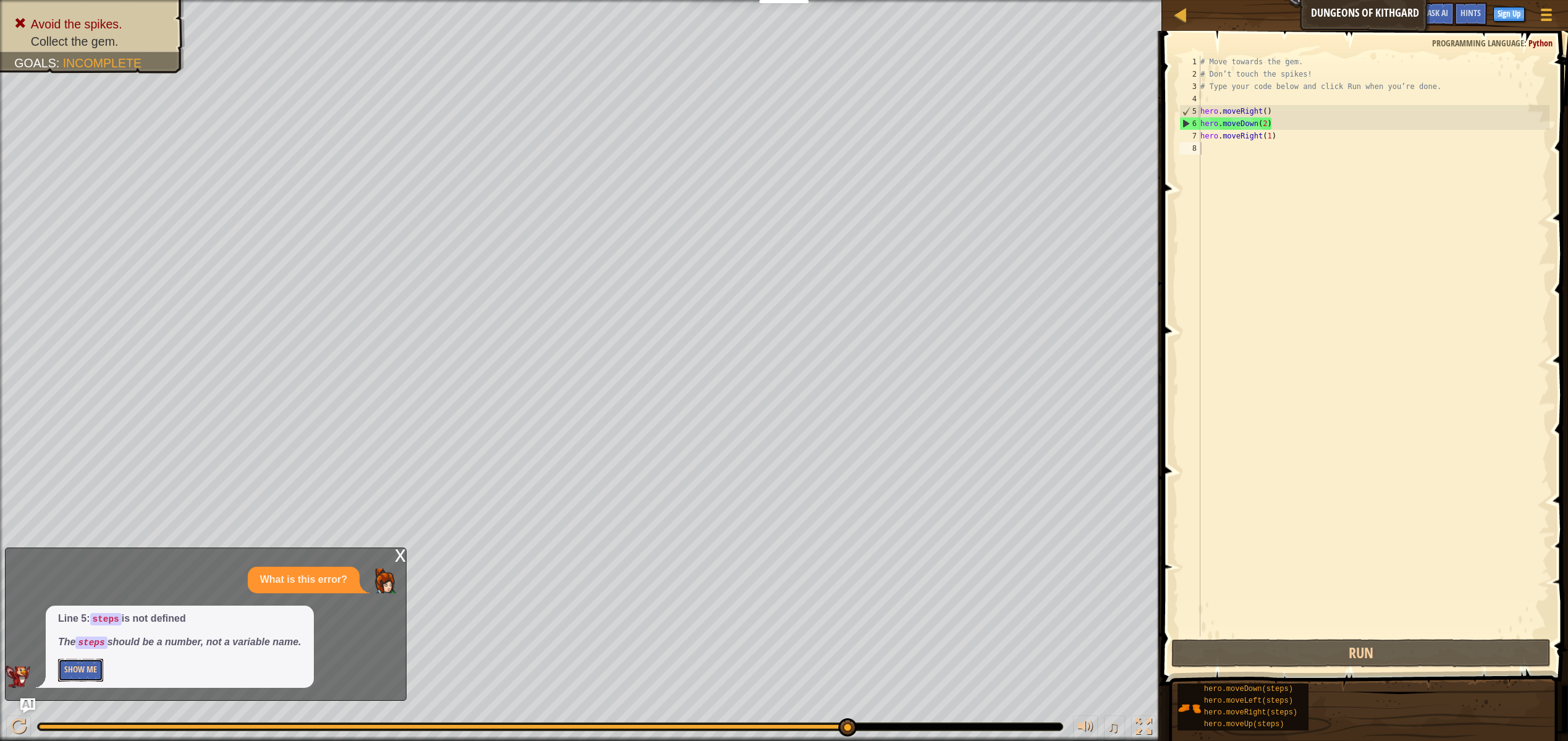
click at [78, 679] on button "Show Me" at bounding box center [80, 670] width 45 height 23
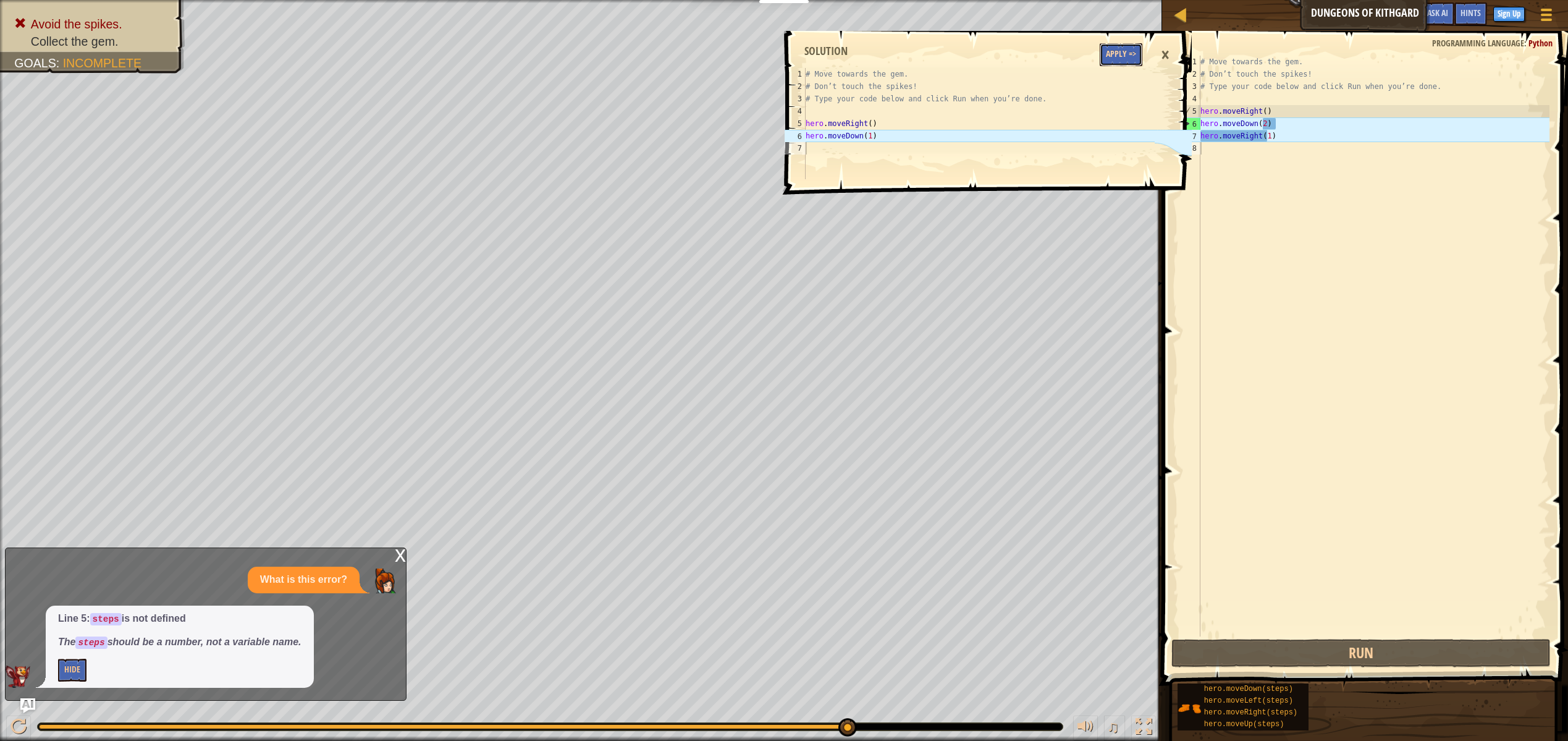
click at [1130, 56] on button "Apply =>" at bounding box center [1121, 54] width 43 height 23
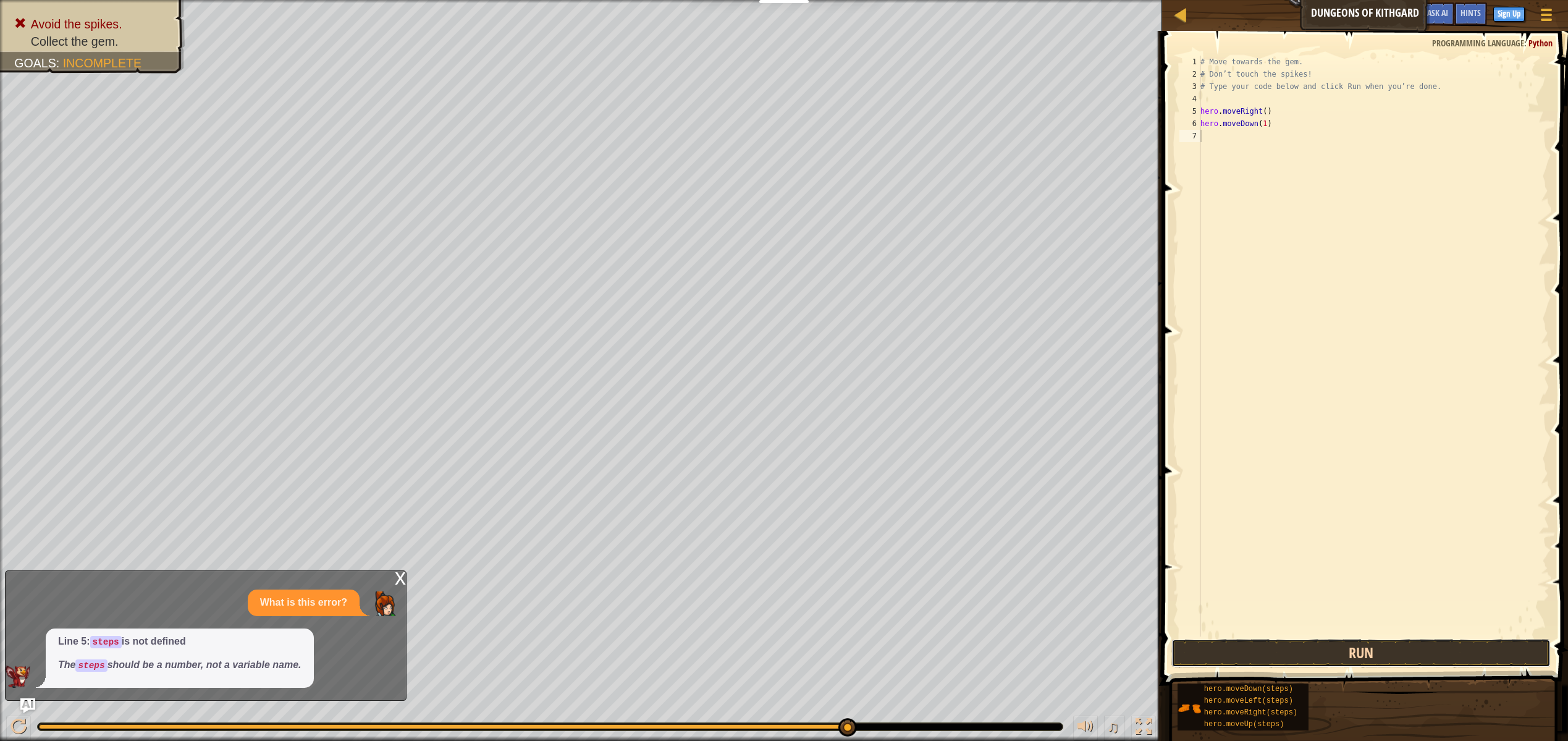
click at [1454, 647] on button "Run" at bounding box center [1361, 653] width 379 height 28
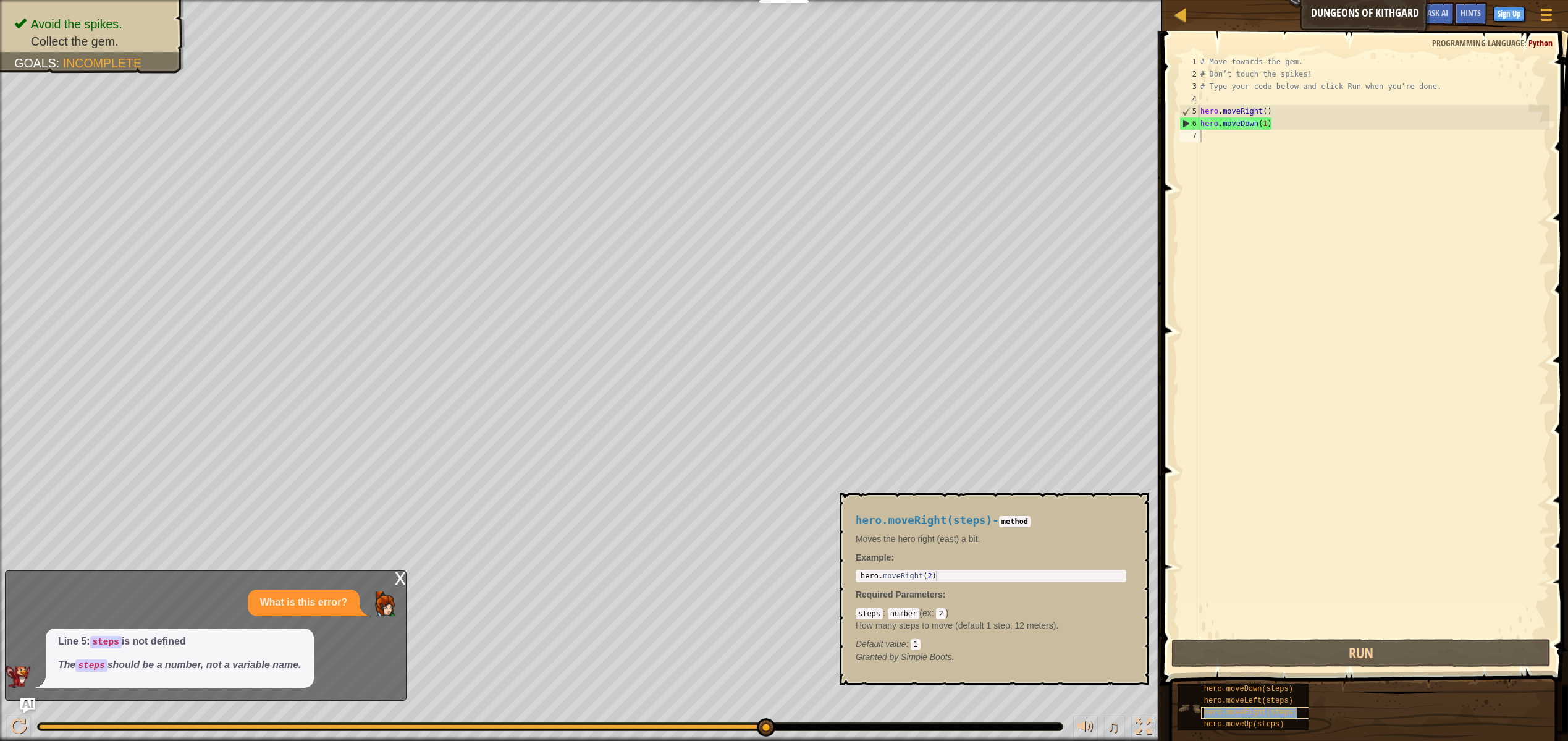
click at [1245, 717] on span "hero.moveRight(steps)" at bounding box center [1251, 712] width 94 height 9
type textarea "hero.moveRight(2)"
drag, startPoint x: 857, startPoint y: 573, endPoint x: 931, endPoint y: 581, distance: 74.4
click at [931, 581] on div "hero.moveRight(2) 1 hero . moveRight ( 2 ) הההההההההההההההההההההההההההההההההההה…" at bounding box center [991, 576] width 271 height 13
click at [1208, 136] on div "# Move towards the gem. # Don’t touch the spikes! # Type your code below and cl…" at bounding box center [1374, 358] width 352 height 606
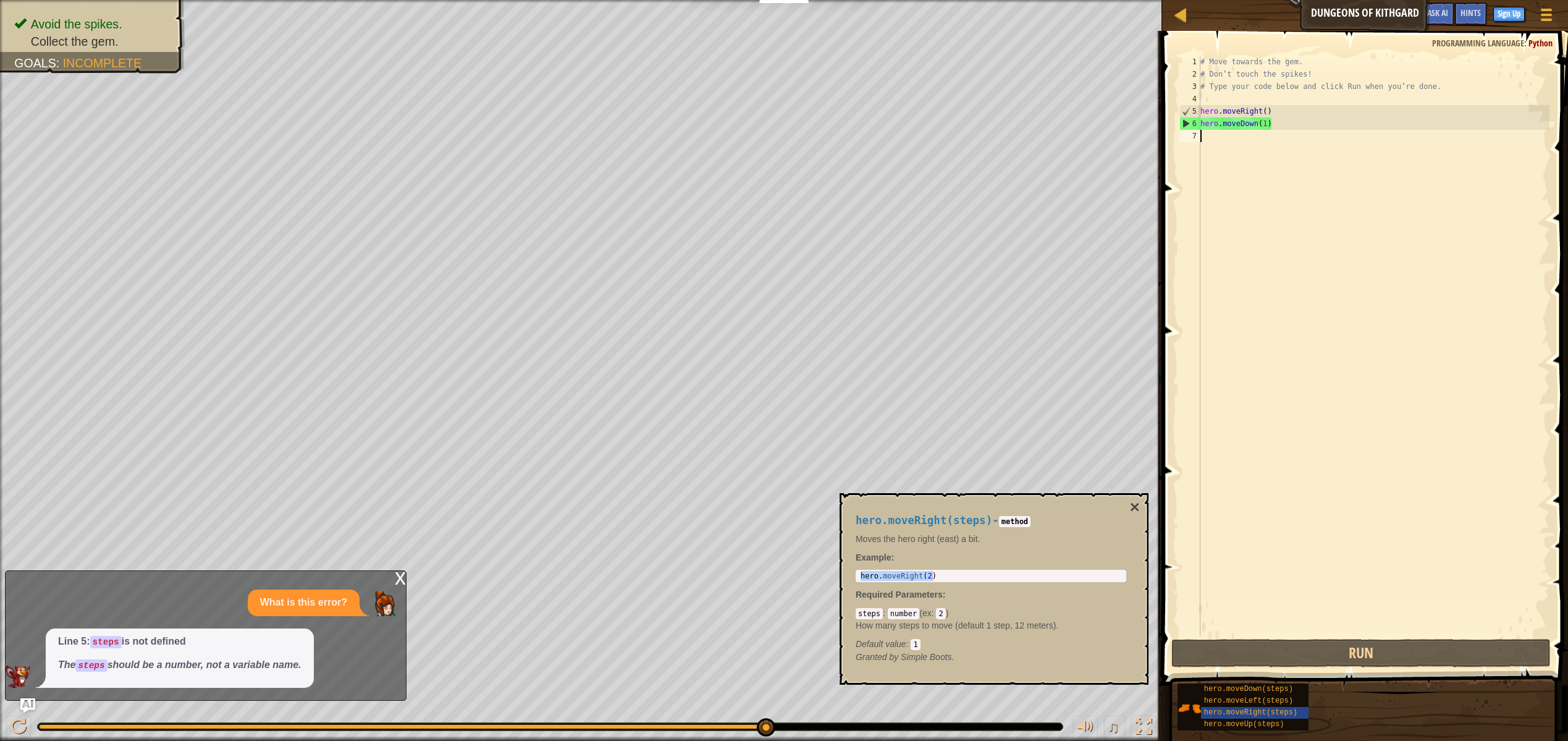
paste textarea "hero.moveRight(2"
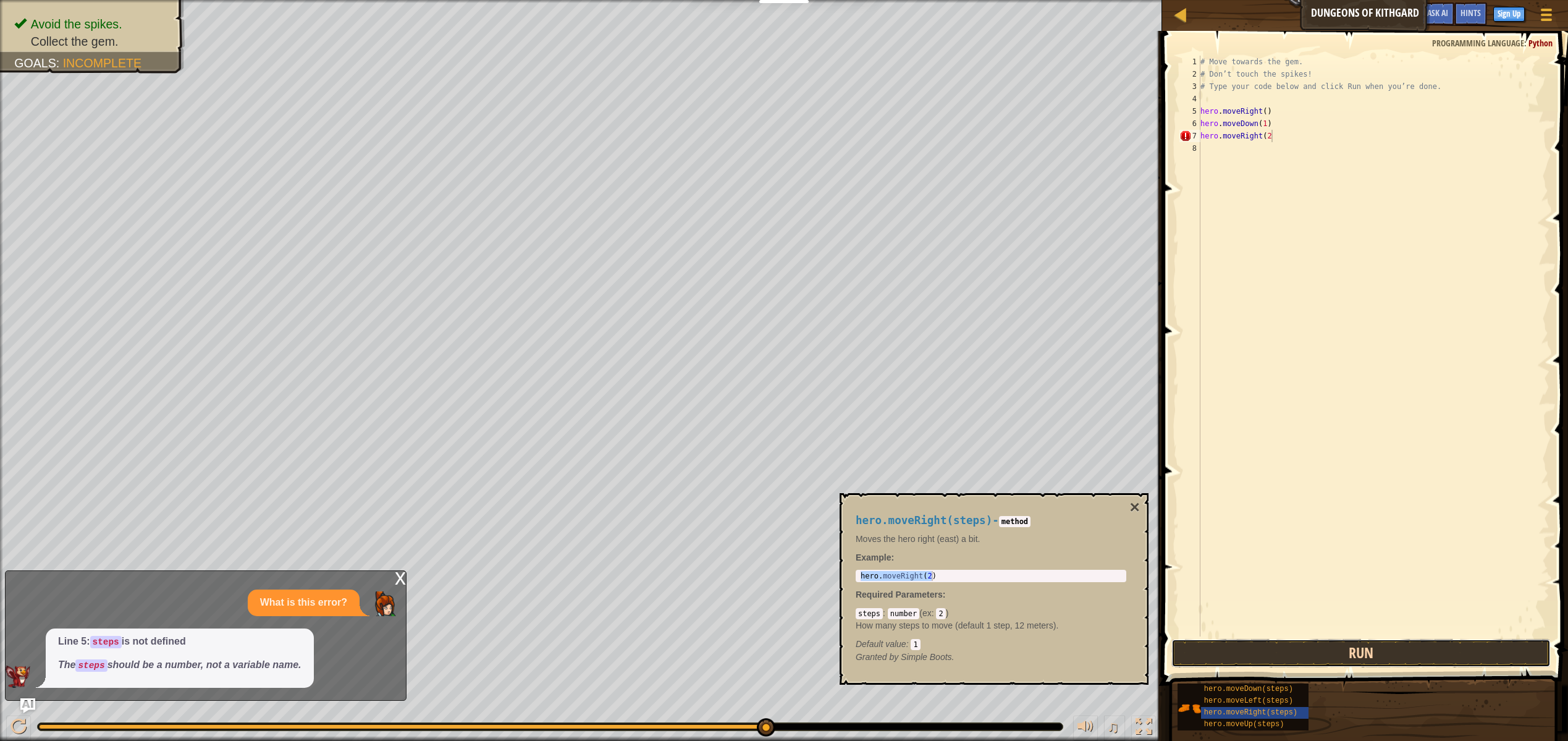
click at [1293, 661] on button "Run" at bounding box center [1361, 653] width 379 height 28
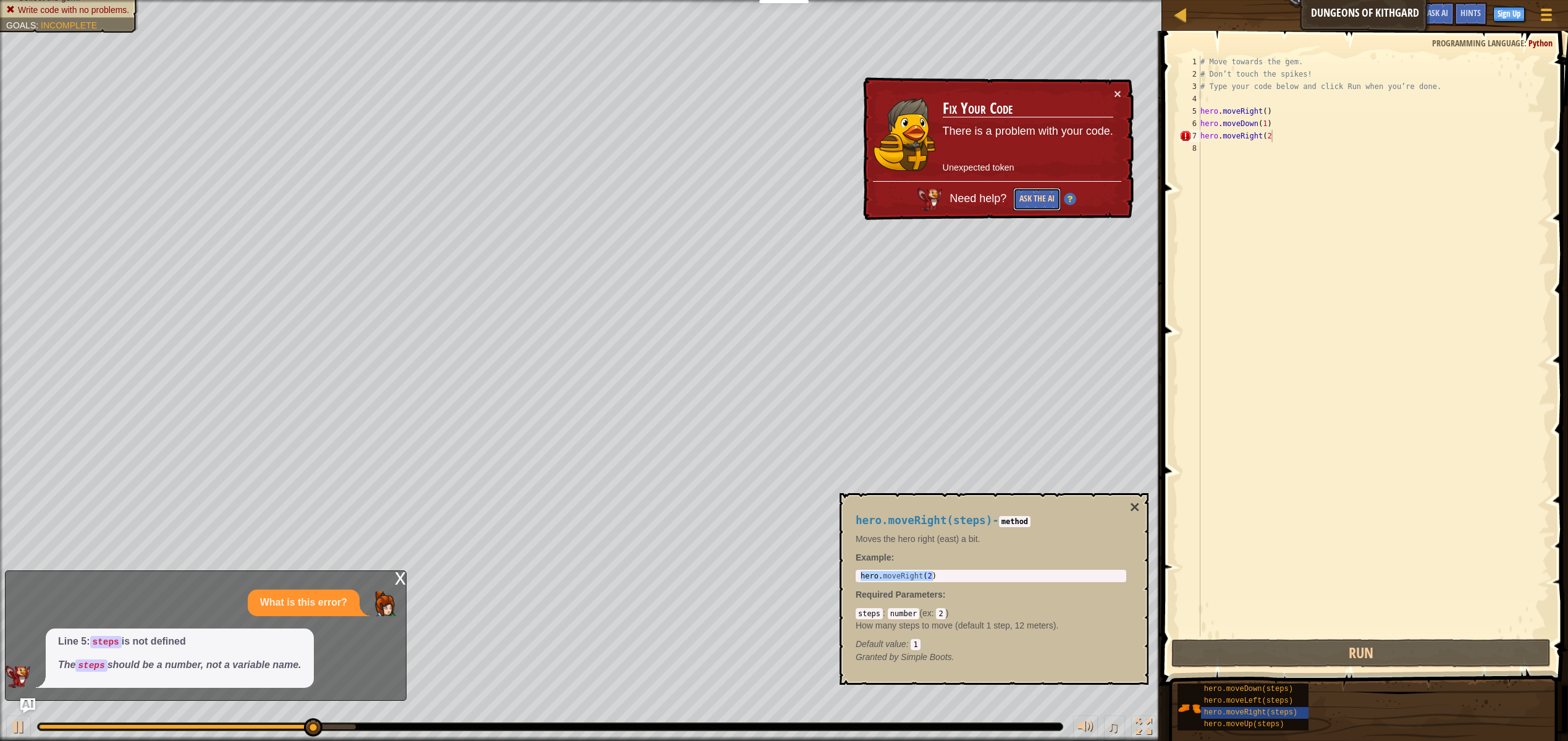
click at [1024, 202] on button "Ask the AI" at bounding box center [1037, 199] width 47 height 23
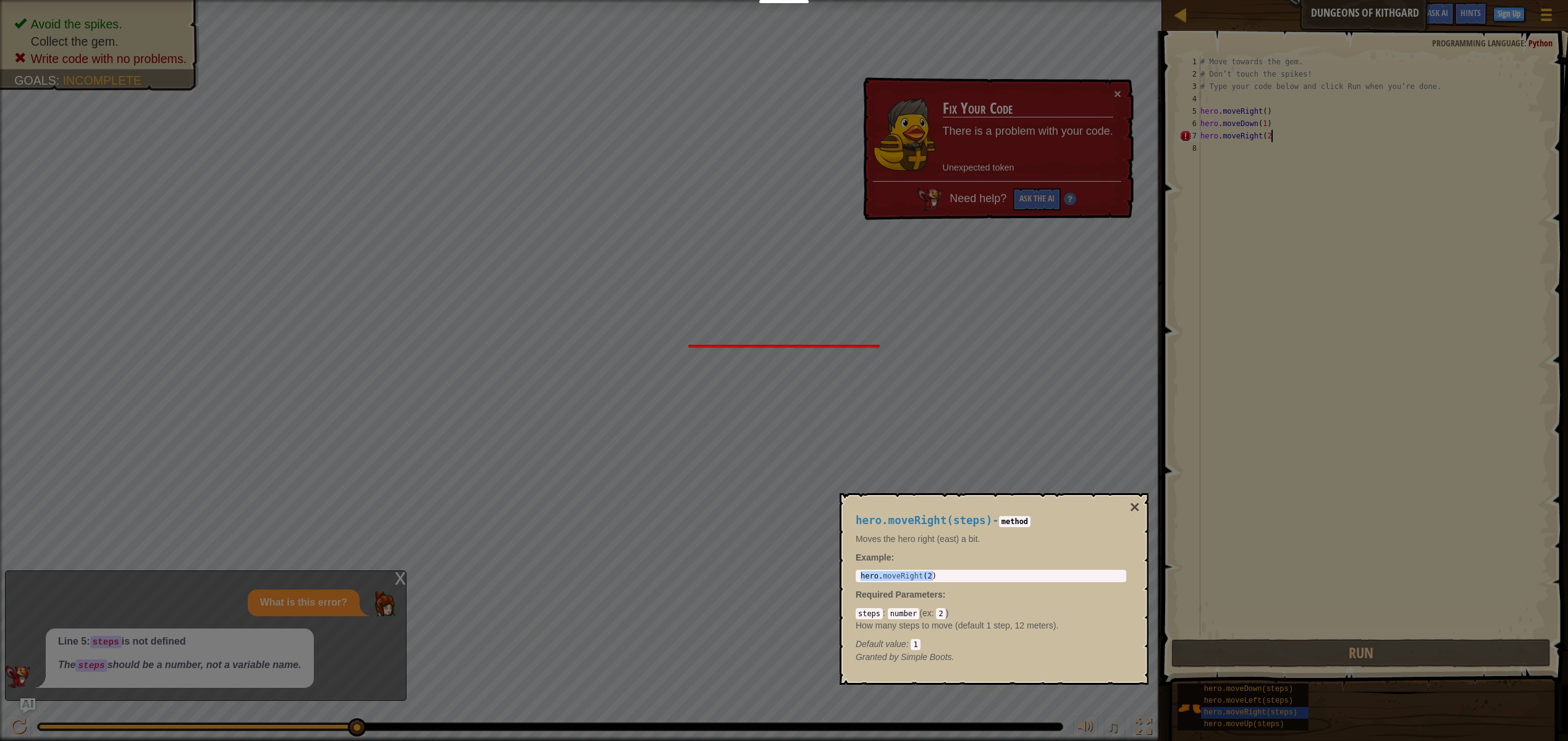
scroll to position [6, 5]
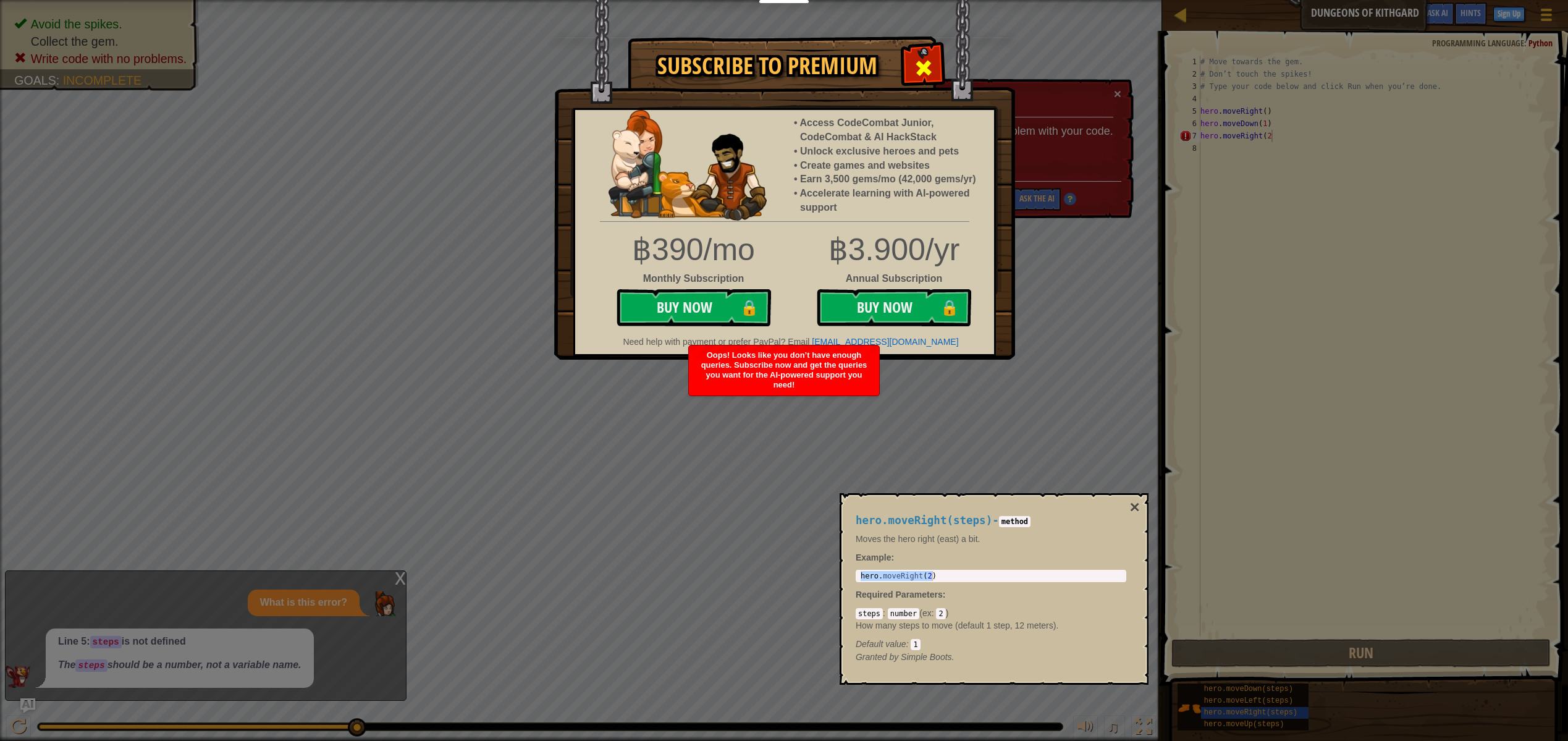
click at [917, 56] on div at bounding box center [923, 66] width 39 height 39
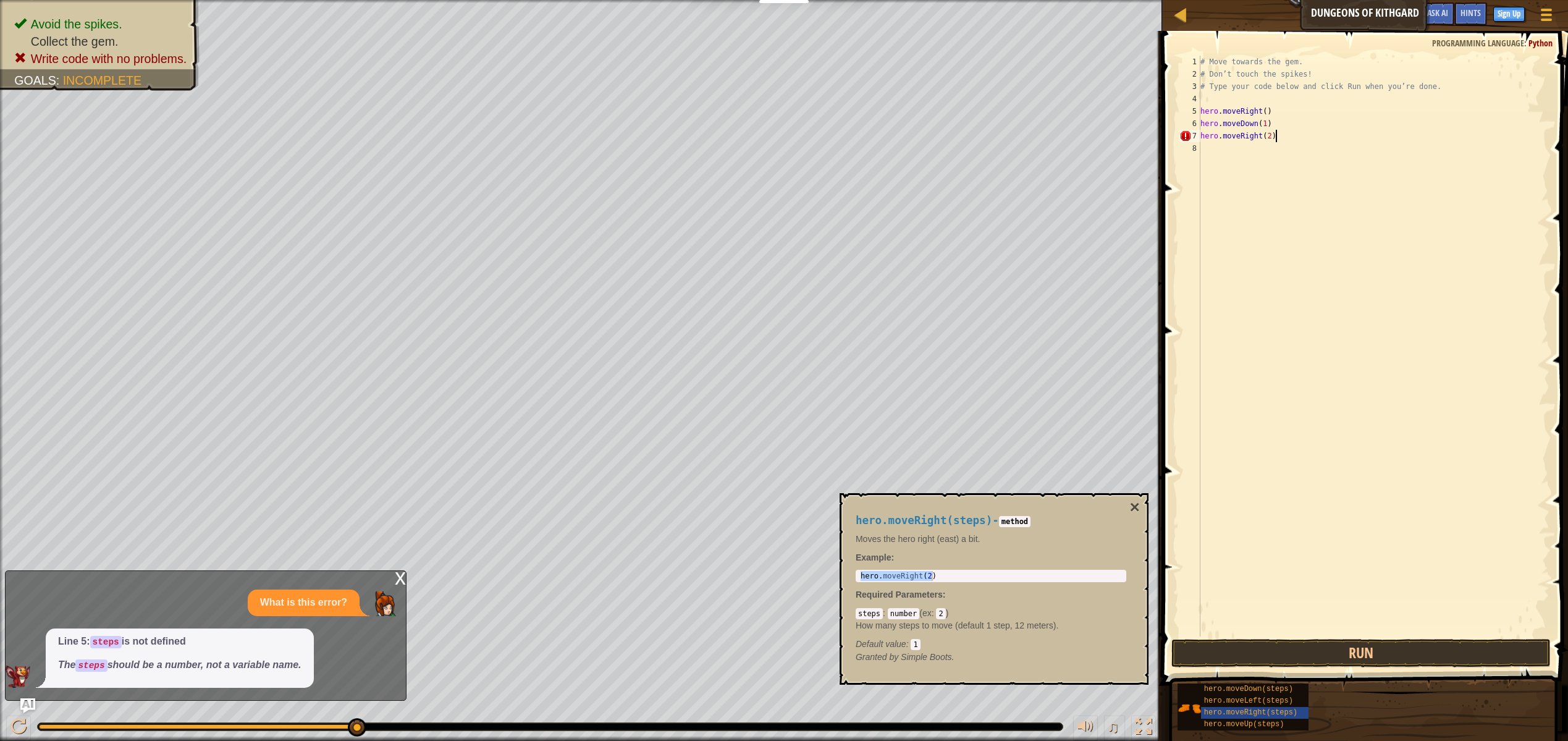
scroll to position [6, 6]
type textarea "hero.moveRight(2)"
drag, startPoint x: 1351, startPoint y: 666, endPoint x: 1349, endPoint y: 659, distance: 7.3
click at [1349, 661] on button "Run" at bounding box center [1361, 653] width 379 height 28
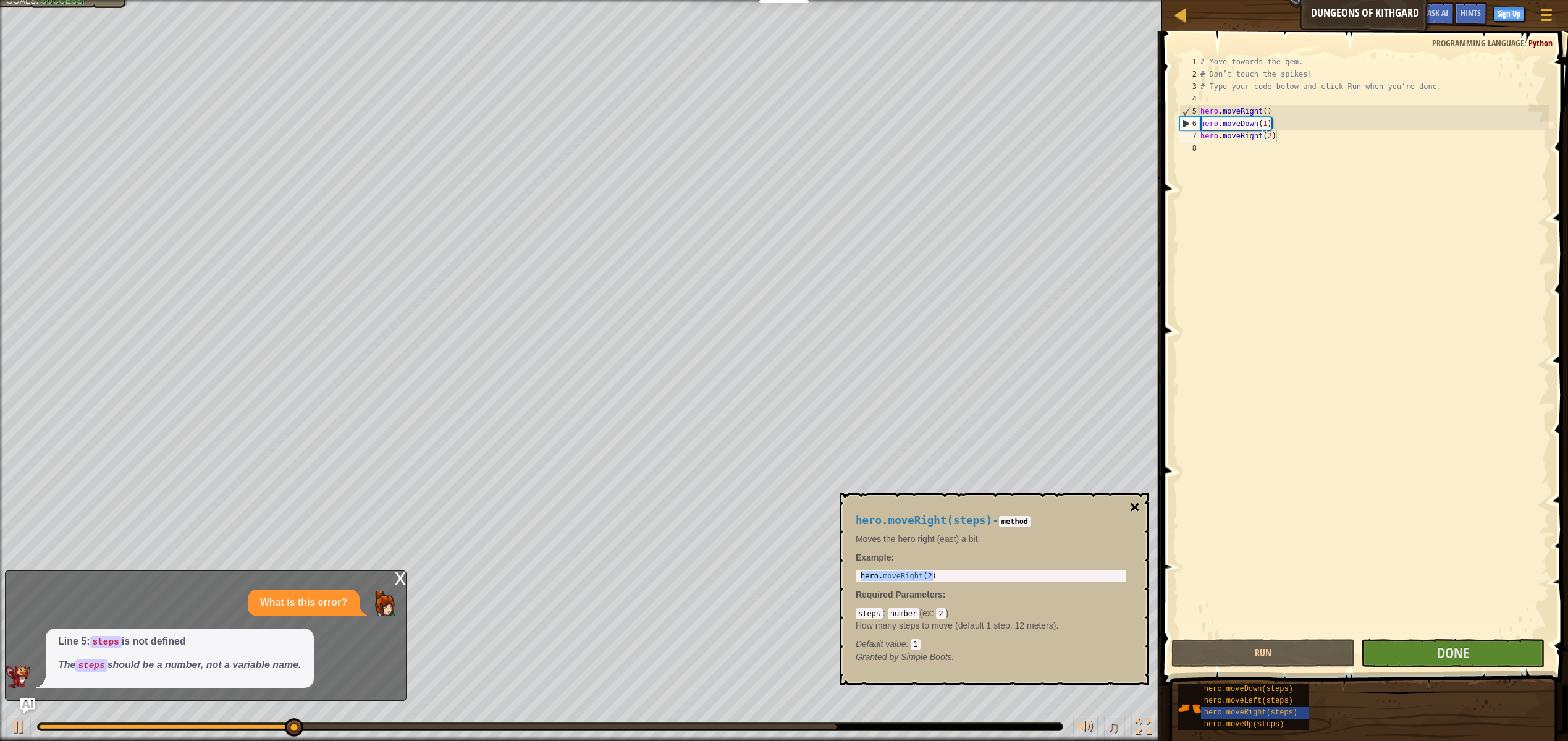
click at [1135, 512] on button "×" at bounding box center [1134, 507] width 10 height 17
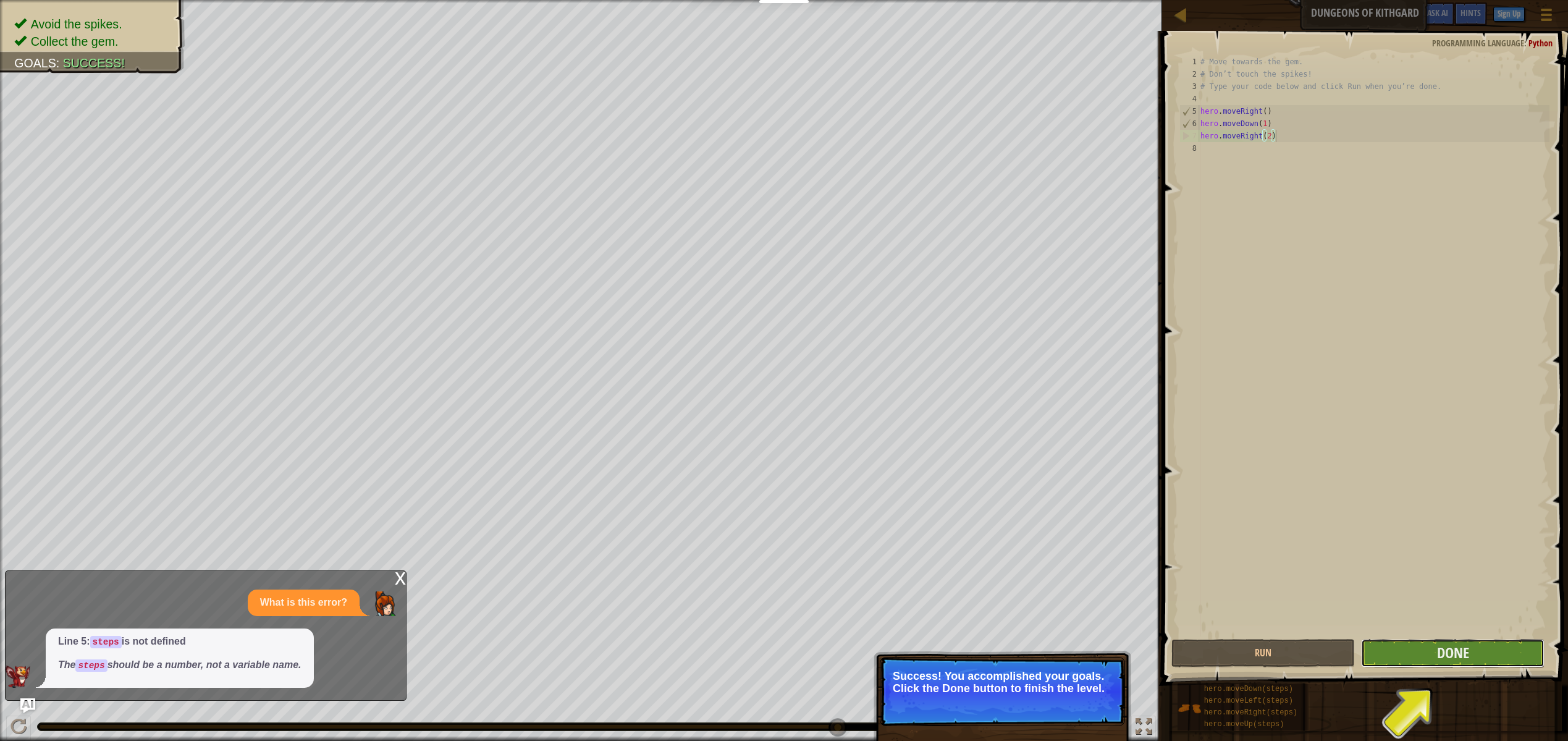
click at [1440, 640] on button "Done" at bounding box center [1452, 653] width 183 height 28
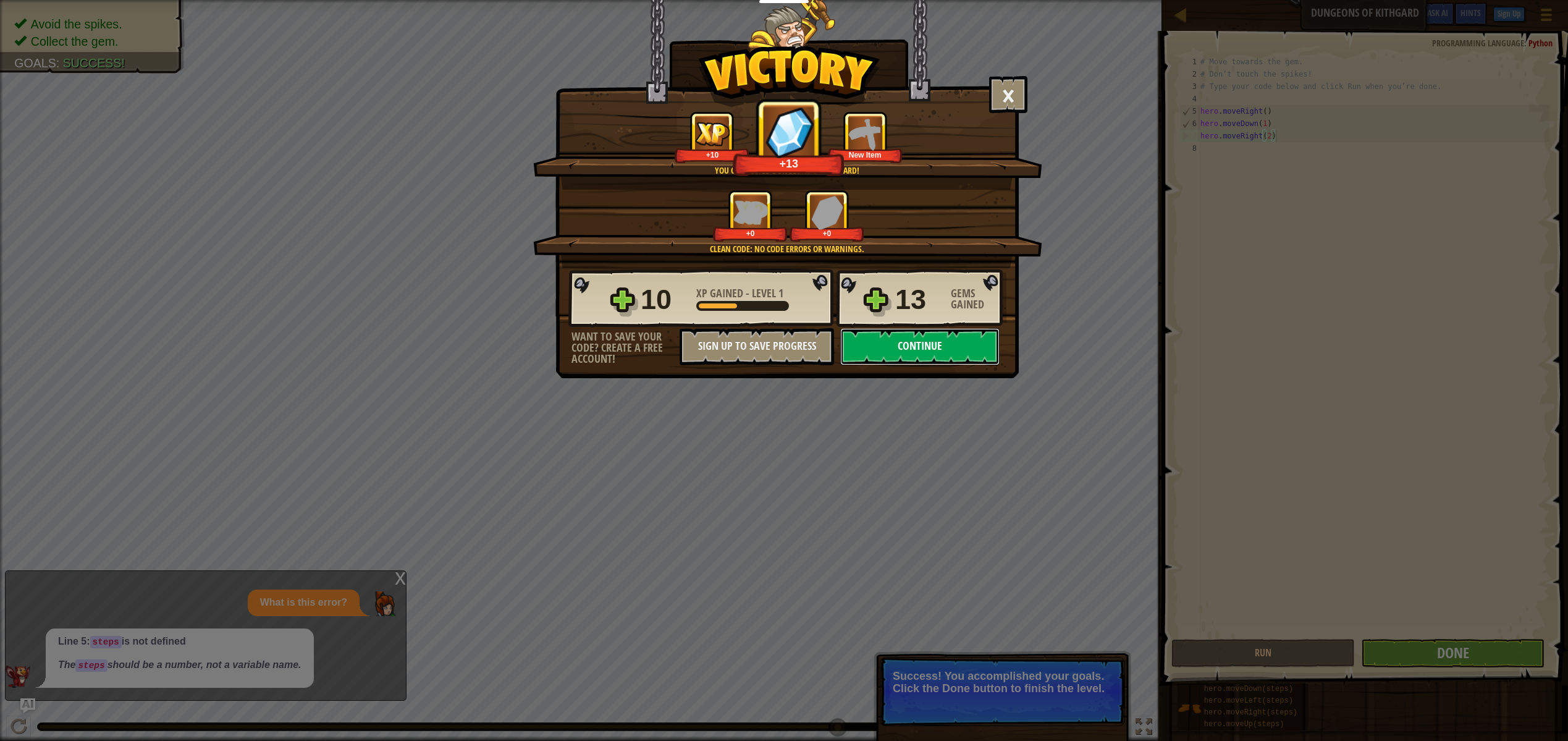
click at [965, 343] on button "Continue" at bounding box center [919, 346] width 159 height 37
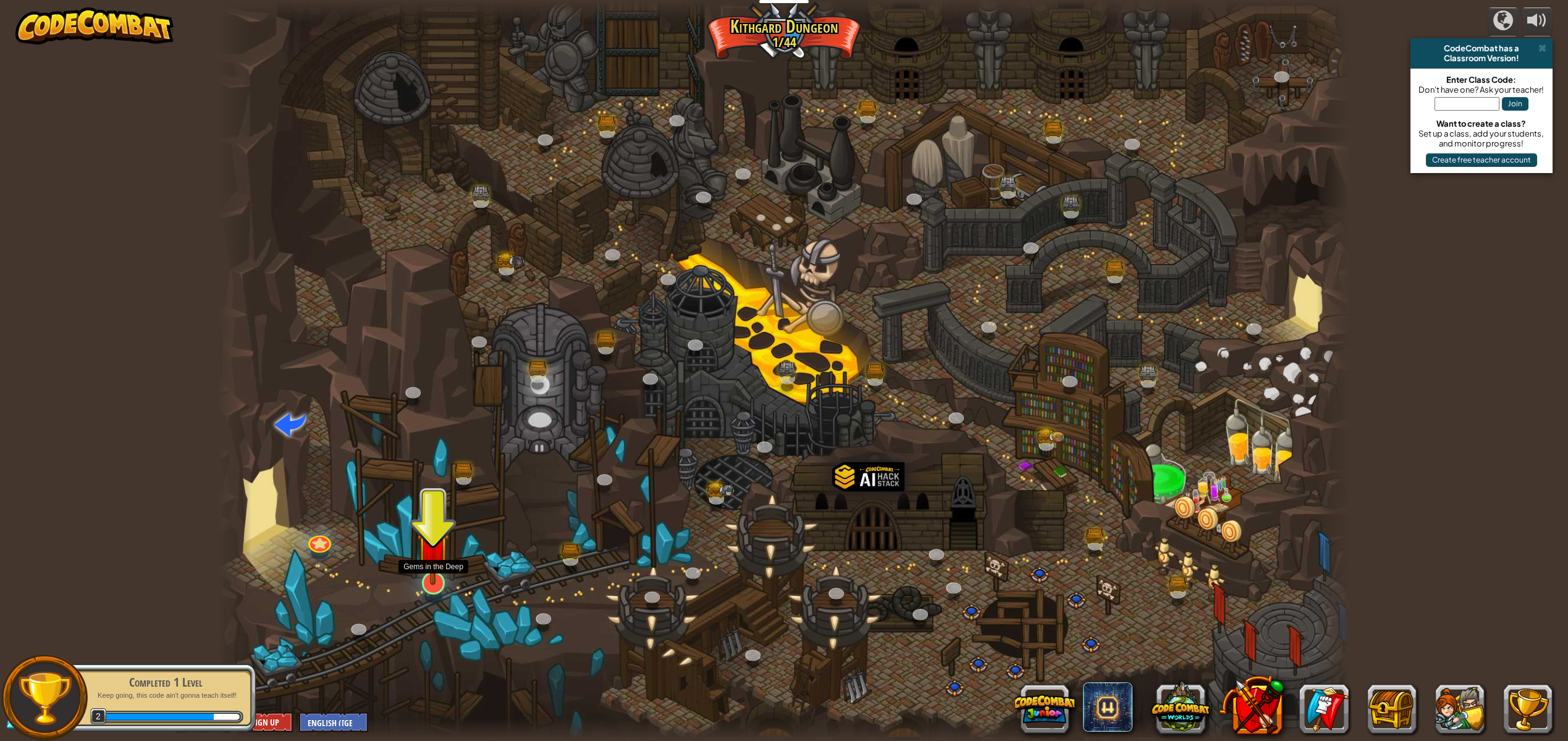
click at [431, 570] on img at bounding box center [433, 548] width 32 height 74
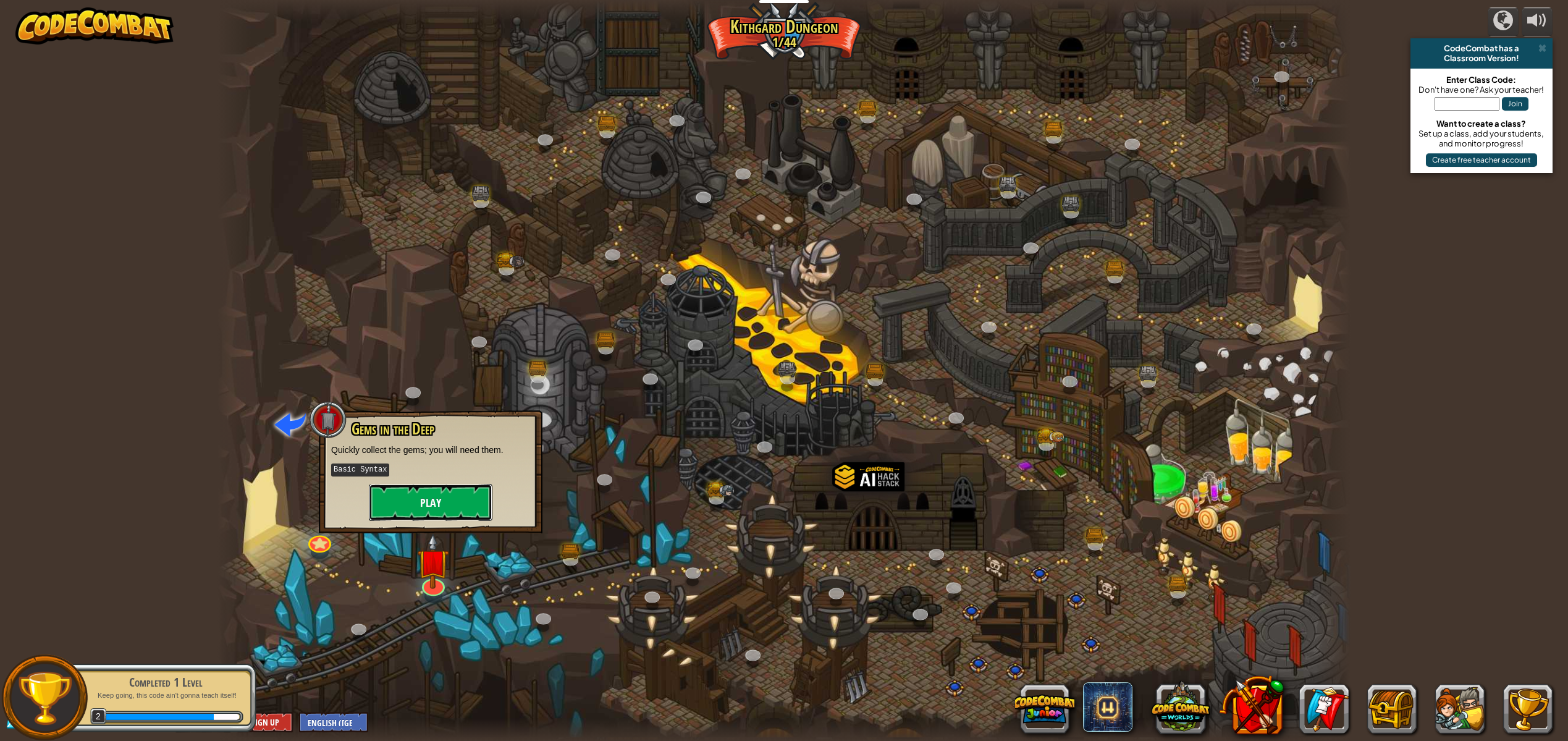
click at [469, 499] on button "Play" at bounding box center [431, 502] width 124 height 37
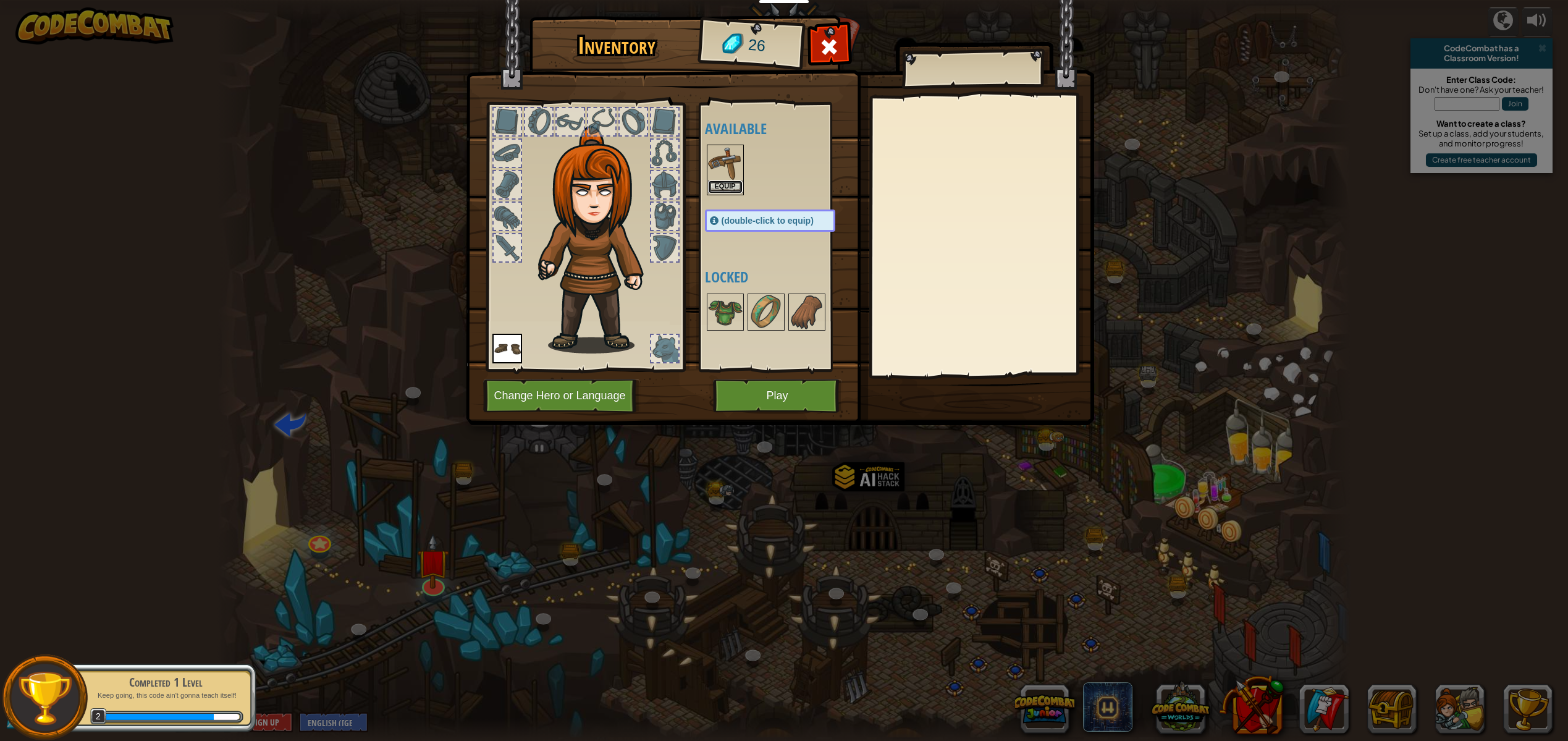
click at [727, 185] on button "Equip" at bounding box center [725, 187] width 35 height 13
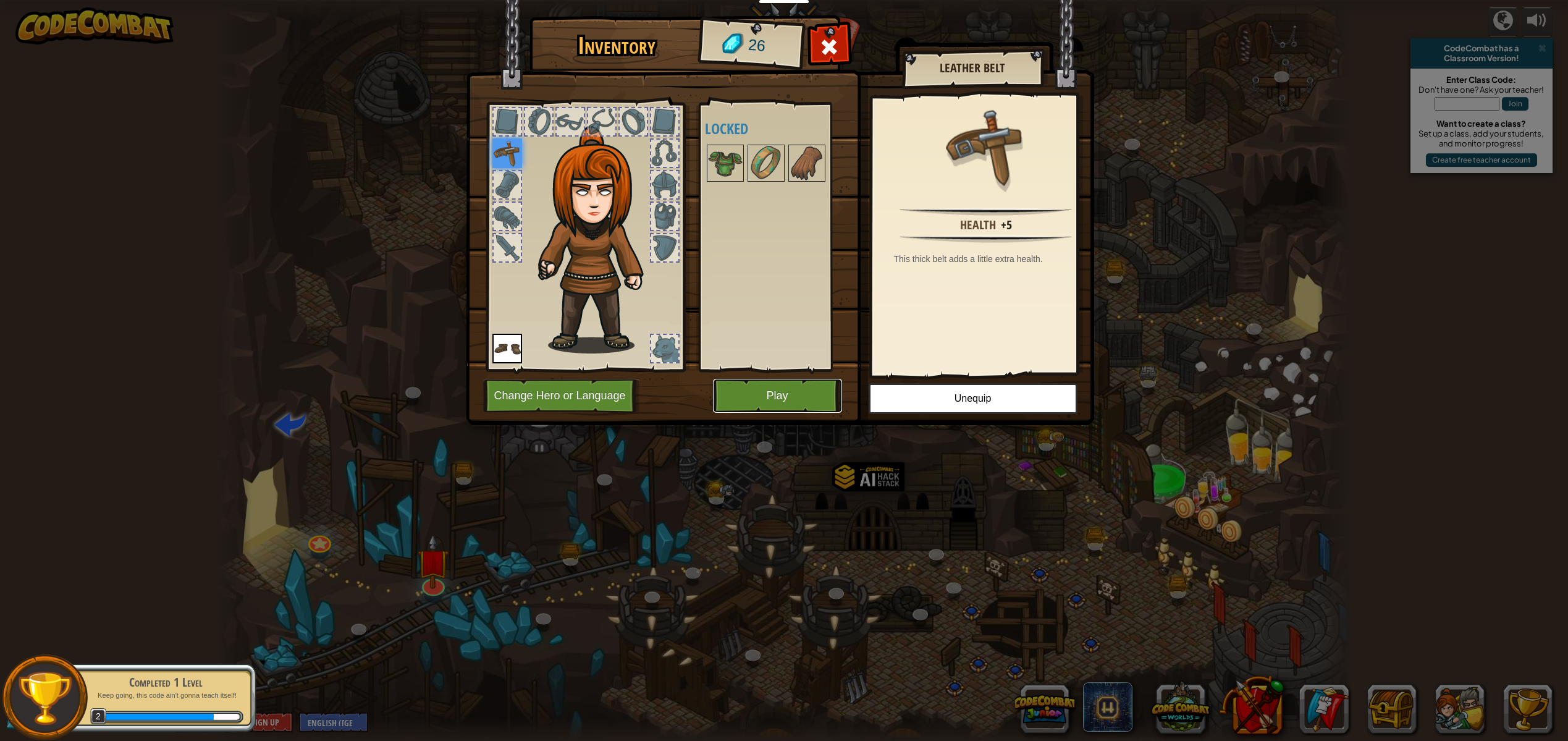
click at [778, 394] on button "Play" at bounding box center [778, 395] width 129 height 34
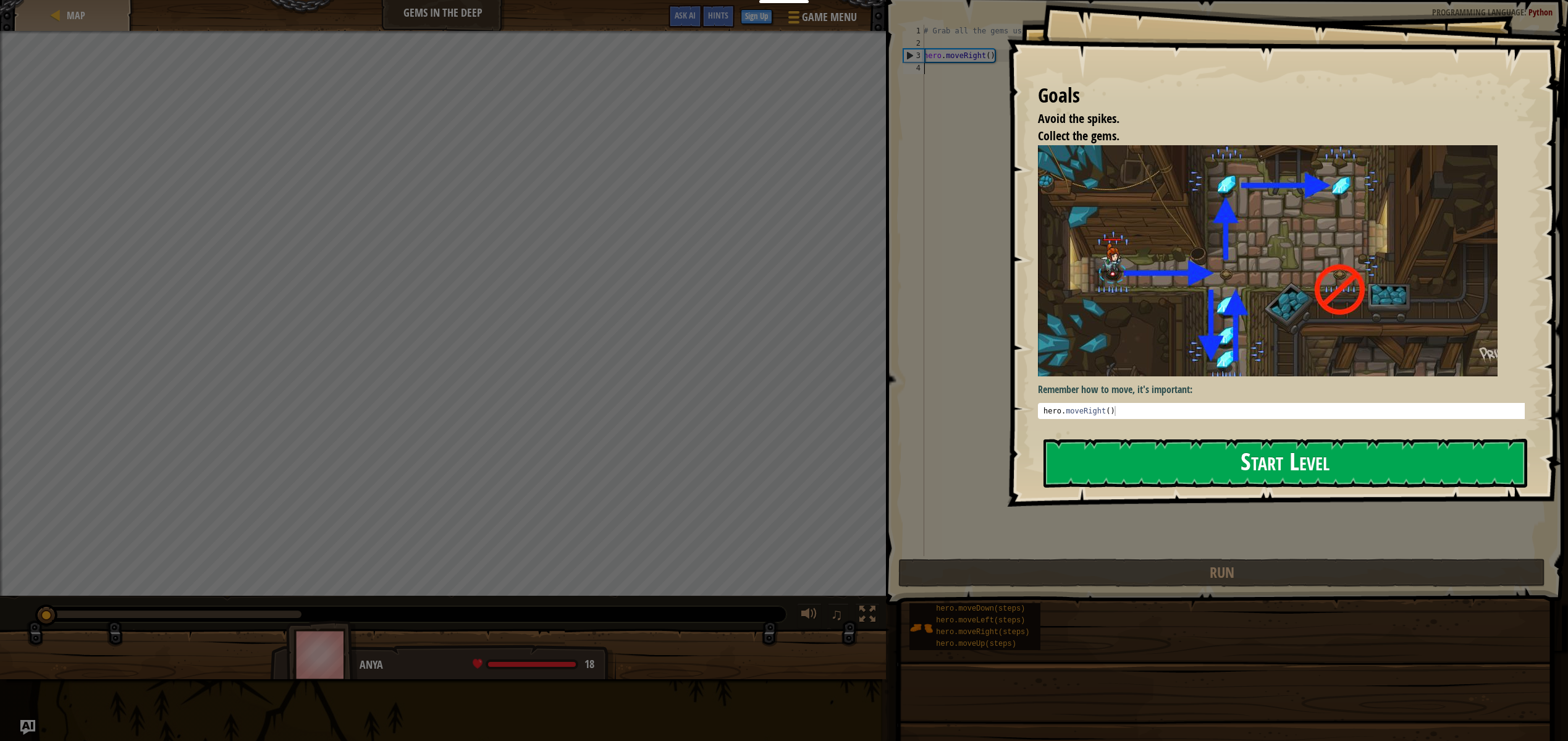
drag, startPoint x: 1163, startPoint y: 458, endPoint x: 1158, endPoint y: 453, distance: 7.1
click at [1163, 458] on button "Start Level" at bounding box center [1285, 463] width 484 height 49
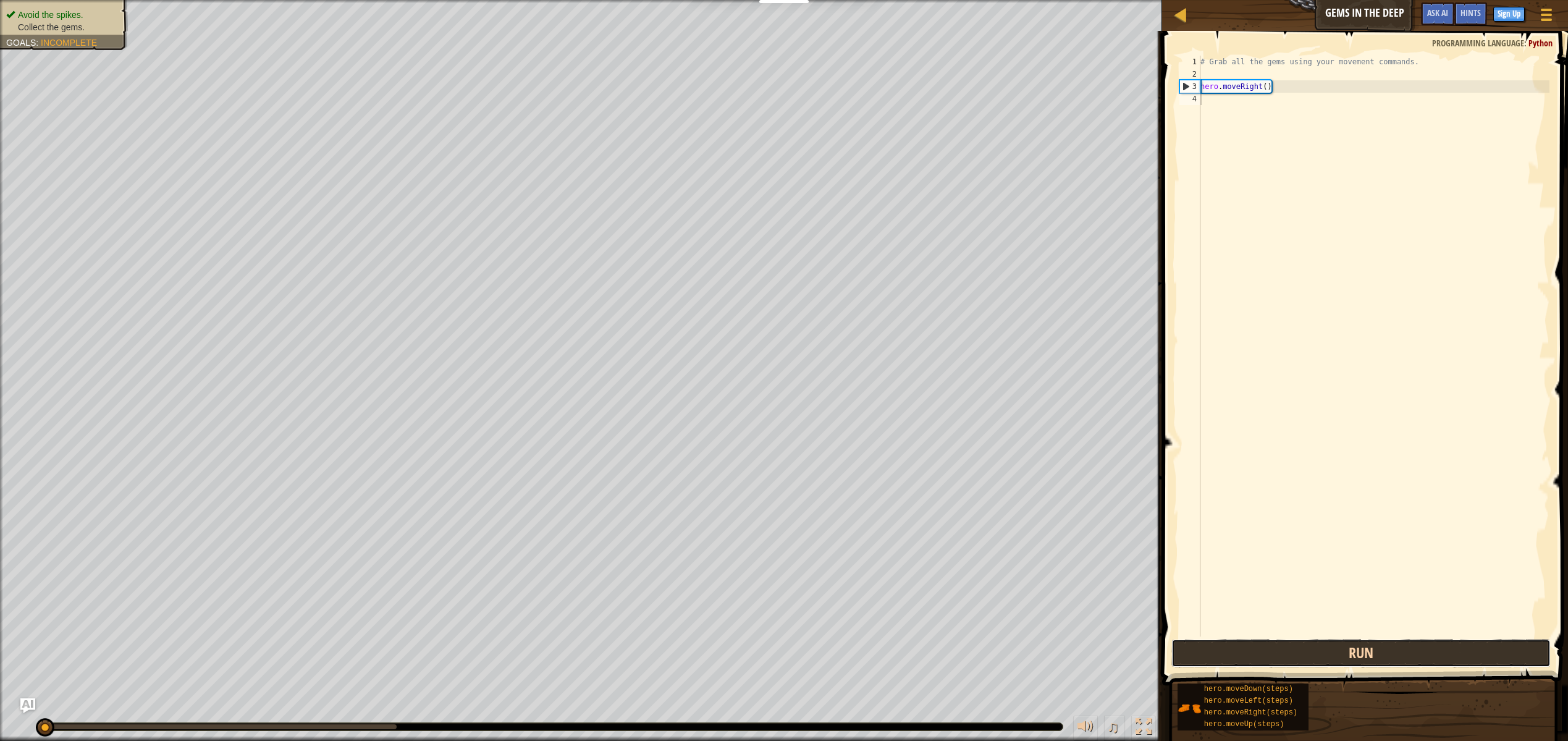
click at [1382, 656] on button "Run" at bounding box center [1361, 653] width 379 height 28
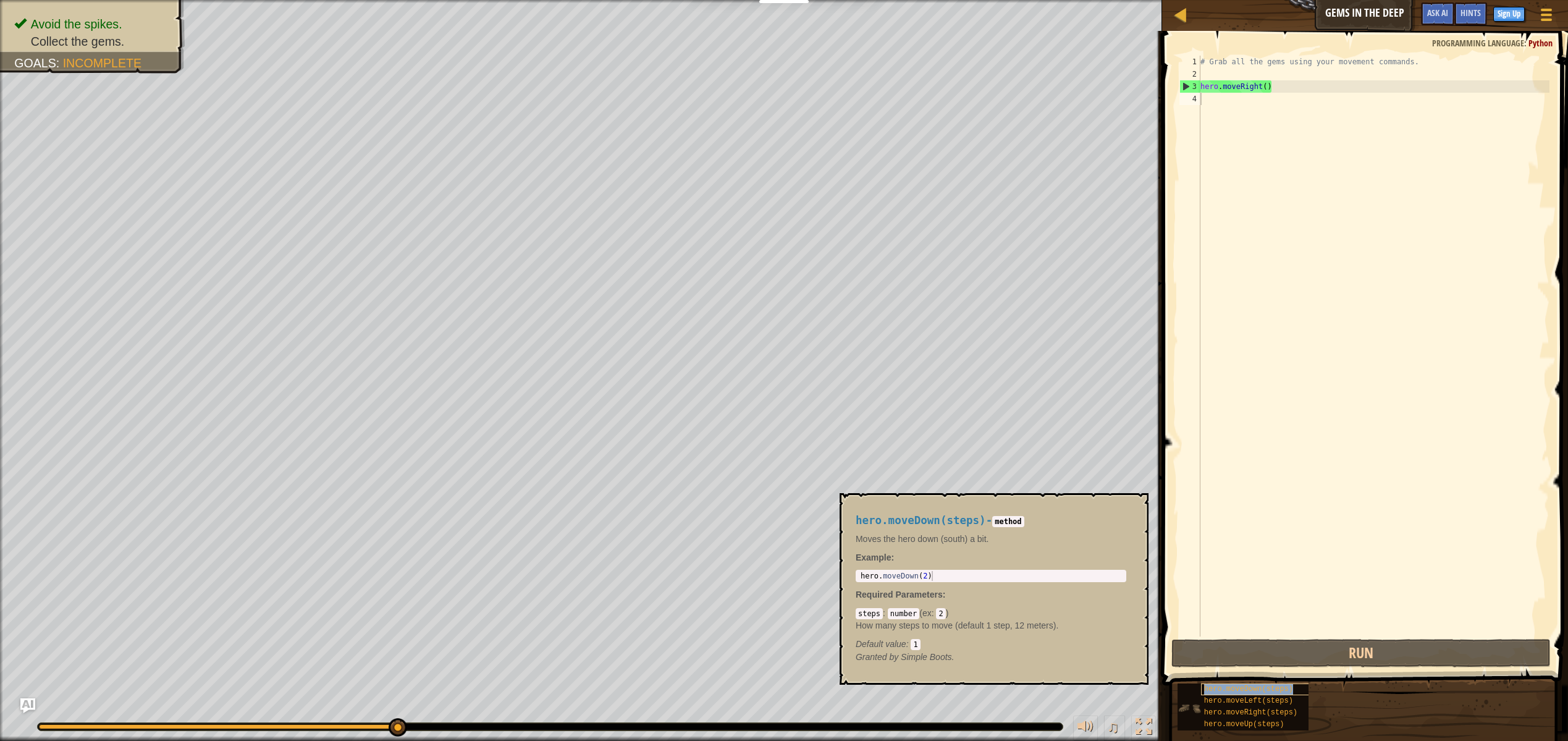
type textarea "hero.moveDown(steps)"
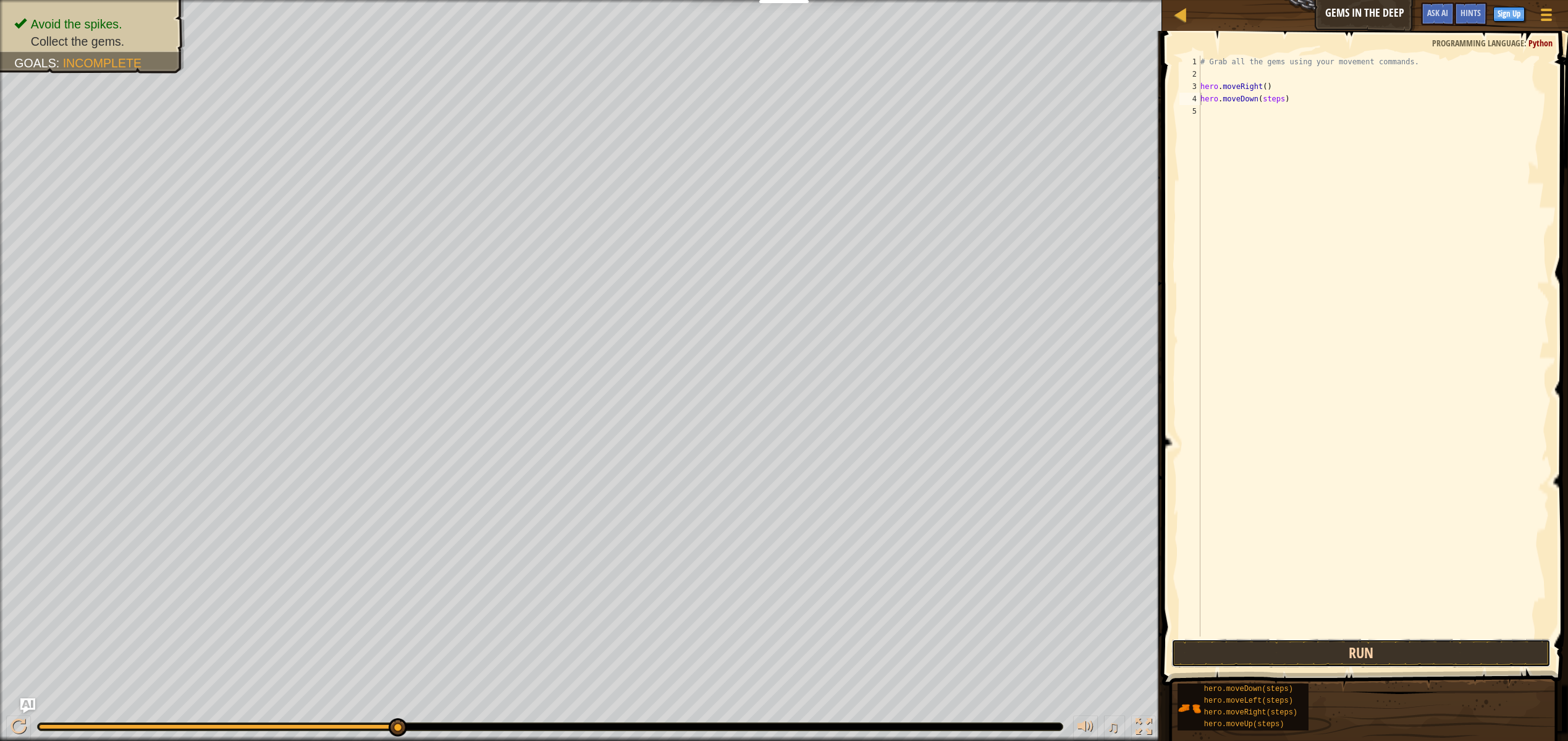
click at [1307, 660] on button "Run" at bounding box center [1361, 653] width 379 height 28
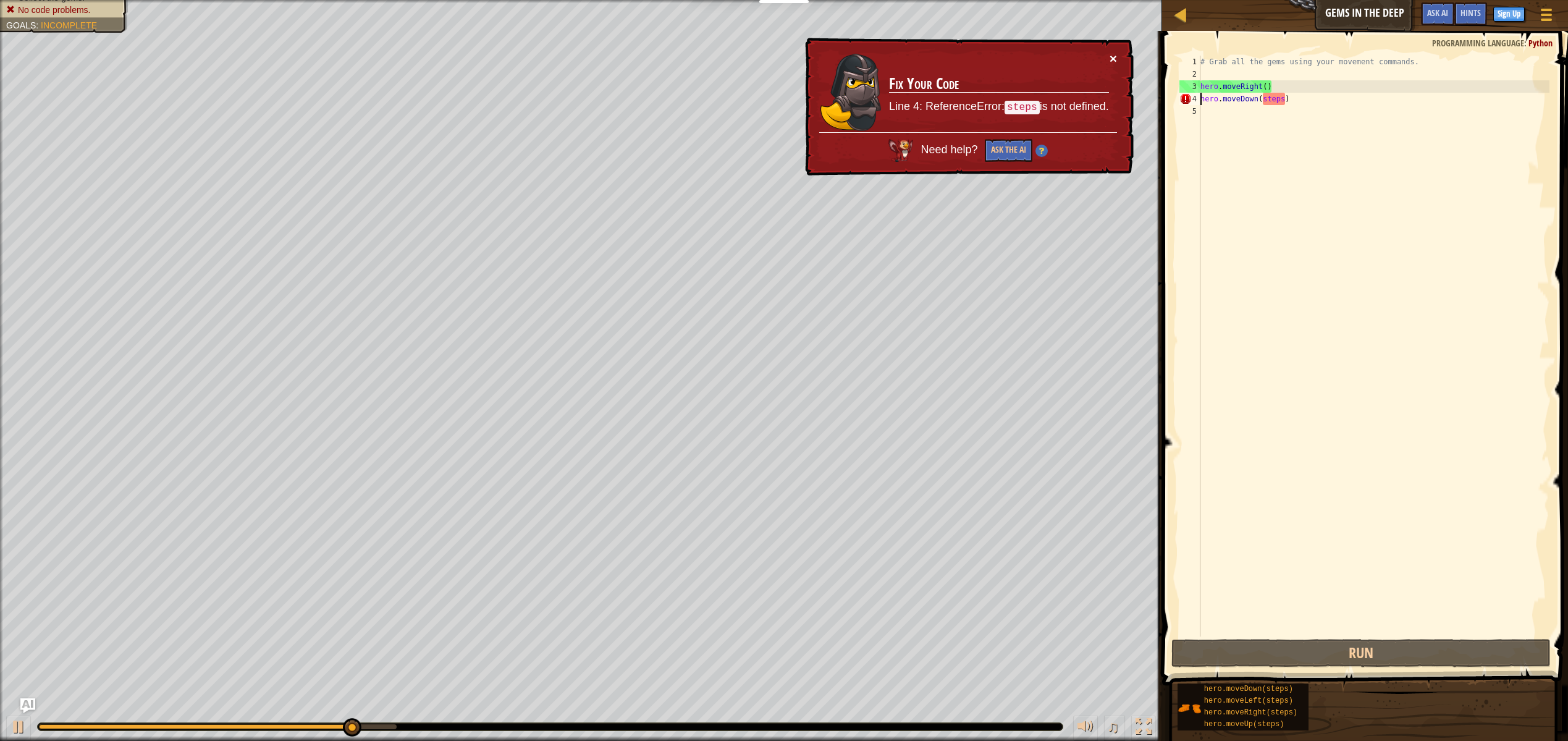
click at [1112, 61] on button "×" at bounding box center [1113, 58] width 7 height 13
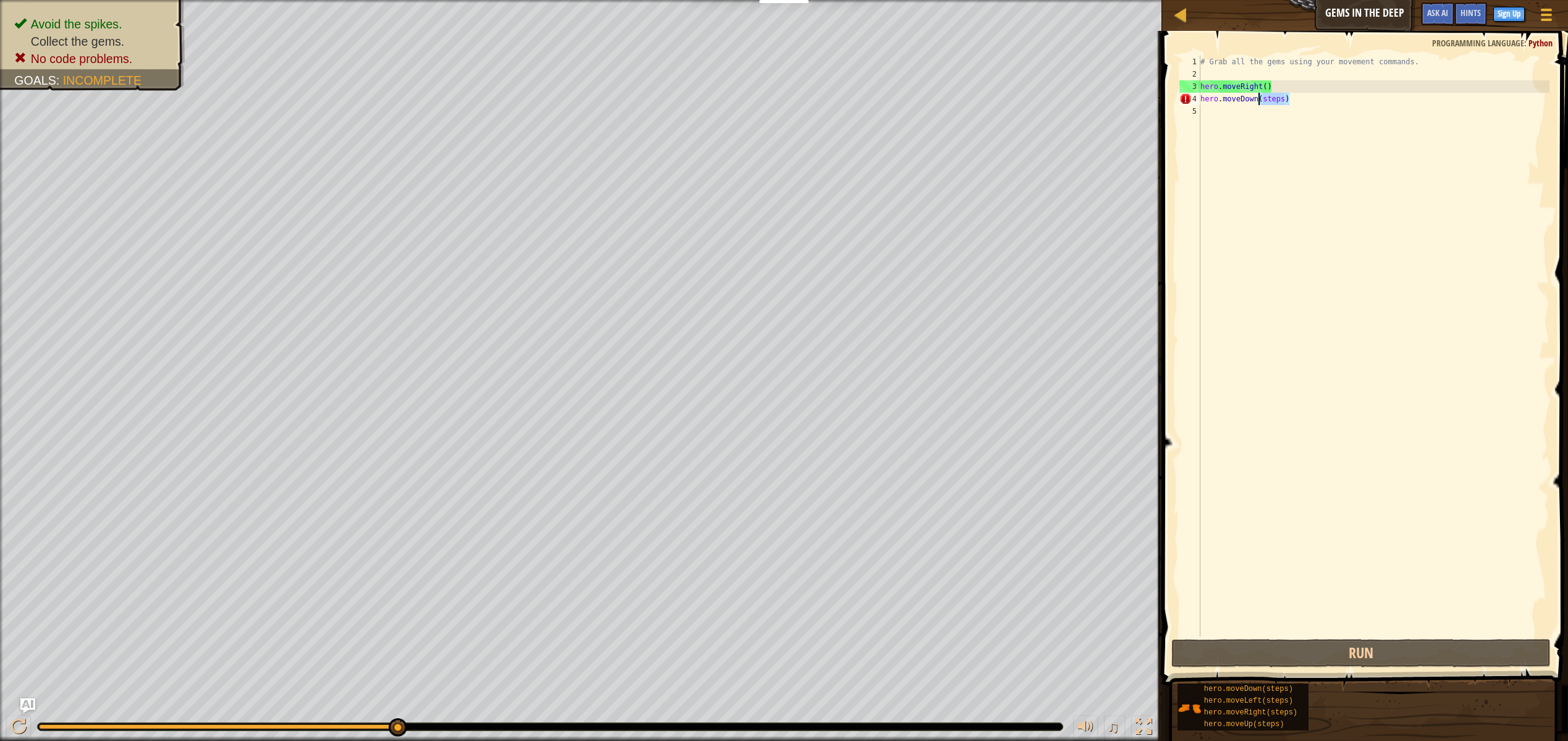
click at [1145, 102] on div "Map Gems in the Deep Game Menu Done Sign Up Hints Ask AI 1 הההההההההההההההההההה…" at bounding box center [784, 370] width 1568 height 741
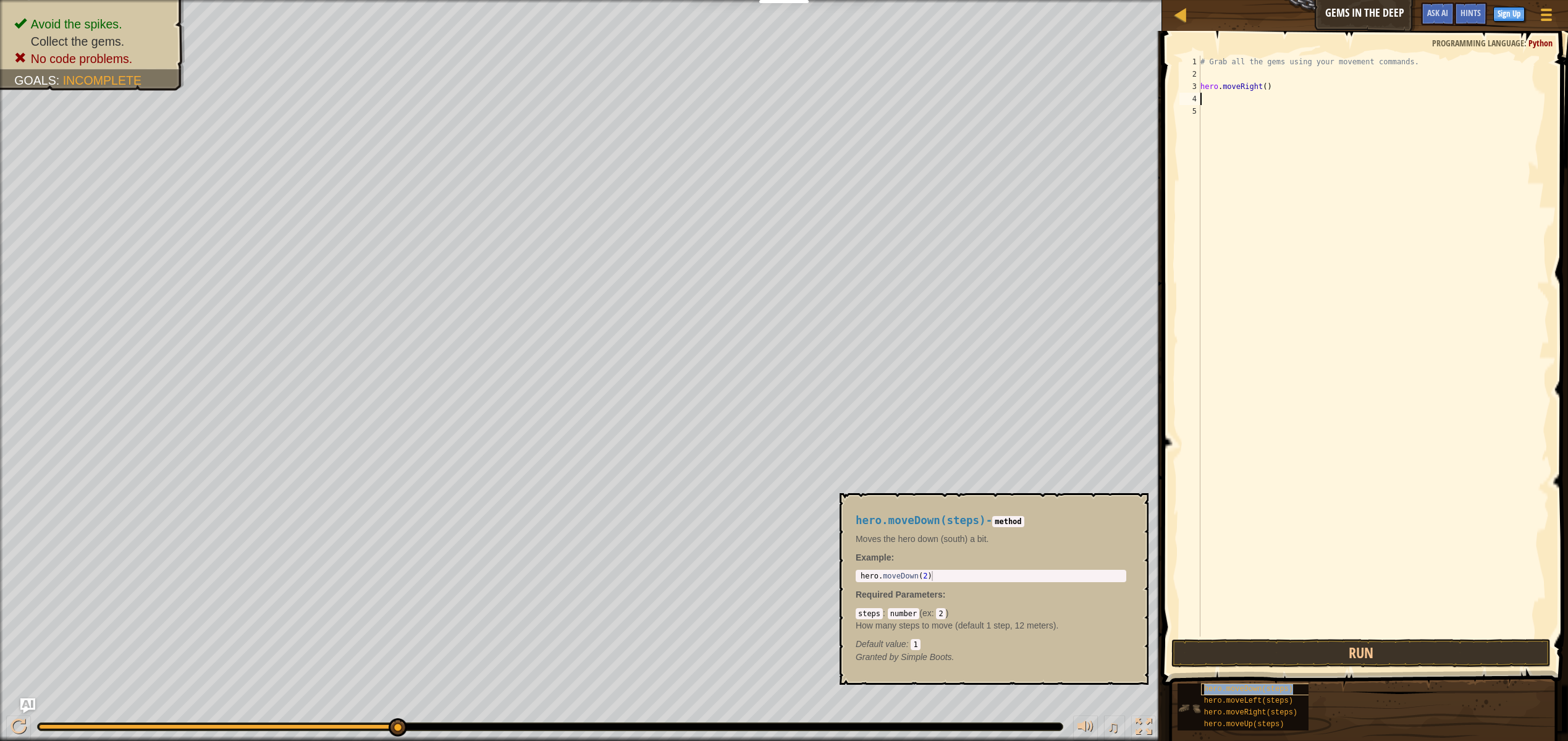
click at [1273, 691] on span "hero.moveDown(steps)" at bounding box center [1248, 689] width 89 height 9
drag, startPoint x: 857, startPoint y: 573, endPoint x: 876, endPoint y: 576, distance: 19.2
click at [885, 575] on div "1 hero . moveDown ( 2 ) ההההההההההההההההההההההההההההההההההההההההההההההההההההההה…" at bounding box center [991, 576] width 271 height 13
type textarea "hero.moveDown(2)"
drag, startPoint x: 862, startPoint y: 576, endPoint x: 948, endPoint y: 573, distance: 86.1
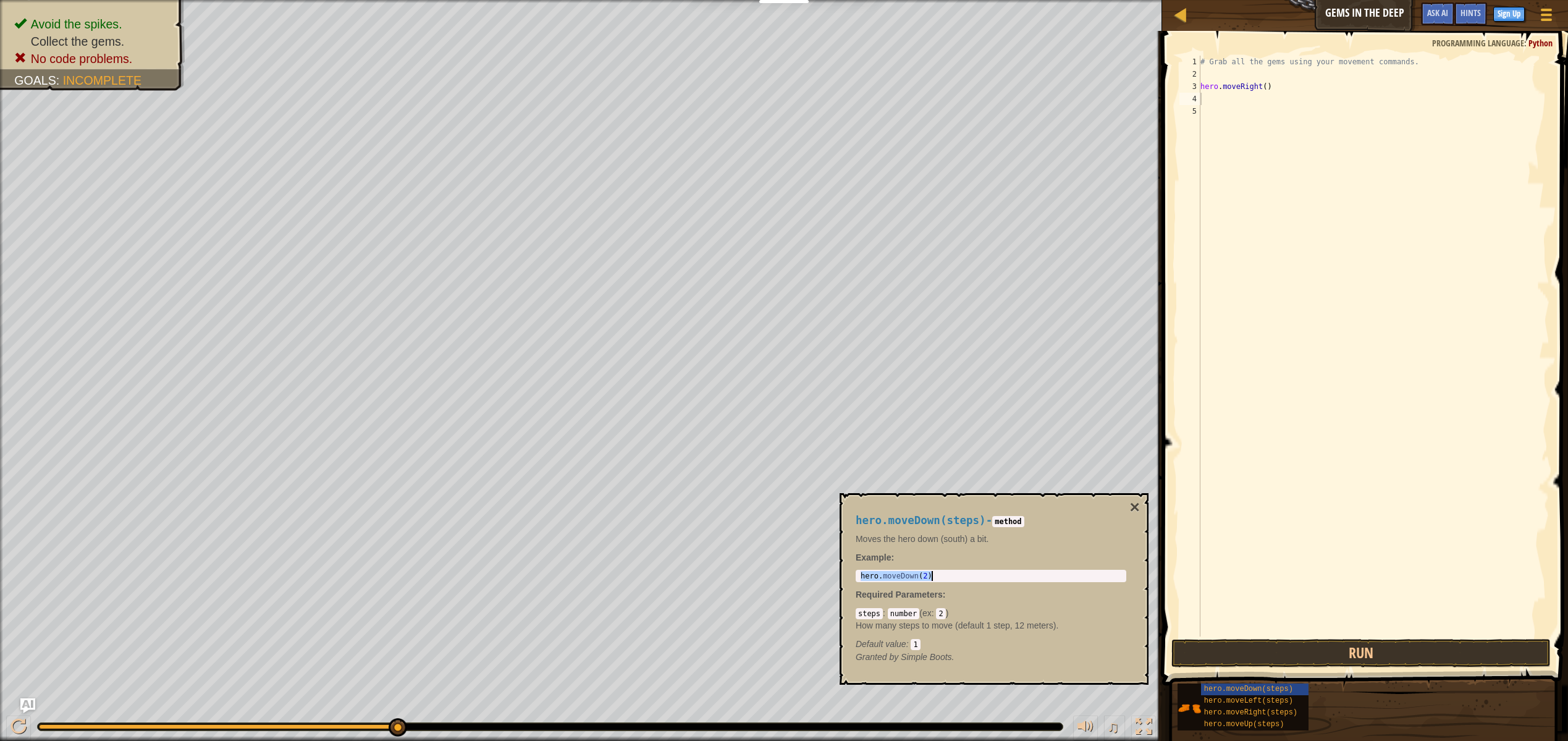
click at [948, 573] on div "hero . moveDown ( 2 )" at bounding box center [990, 586] width 265 height 30
click at [1204, 96] on div "# Grab all the gems using your movement commands. hero . moveRight ( )" at bounding box center [1374, 358] width 352 height 606
paste textarea "hero.moveDown(2)"
type textarea "hero.moveDown(2)"
click at [1370, 661] on button "Run" at bounding box center [1361, 653] width 379 height 28
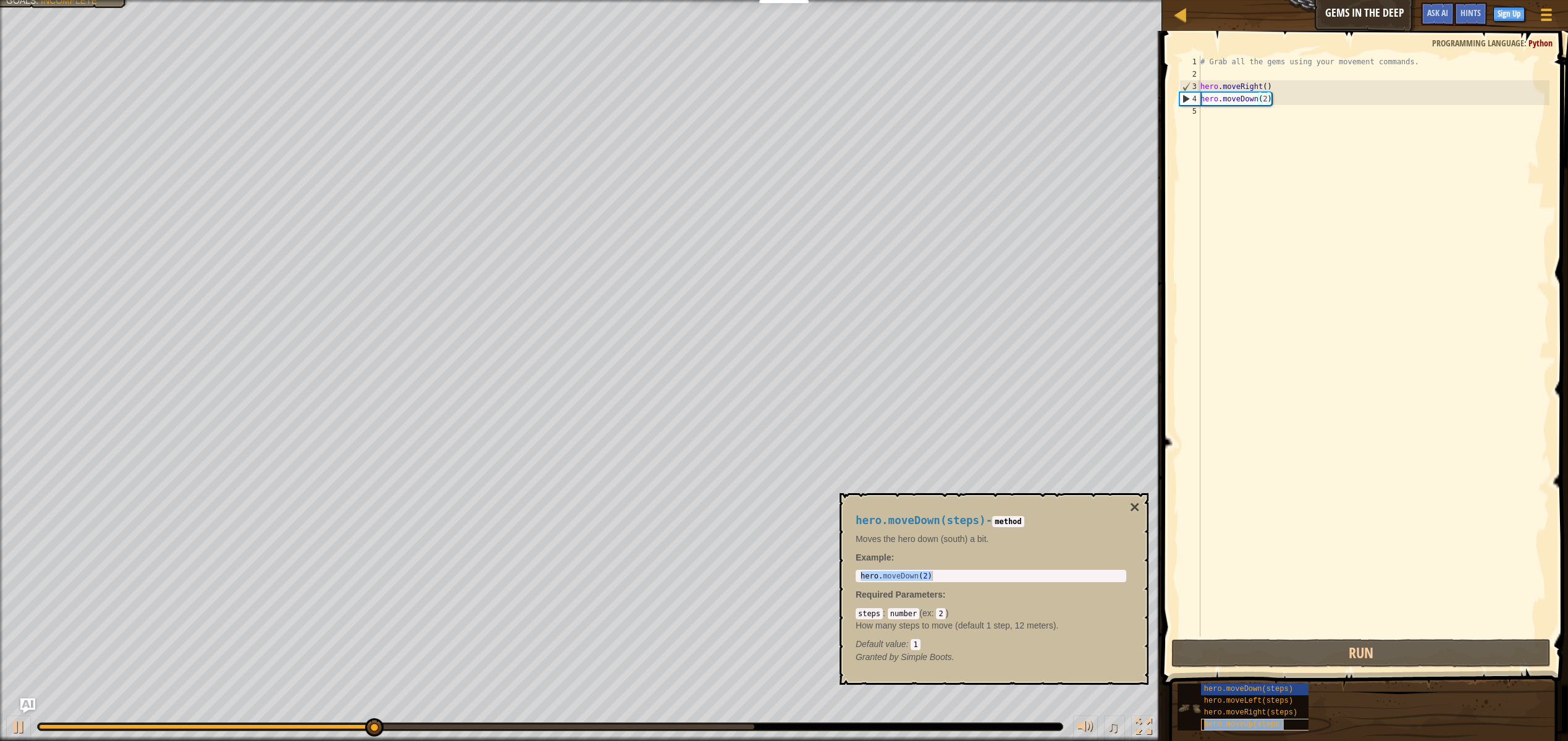
click at [1279, 725] on span "hero.moveUp(steps)" at bounding box center [1244, 724] width 80 height 9
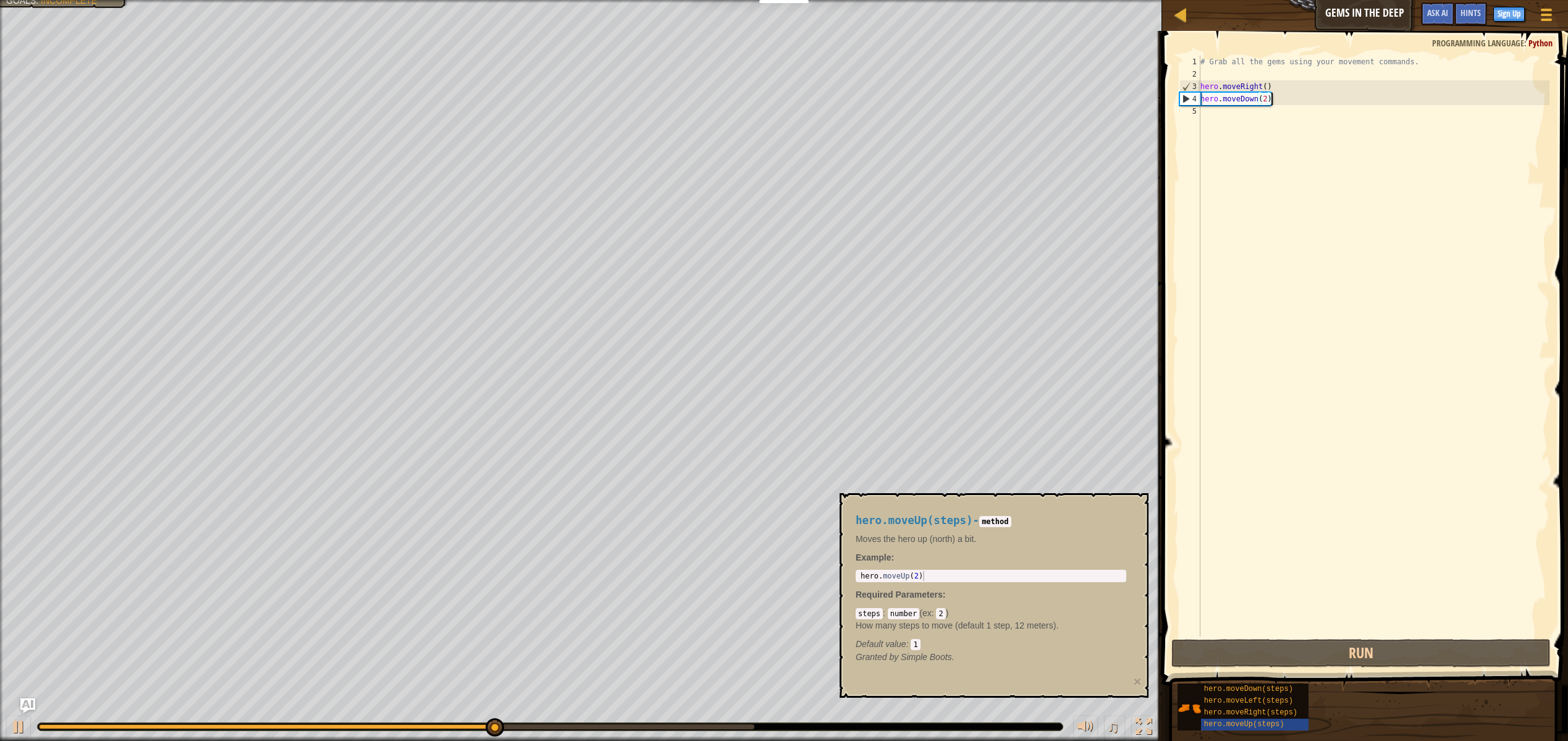
type textarea "hero.moveUp(2)"
drag, startPoint x: 859, startPoint y: 575, endPoint x: 926, endPoint y: 580, distance: 67.2
click at [926, 580] on div "hero . moveUp ( 2 )" at bounding box center [990, 586] width 265 height 30
click at [1208, 117] on div "# Grab all the gems using your movement commands. hero . moveRight ( ) hero . m…" at bounding box center [1374, 358] width 352 height 606
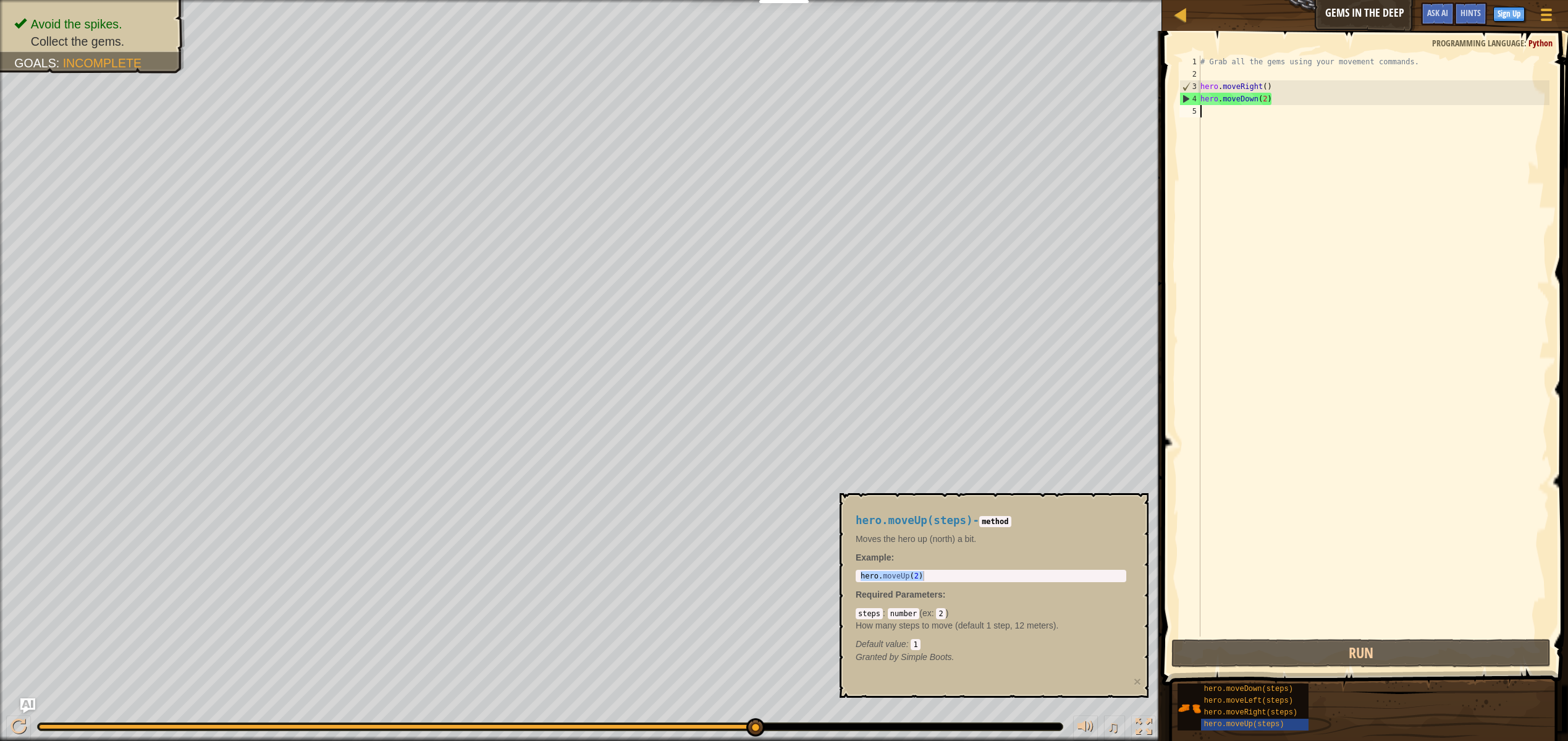
paste textarea "hero.moveUp(2)"
type textarea "hero.moveUp(2)"
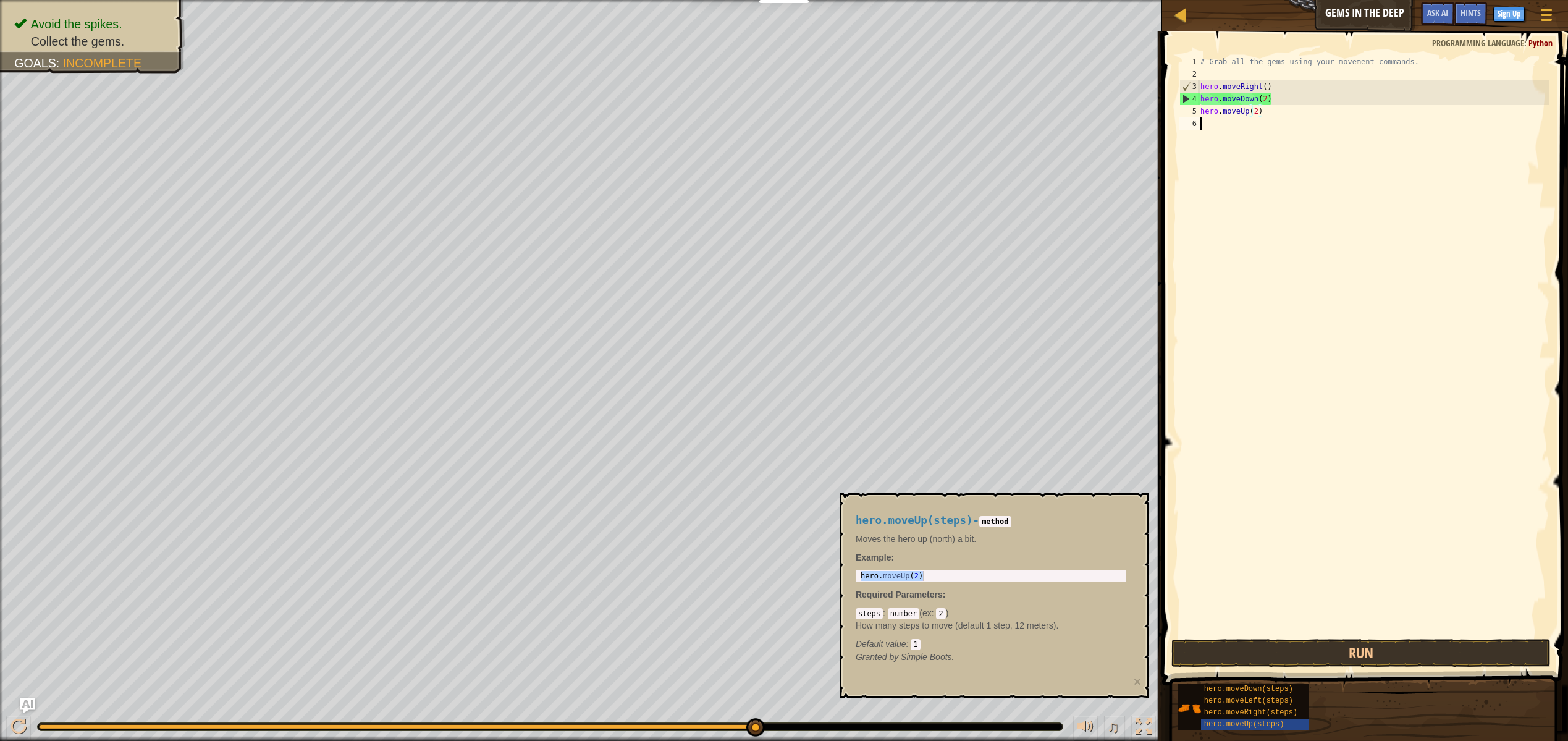
click at [1334, 153] on div "# Grab all the gems using your movement commands. hero . moveRight ( ) hero . m…" at bounding box center [1374, 358] width 352 height 606
click at [1388, 653] on button "Run" at bounding box center [1361, 653] width 379 height 28
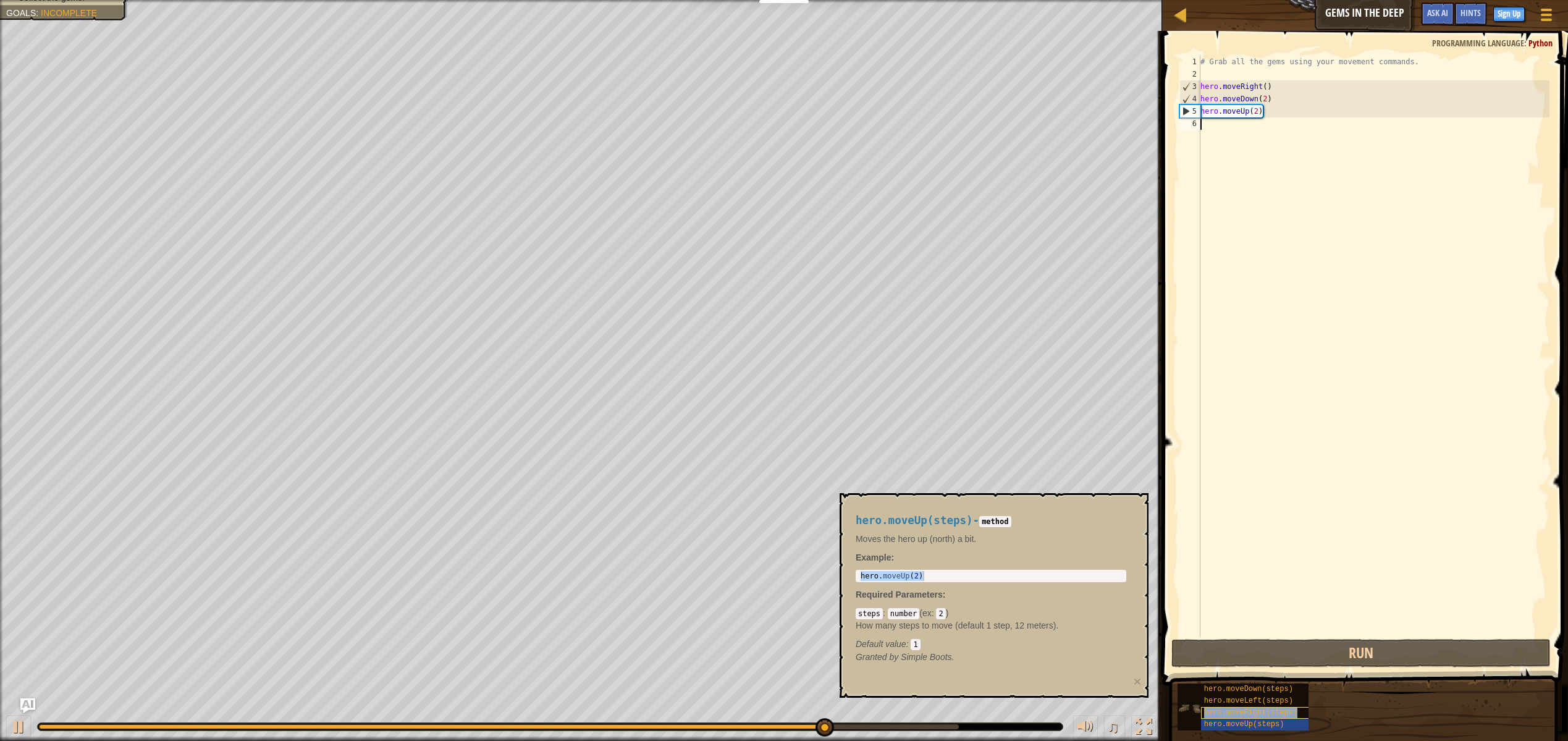
click at [1257, 708] on span "hero.moveRight(steps)" at bounding box center [1251, 712] width 94 height 9
type textarea "hero.moveRight(2)"
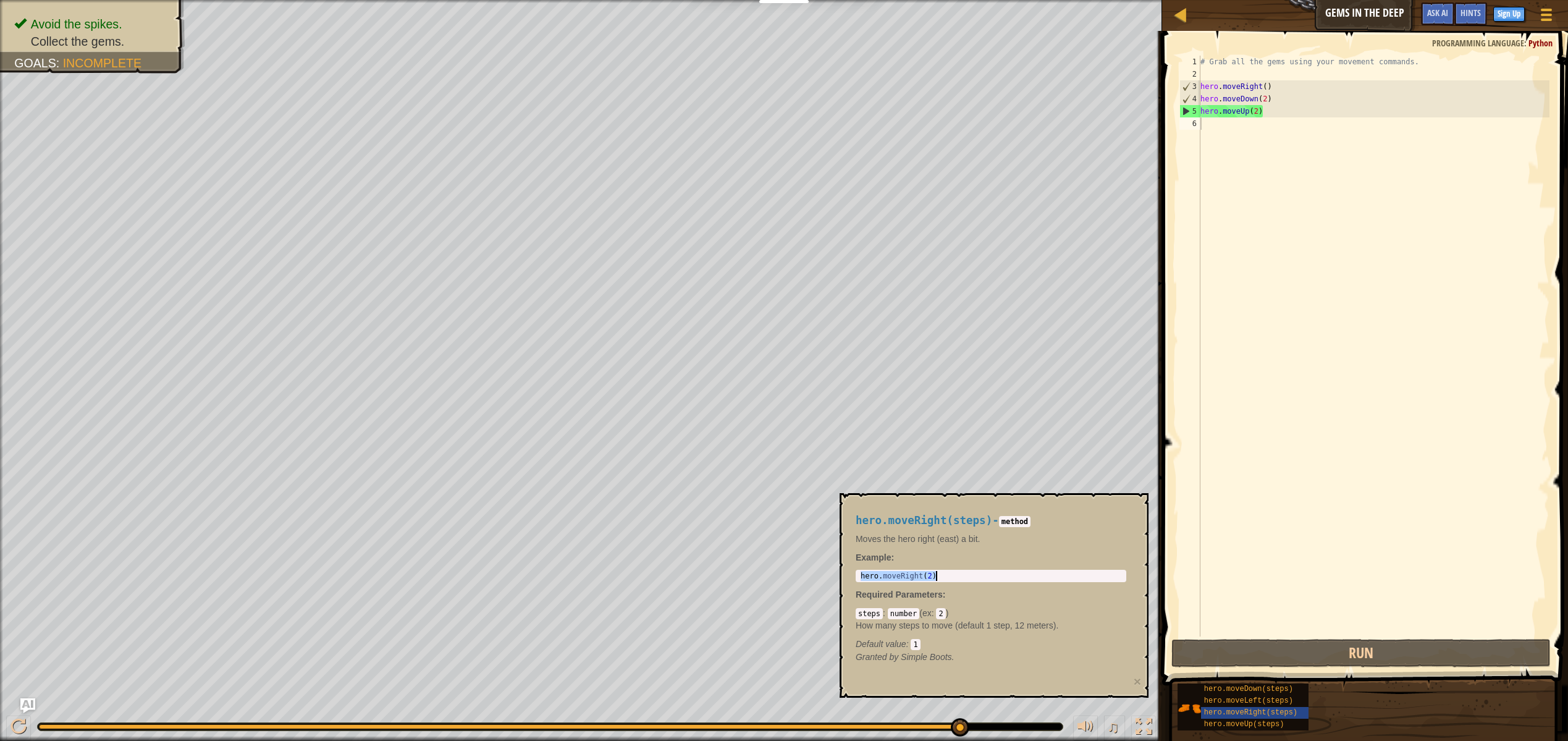
drag, startPoint x: 857, startPoint y: 576, endPoint x: 937, endPoint y: 578, distance: 80.0
click at [937, 578] on div "hero . moveRight ( 2 )" at bounding box center [990, 586] width 265 height 30
click at [1204, 129] on div "# Grab all the gems using your movement commands. hero . moveRight ( ) hero . m…" at bounding box center [1374, 358] width 352 height 606
paste textarea "hero.moveRight(2)"
type textarea "hero.moveRight(2)"
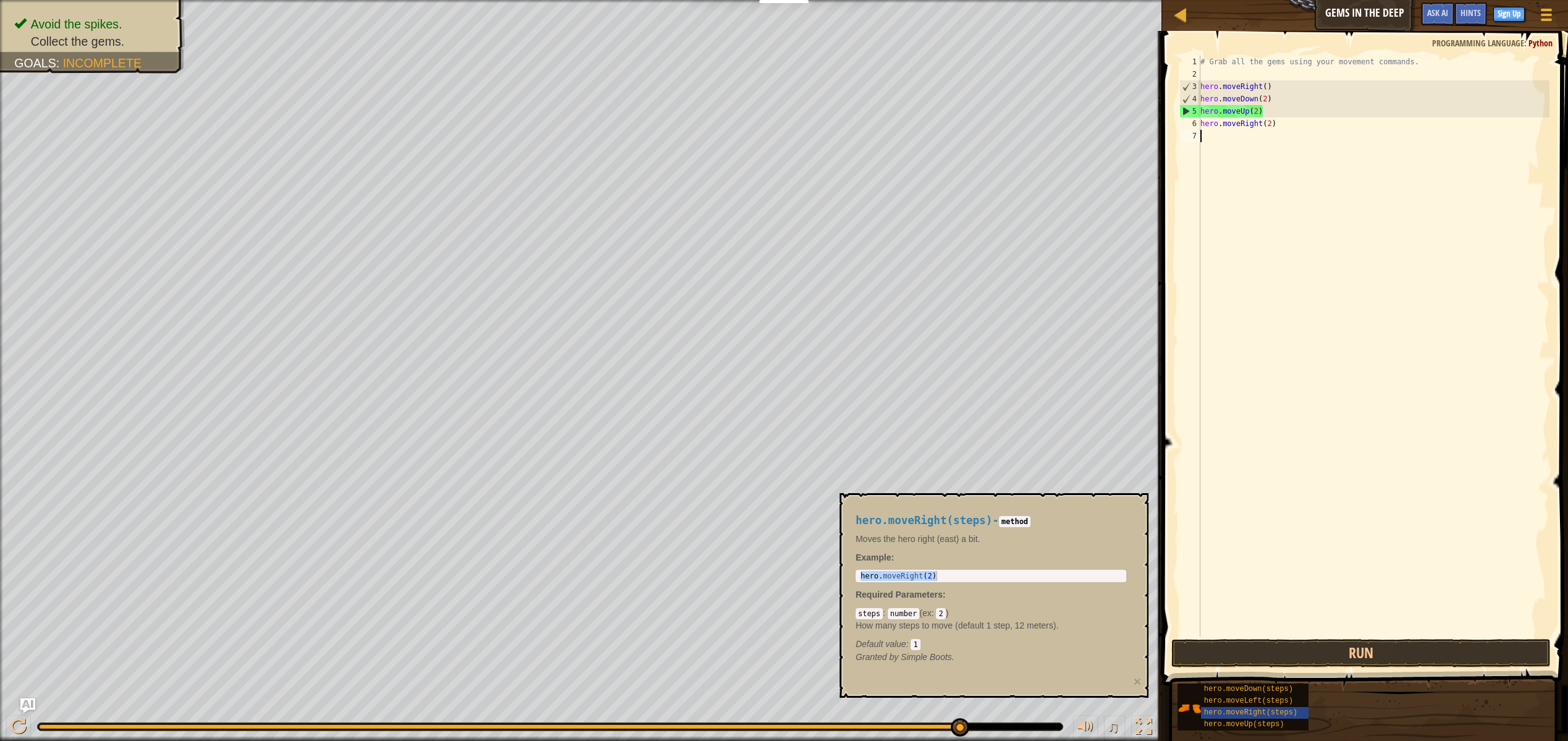
click at [1284, 240] on div "# Grab all the gems using your movement commands. hero . moveRight ( ) hero . m…" at bounding box center [1374, 358] width 352 height 606
click at [1370, 659] on button "Run" at bounding box center [1361, 653] width 379 height 28
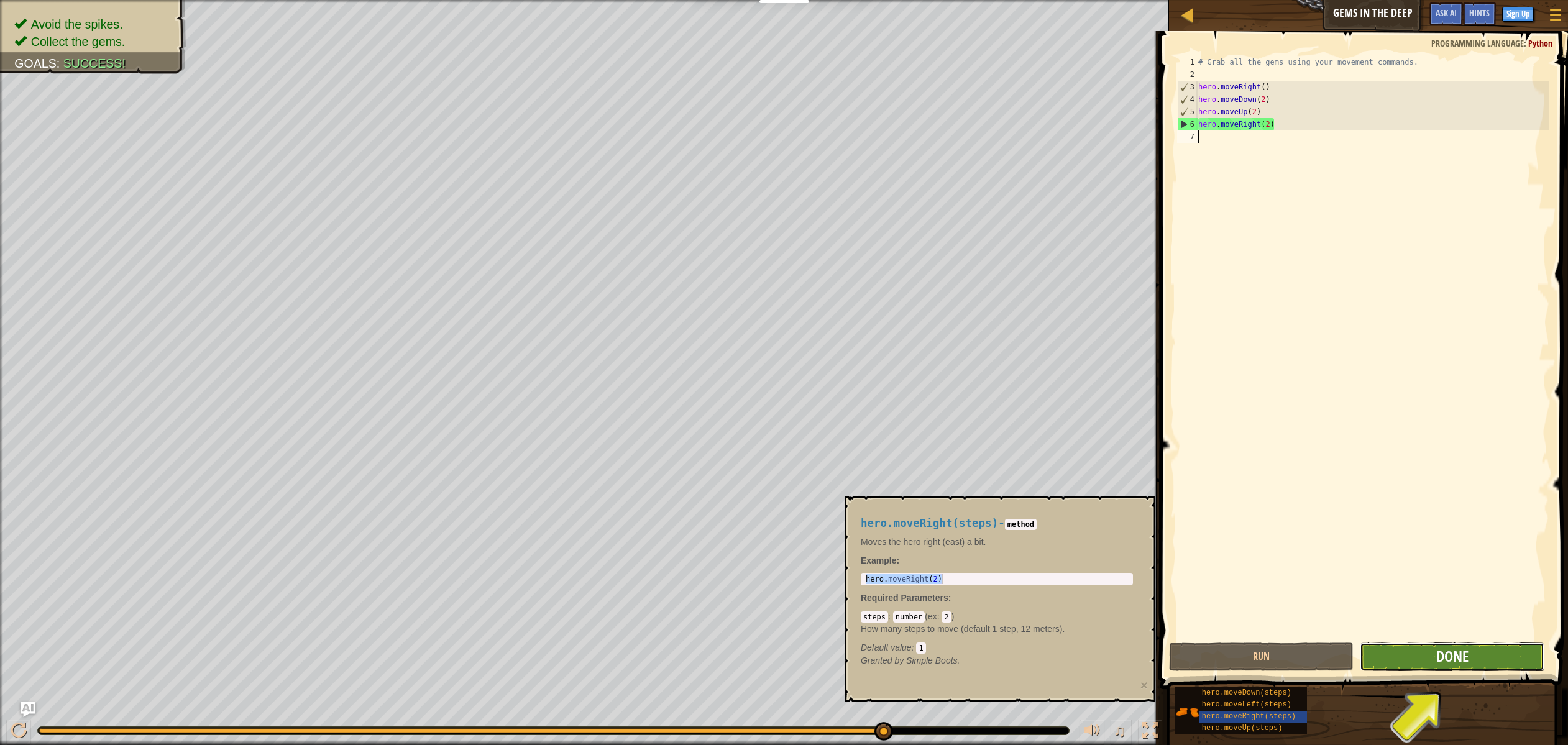
click at [1445, 653] on span "Done" at bounding box center [1452, 656] width 32 height 20
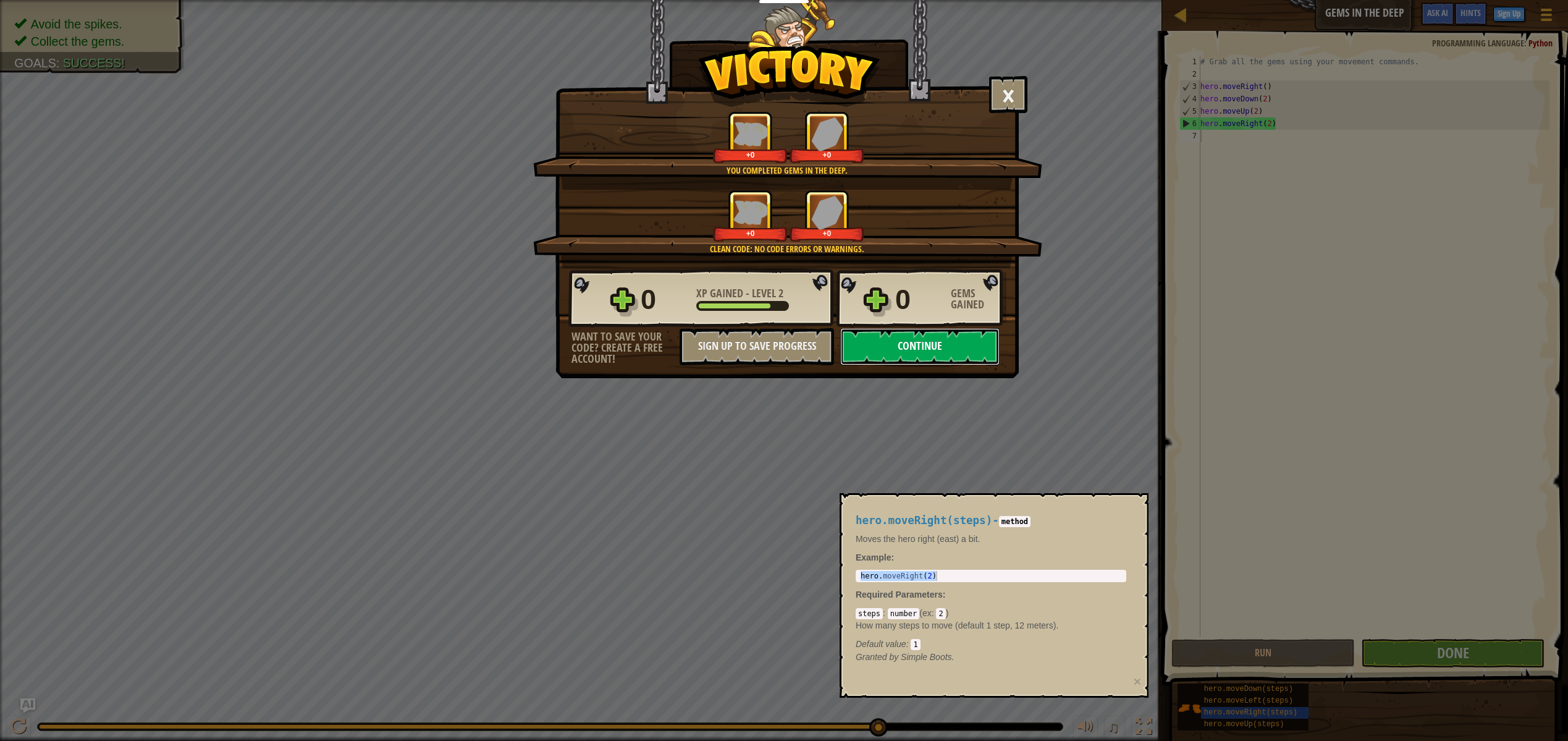
click at [953, 361] on button "Continue" at bounding box center [919, 346] width 159 height 37
